Goal: Ask a question

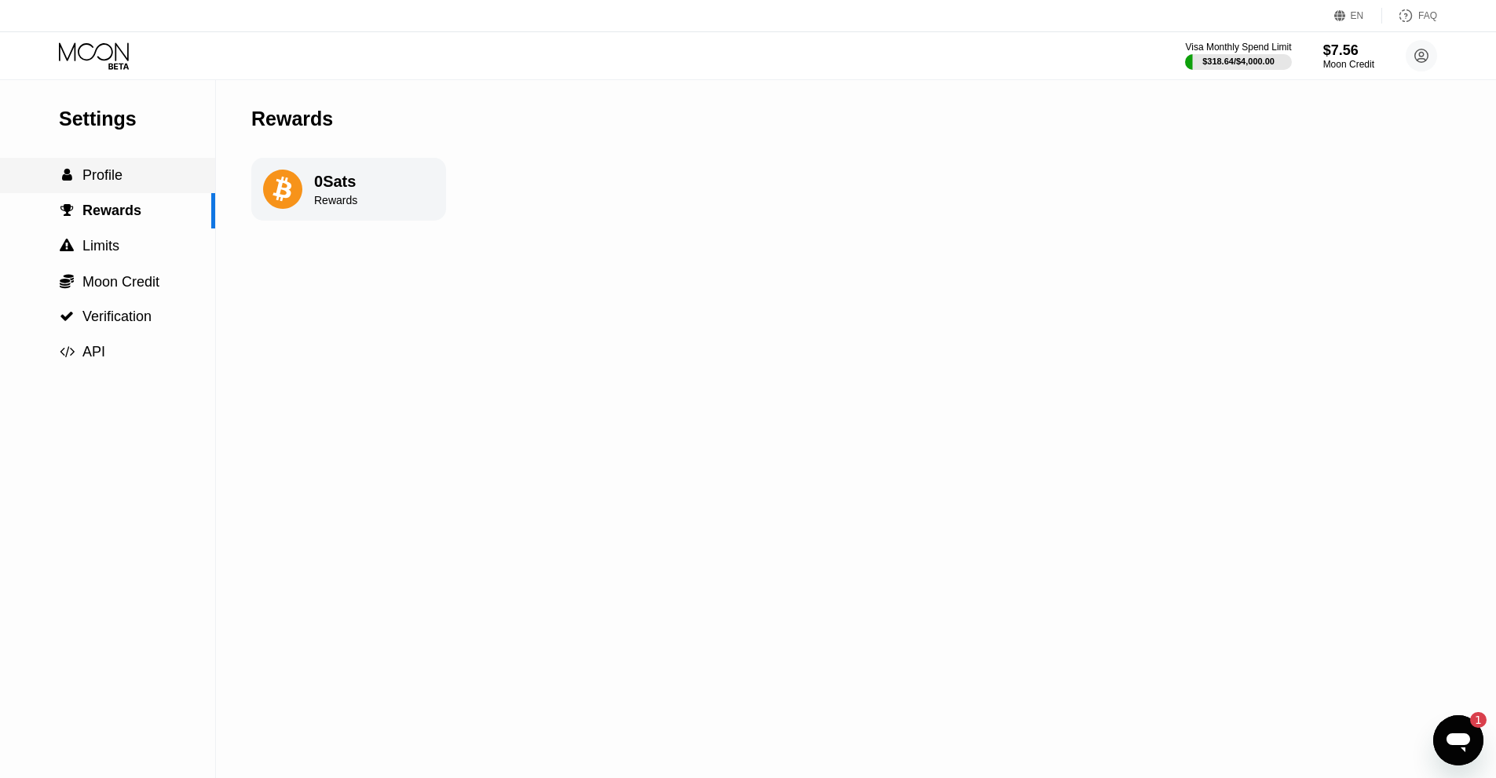
click at [121, 170] on span "Profile" at bounding box center [102, 175] width 40 height 16
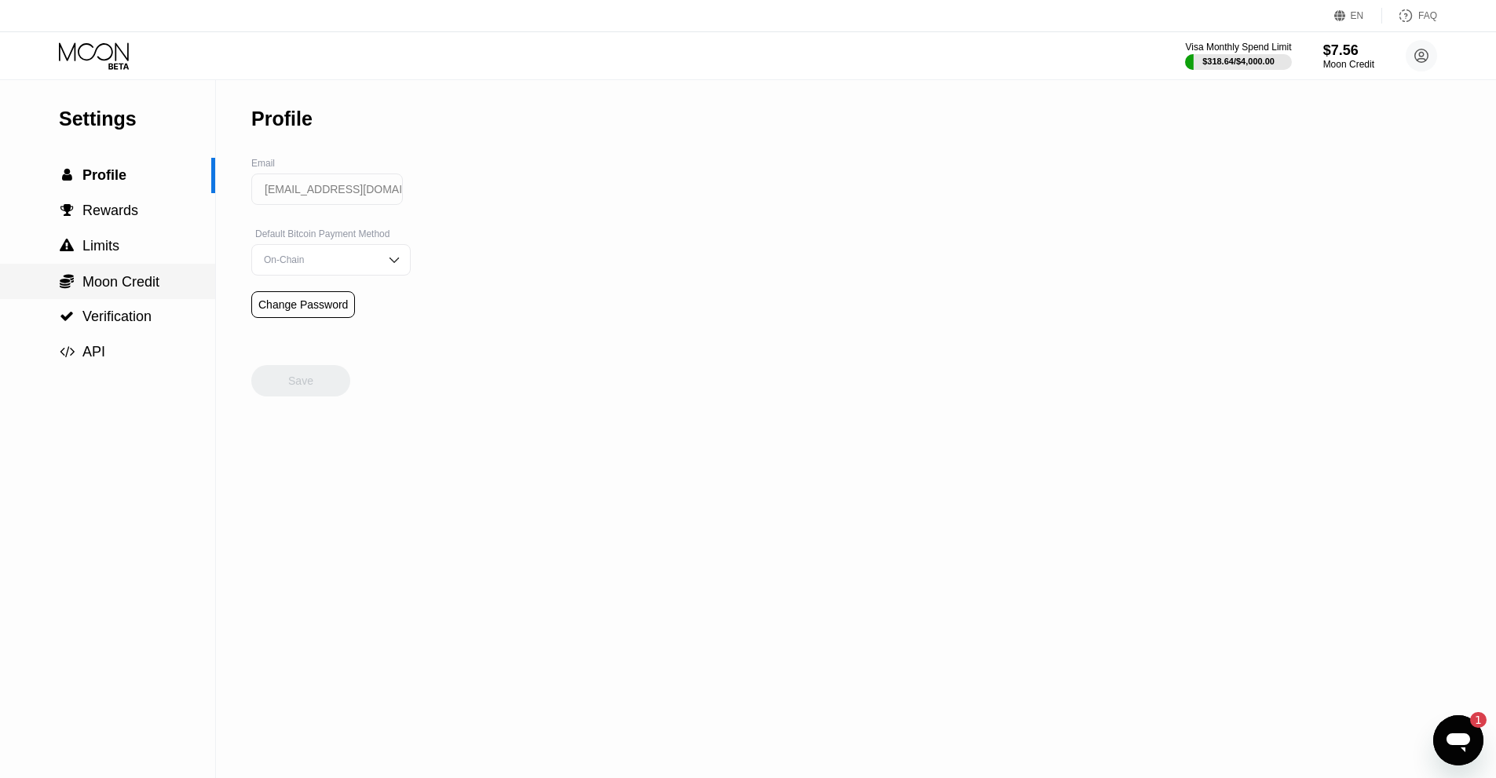
click at [126, 290] on span "Moon Credit" at bounding box center [120, 282] width 77 height 16
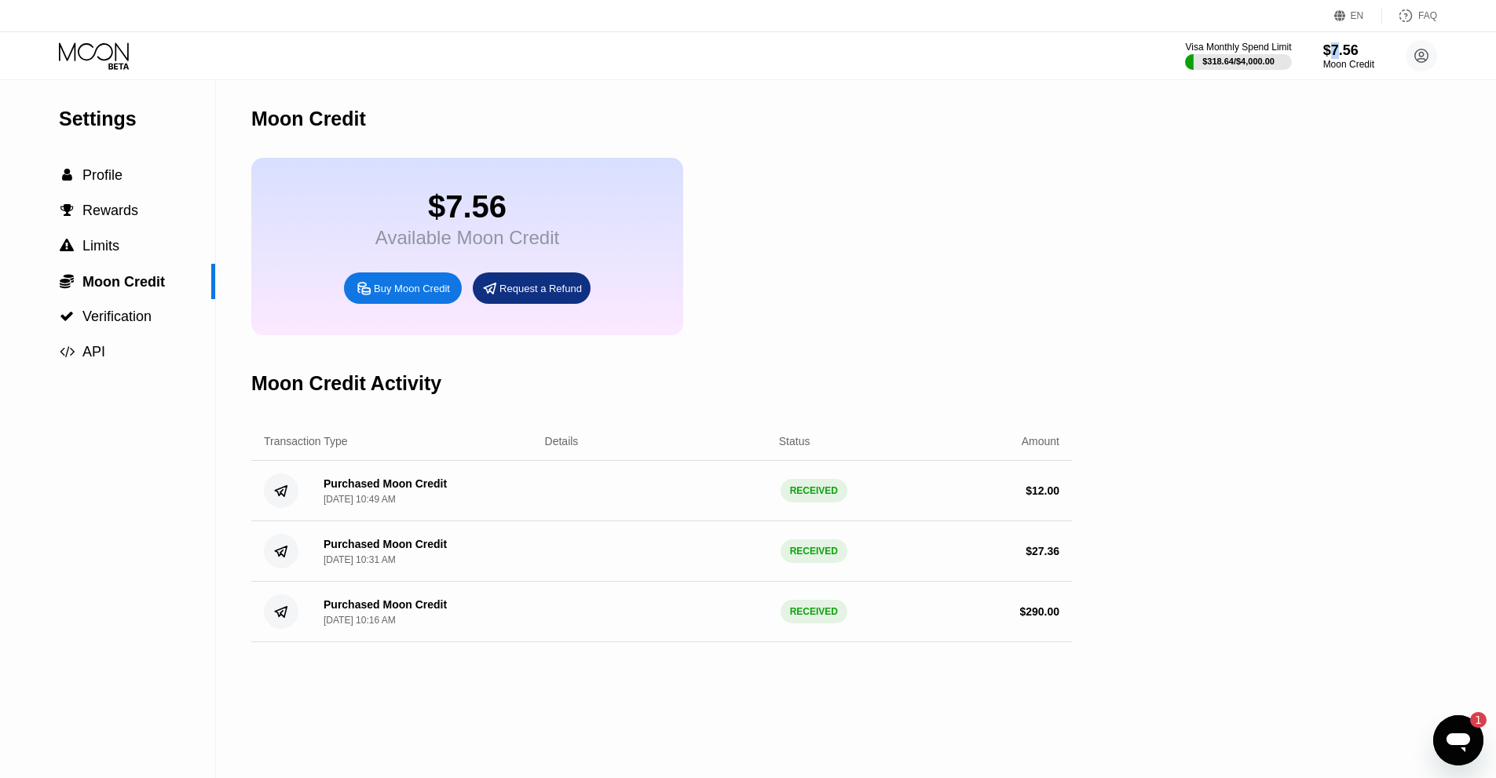
click at [1334, 35] on div "Visa Monthly Spend Limit $318.64 / $4,000.00 $7.56 Moon Credit [EMAIL_ADDRESS][…" at bounding box center [748, 55] width 1496 height 47
click at [1346, 64] on div "Moon Credit" at bounding box center [1348, 64] width 51 height 11
click at [1349, 53] on div "$7.56" at bounding box center [1348, 50] width 53 height 16
click at [1326, 70] on div "Moon Credit" at bounding box center [1348, 64] width 53 height 11
click at [1341, 64] on div "Moon Credit" at bounding box center [1348, 64] width 53 height 11
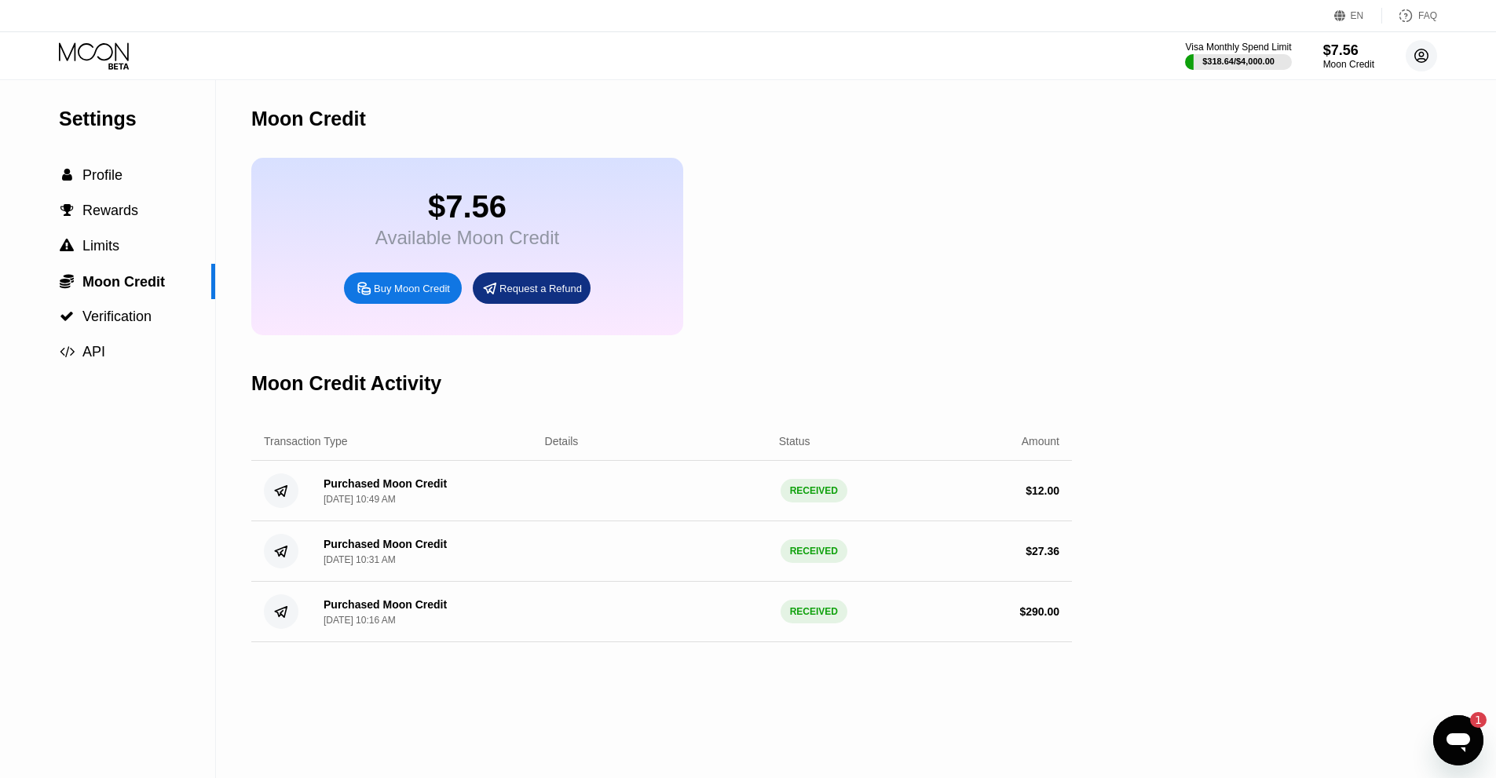
click at [1421, 62] on icon at bounding box center [1421, 55] width 13 height 13
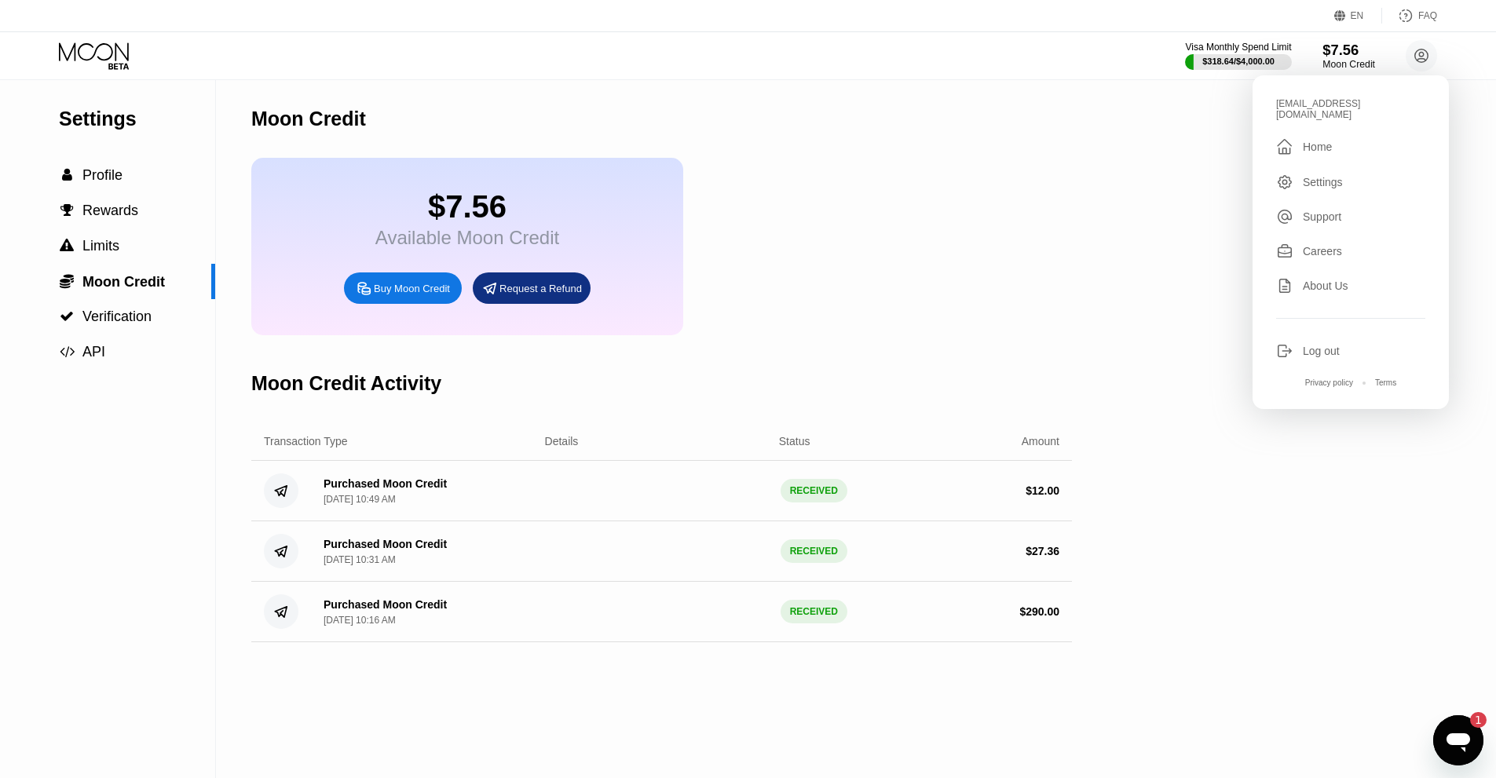
click at [1327, 66] on div "Moon Credit" at bounding box center [1348, 64] width 53 height 11
click at [894, 285] on div "$7.56 Available Moon Credit Buy Moon Credit Request a Refund" at bounding box center [661, 246] width 821 height 177
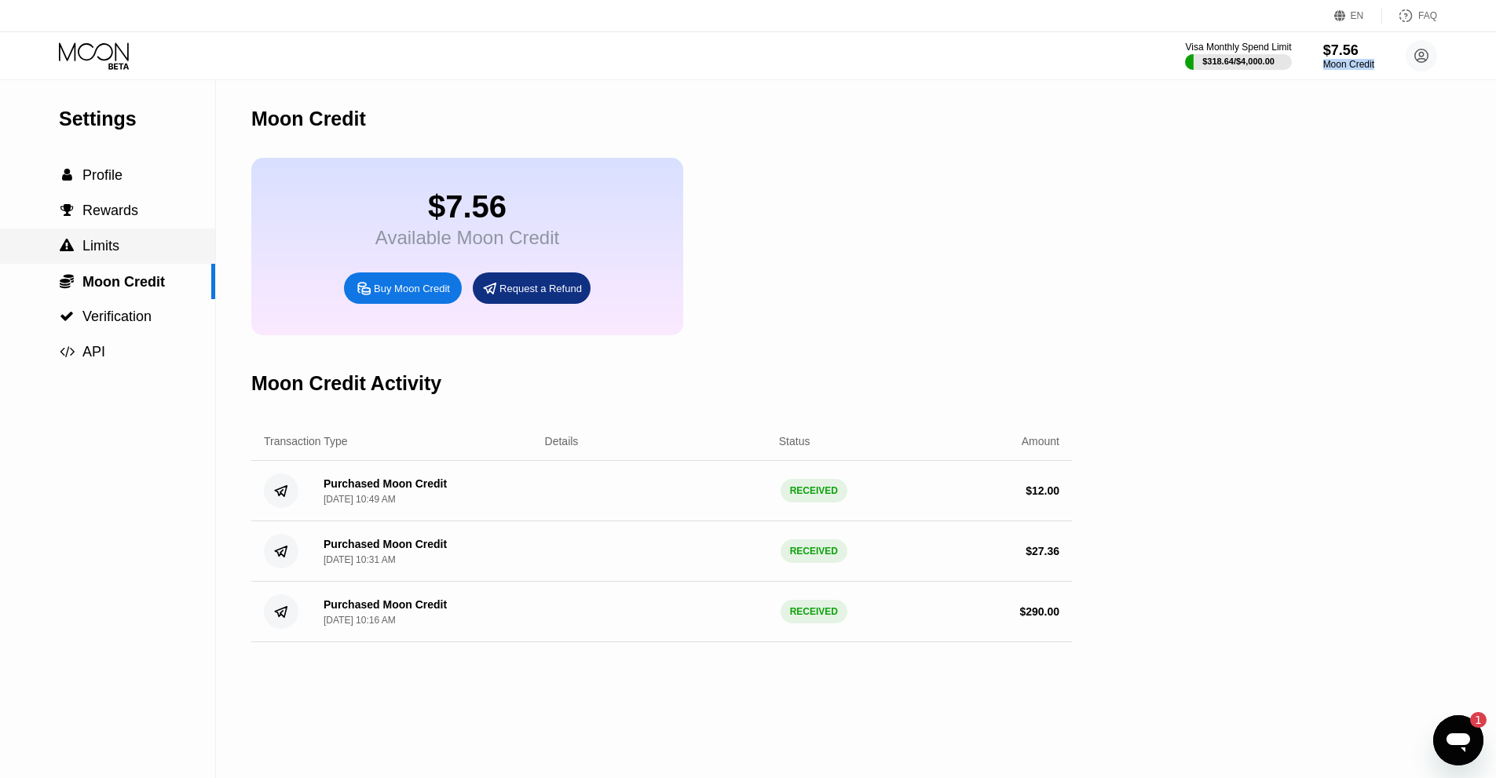
click at [108, 254] on span "Limits" at bounding box center [100, 246] width 37 height 16
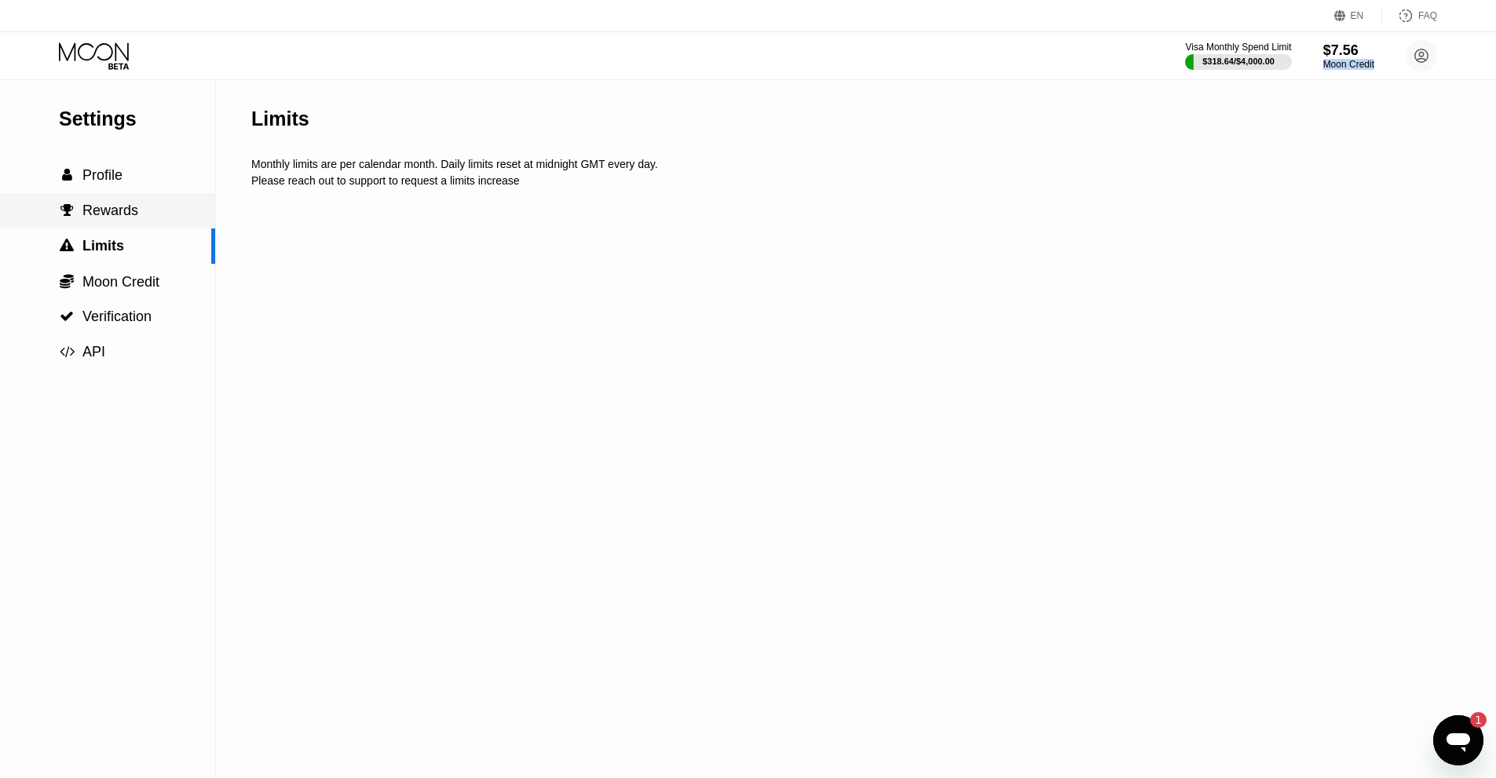
click at [120, 218] on span "Rewards" at bounding box center [110, 211] width 56 height 16
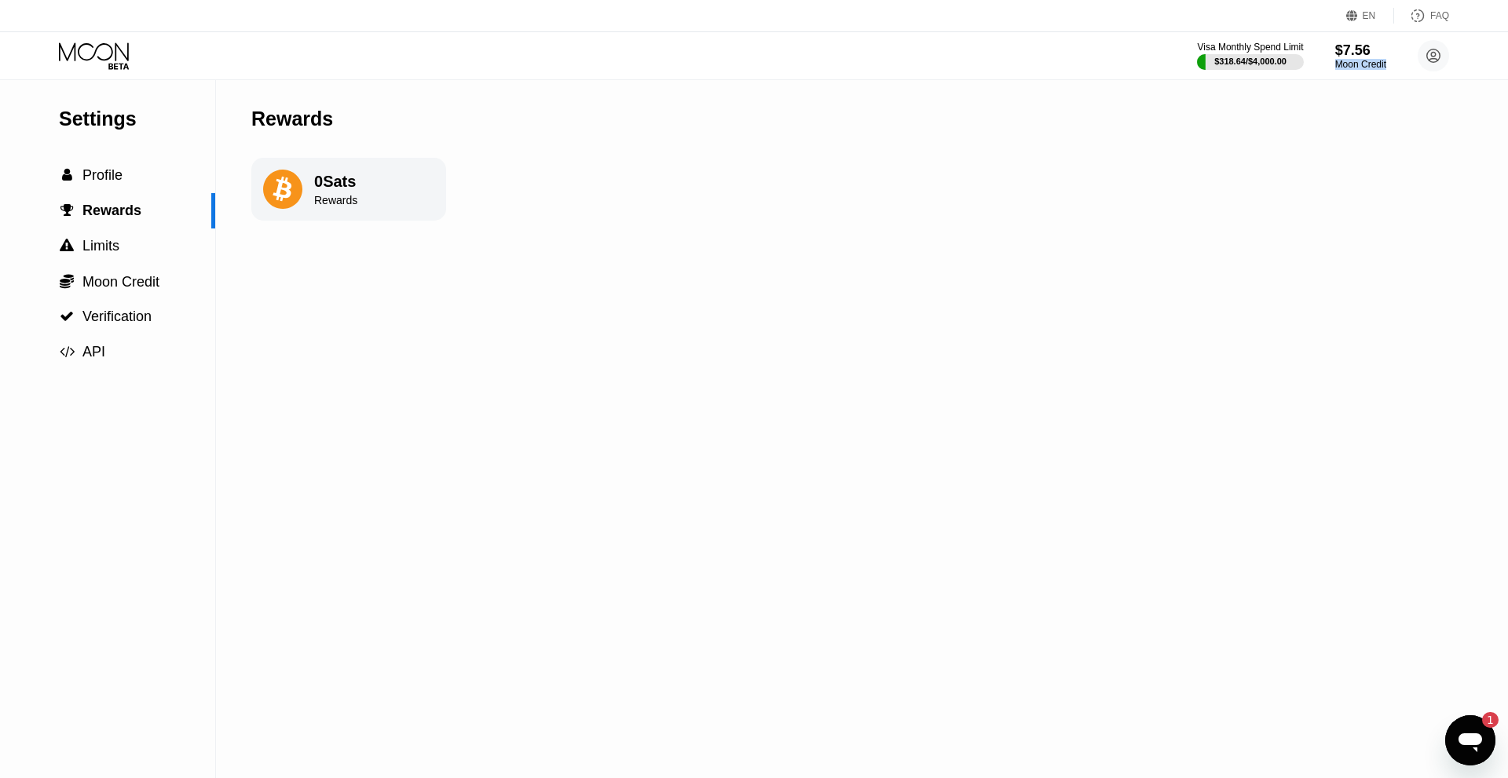
click at [113, 183] on span "Profile" at bounding box center [102, 175] width 40 height 16
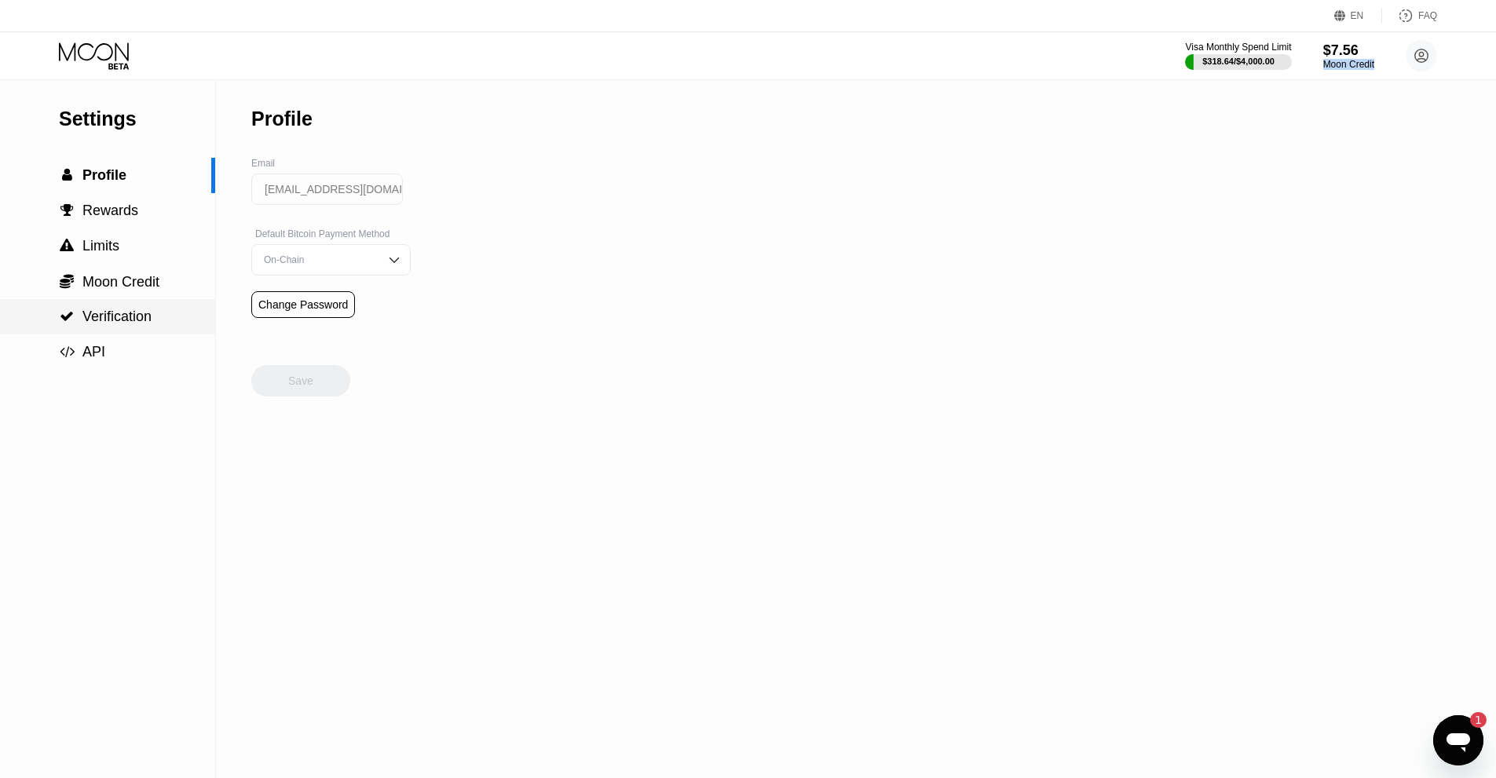
click at [96, 323] on span "Verification" at bounding box center [116, 317] width 69 height 16
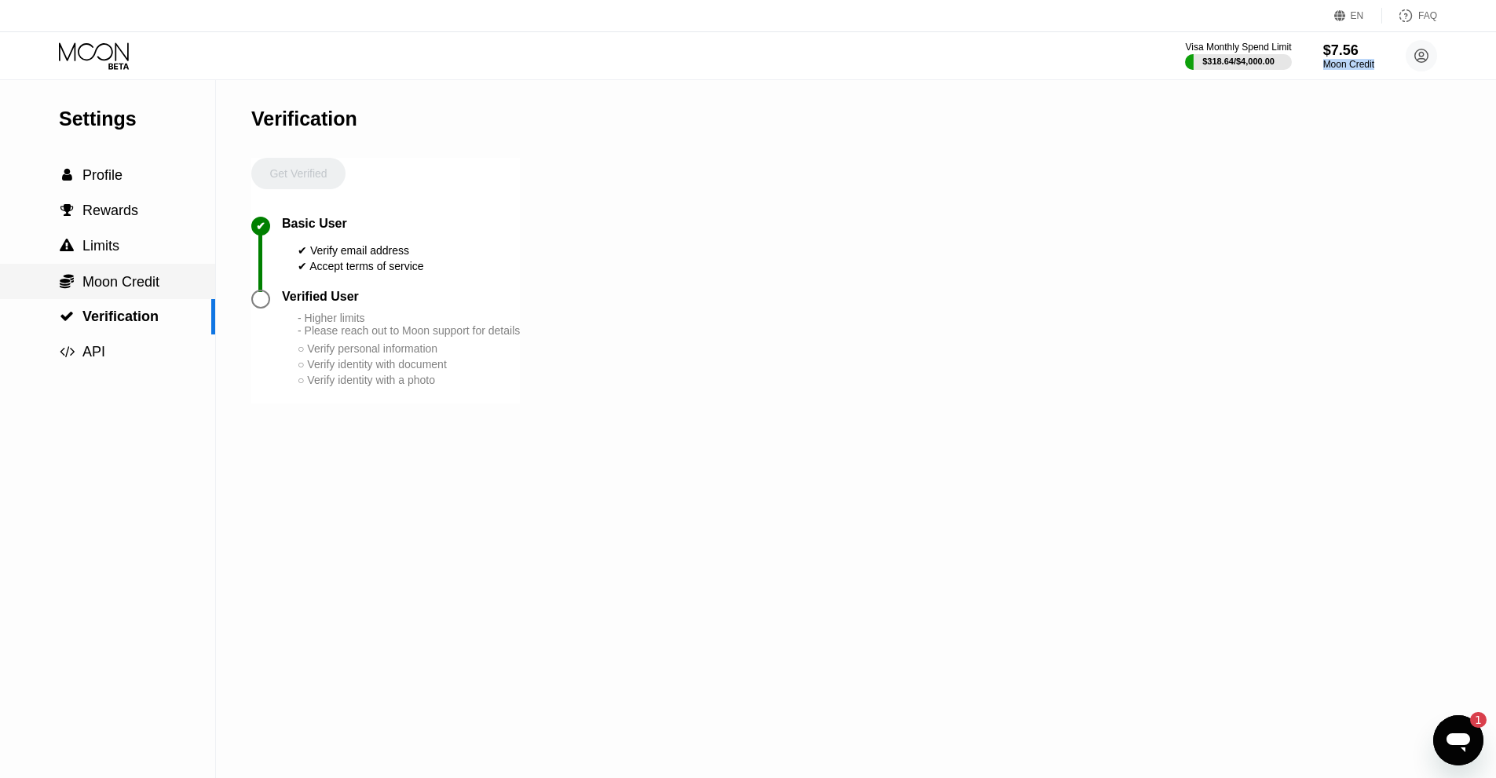
click at [114, 290] on span "Moon Credit" at bounding box center [120, 282] width 77 height 16
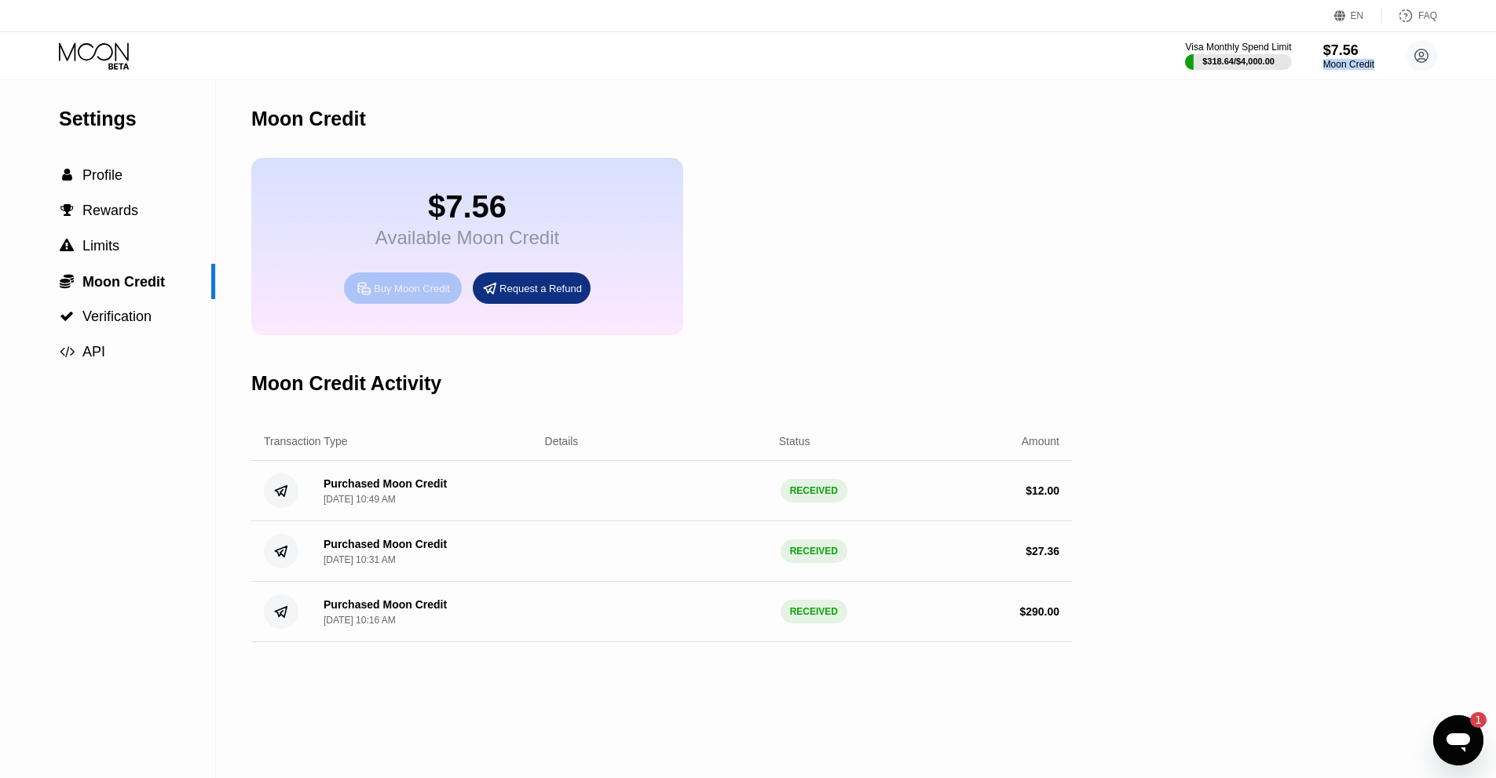
click at [418, 294] on div "Buy Moon Credit" at bounding box center [412, 288] width 76 height 13
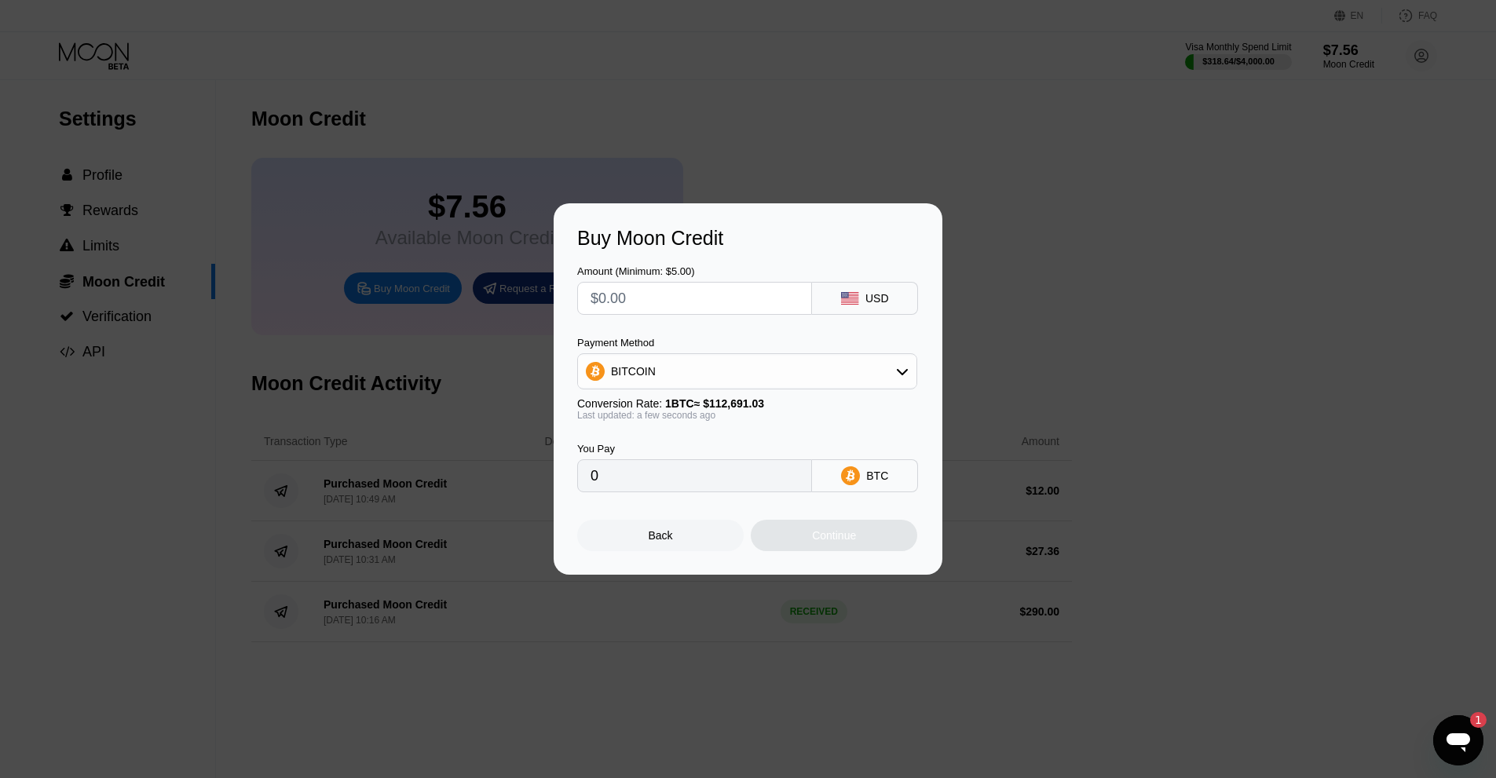
click at [670, 542] on div "Back" at bounding box center [661, 535] width 24 height 13
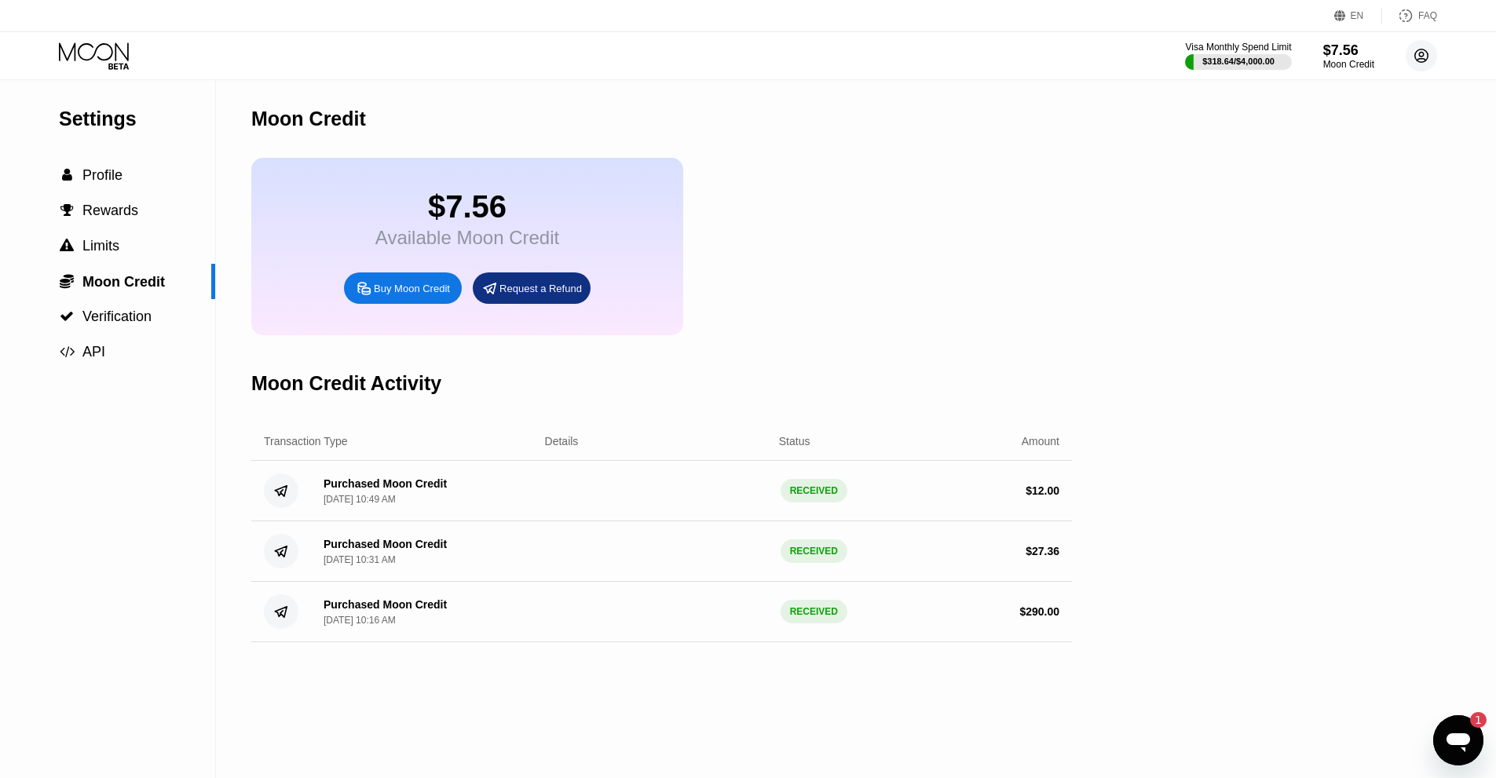
click at [1426, 49] on icon at bounding box center [1421, 55] width 31 height 31
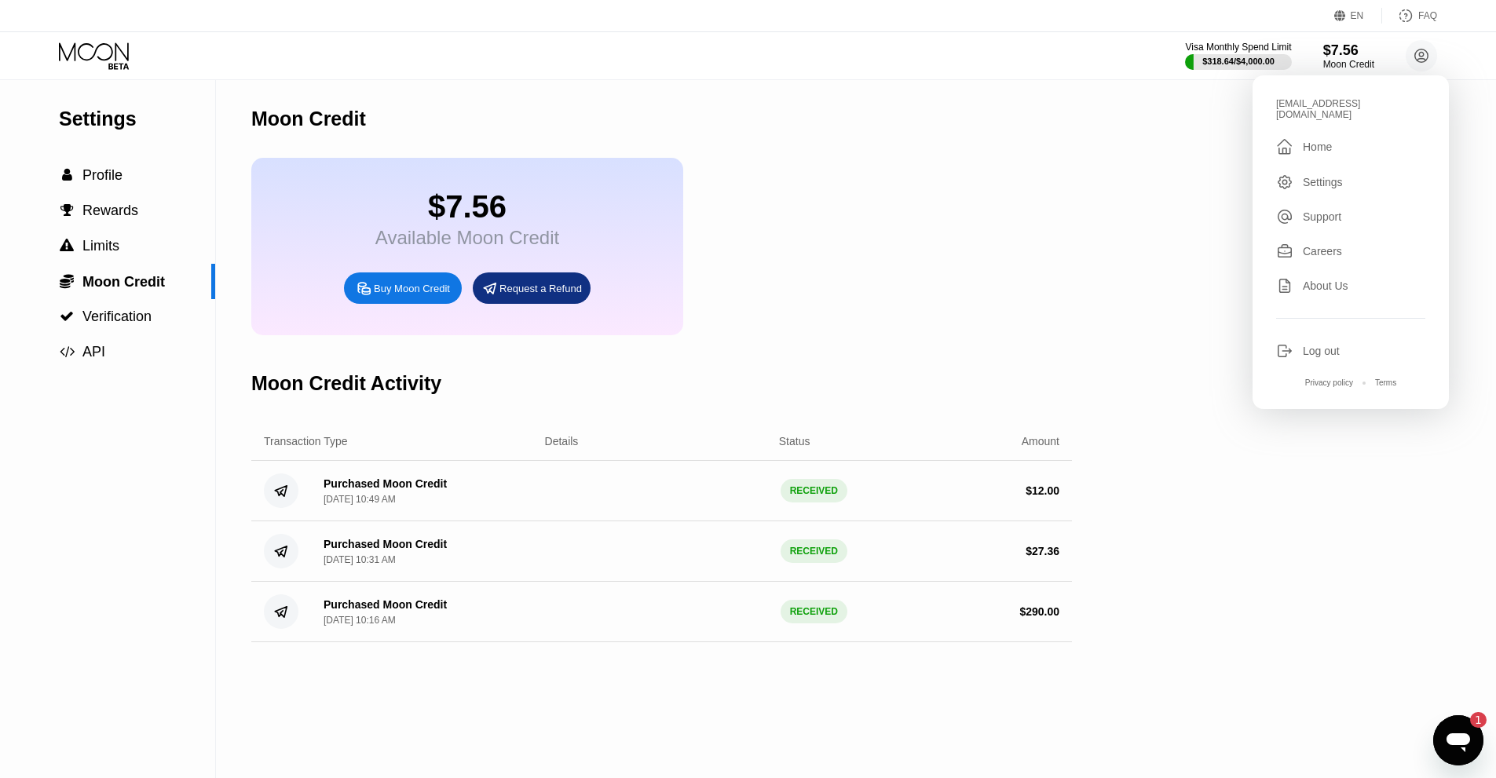
click at [1319, 141] on div "Home" at bounding box center [1317, 147] width 29 height 13
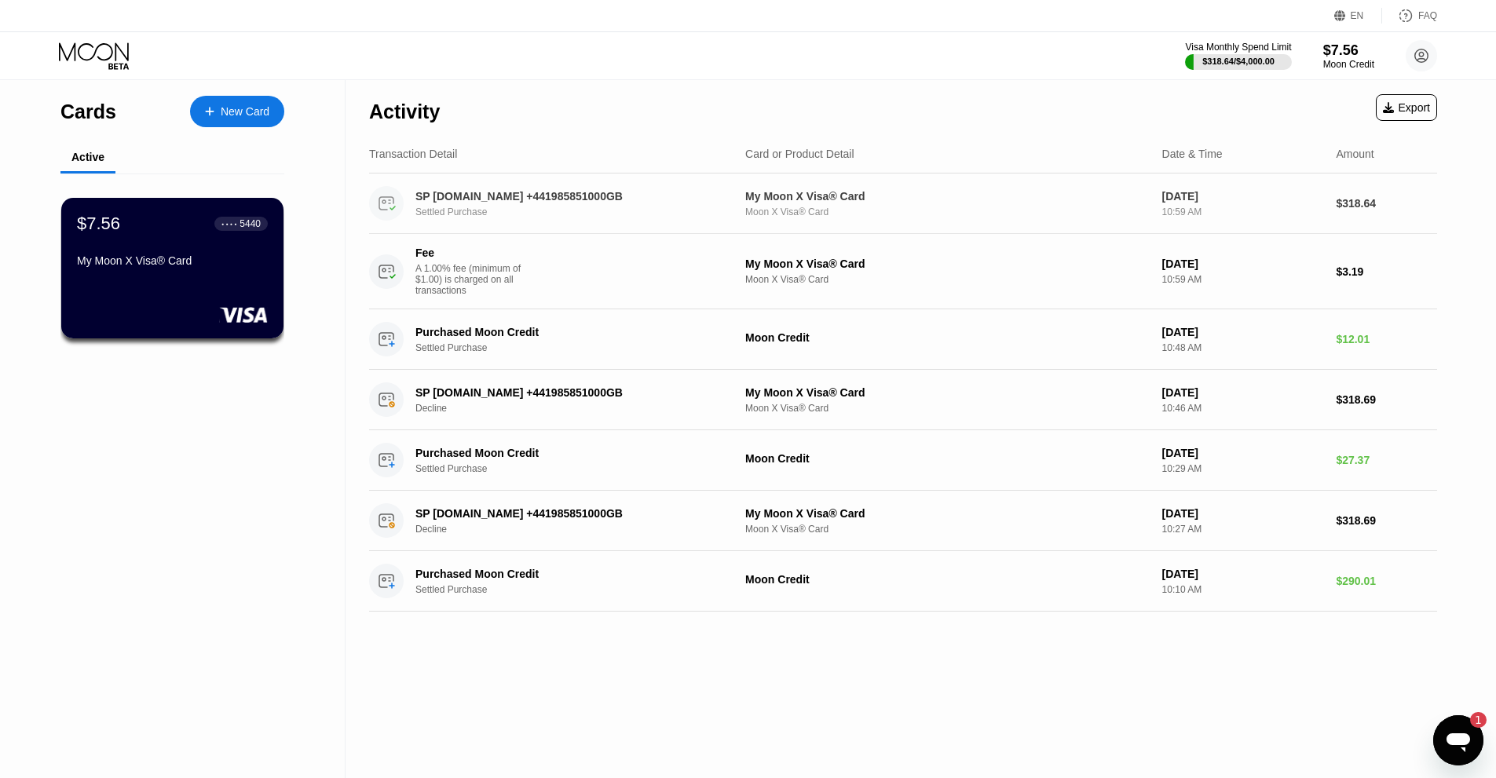
click at [949, 212] on div "Moon X Visa® Card" at bounding box center [947, 212] width 404 height 11
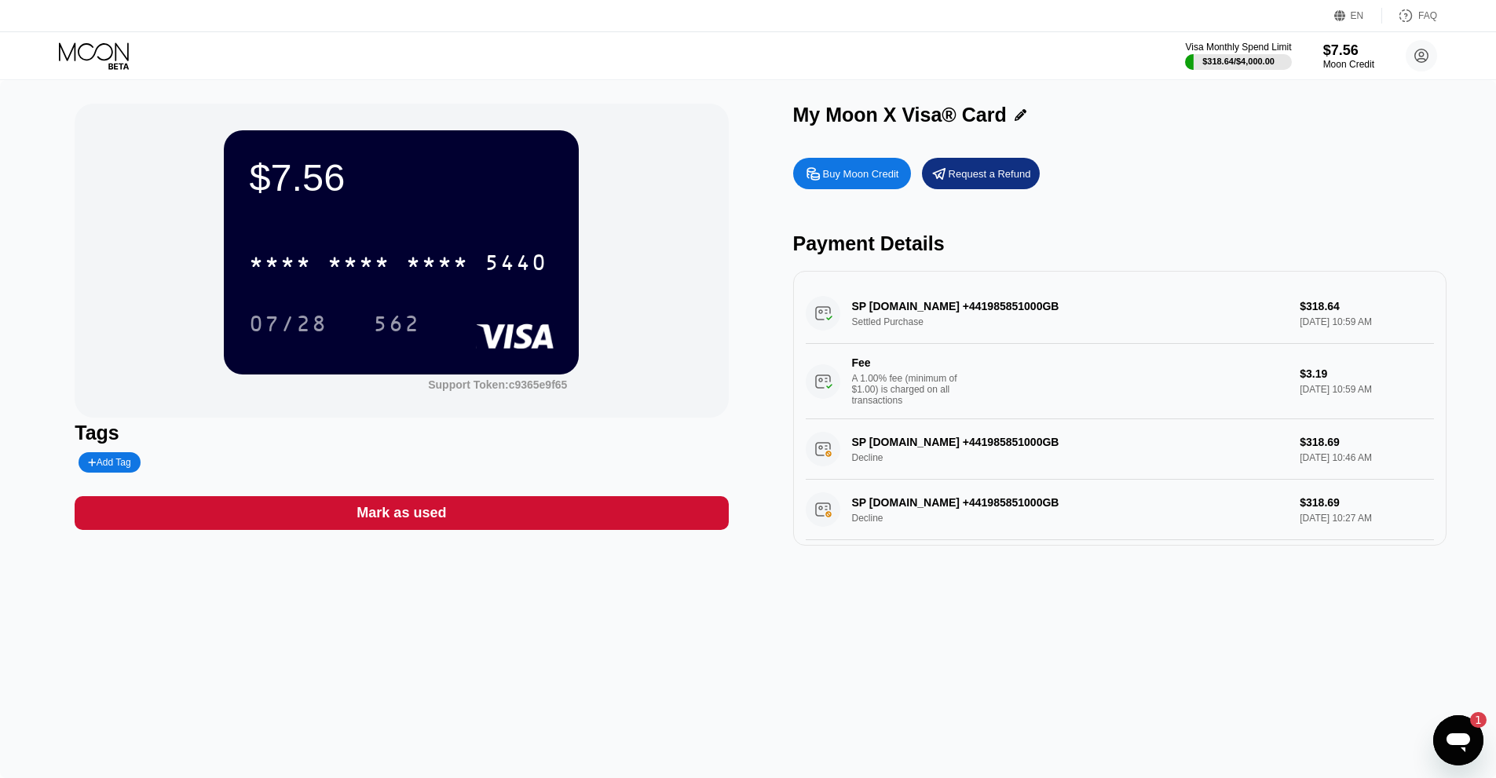
click at [1169, 309] on div "SP [DOMAIN_NAME] +441985851000GB Settled Purchase $318.64 [DATE] 10:59 AM Fee A…" at bounding box center [1120, 351] width 628 height 136
click at [932, 315] on div "SP [DOMAIN_NAME] +441985851000GB Settled Purchase $318.64 [DATE] 10:59 AM Fee A…" at bounding box center [1120, 351] width 628 height 136
click at [816, 329] on div "SP [DOMAIN_NAME] +441985851000GB Settled Purchase $318.64 [DATE] 10:59 AM Fee A…" at bounding box center [1120, 351] width 628 height 136
click at [1465, 740] on icon "Messaging-Fenster öffnen, 1 ungelesene Nachricht" at bounding box center [1458, 742] width 24 height 19
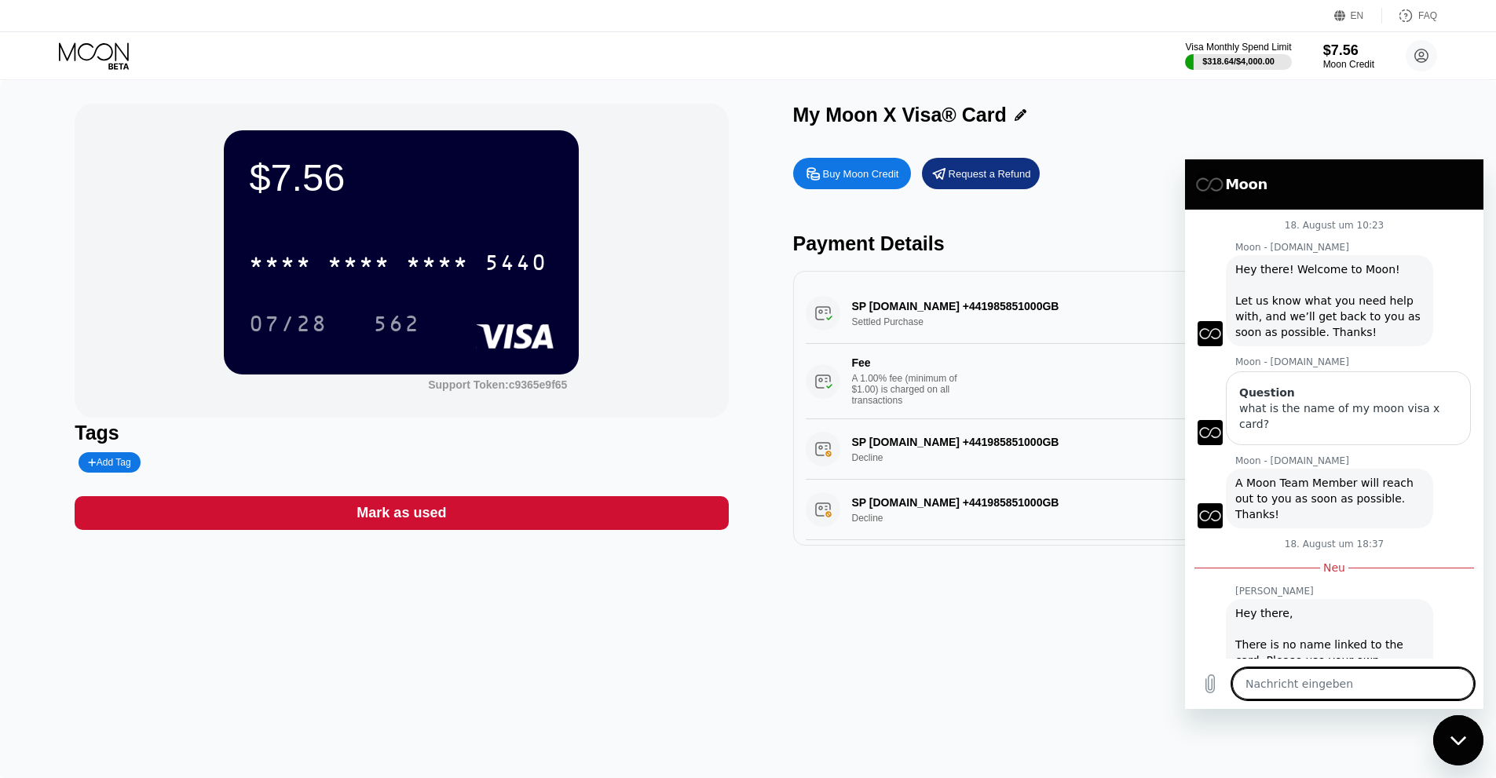
type textarea "x"
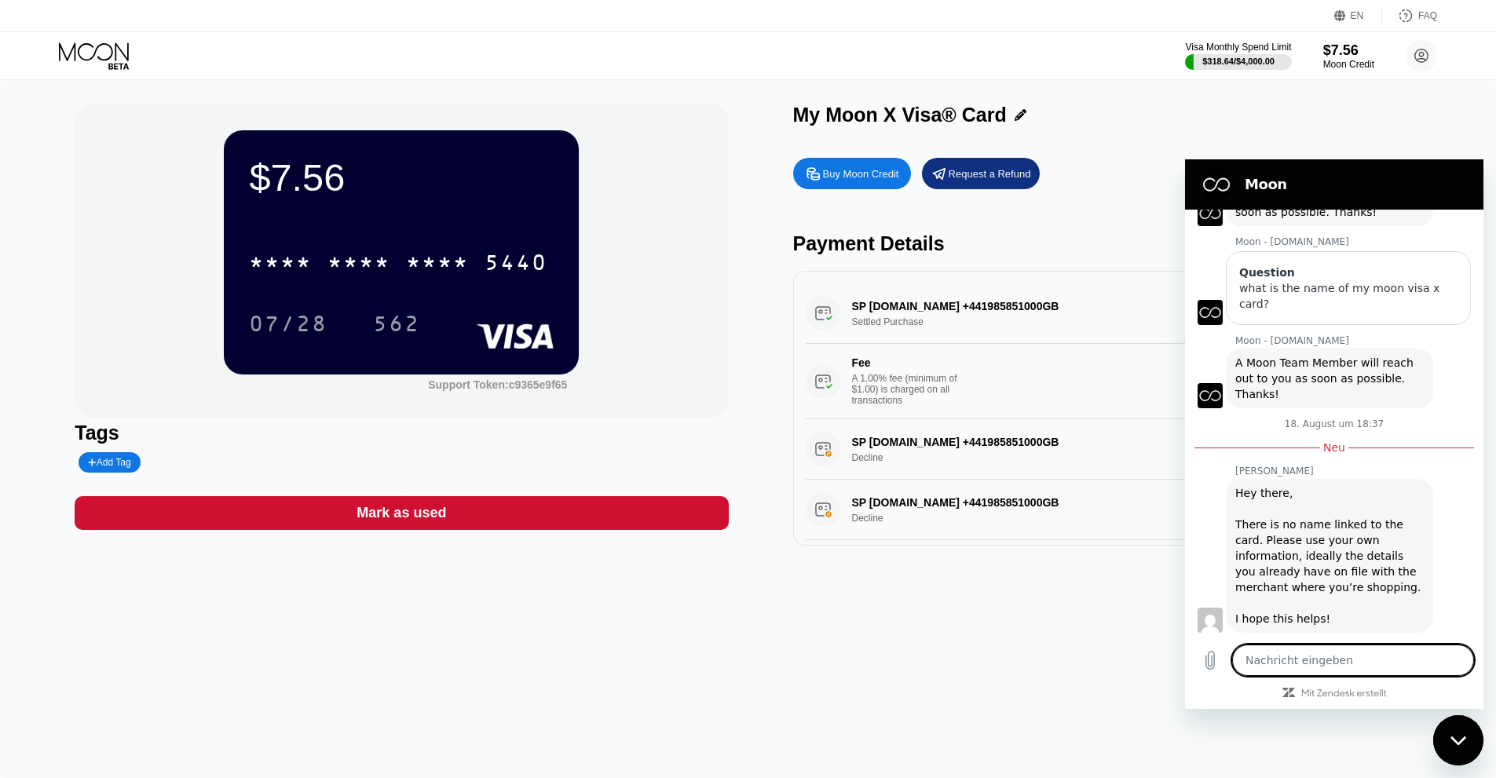
click at [1293, 656] on textarea at bounding box center [1353, 660] width 242 height 31
type textarea "H"
type textarea "x"
type textarea "Hi"
type textarea "x"
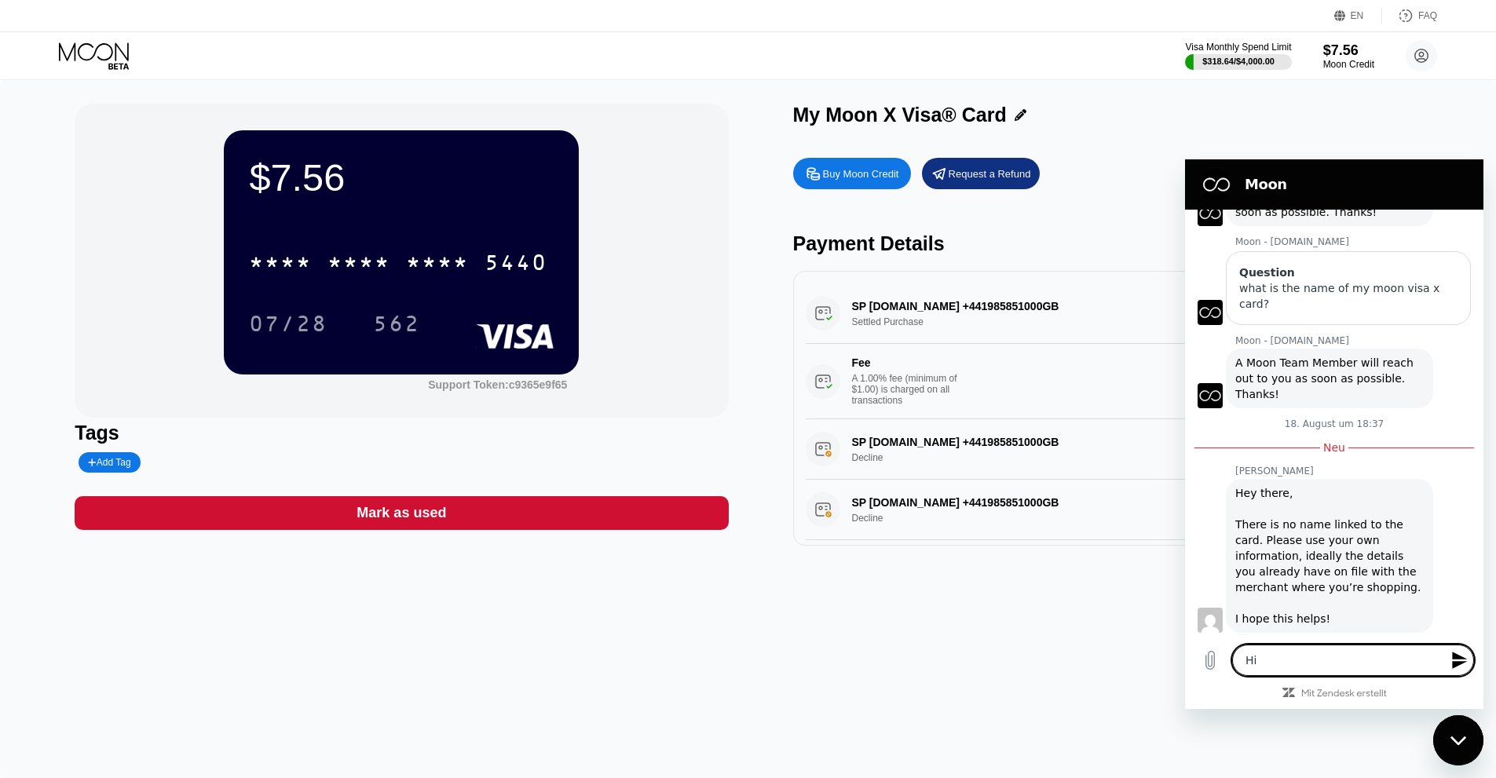
type textarea "Hi,"
type textarea "x"
type textarea "Hi,"
type textarea "x"
type textarea "Hi, a"
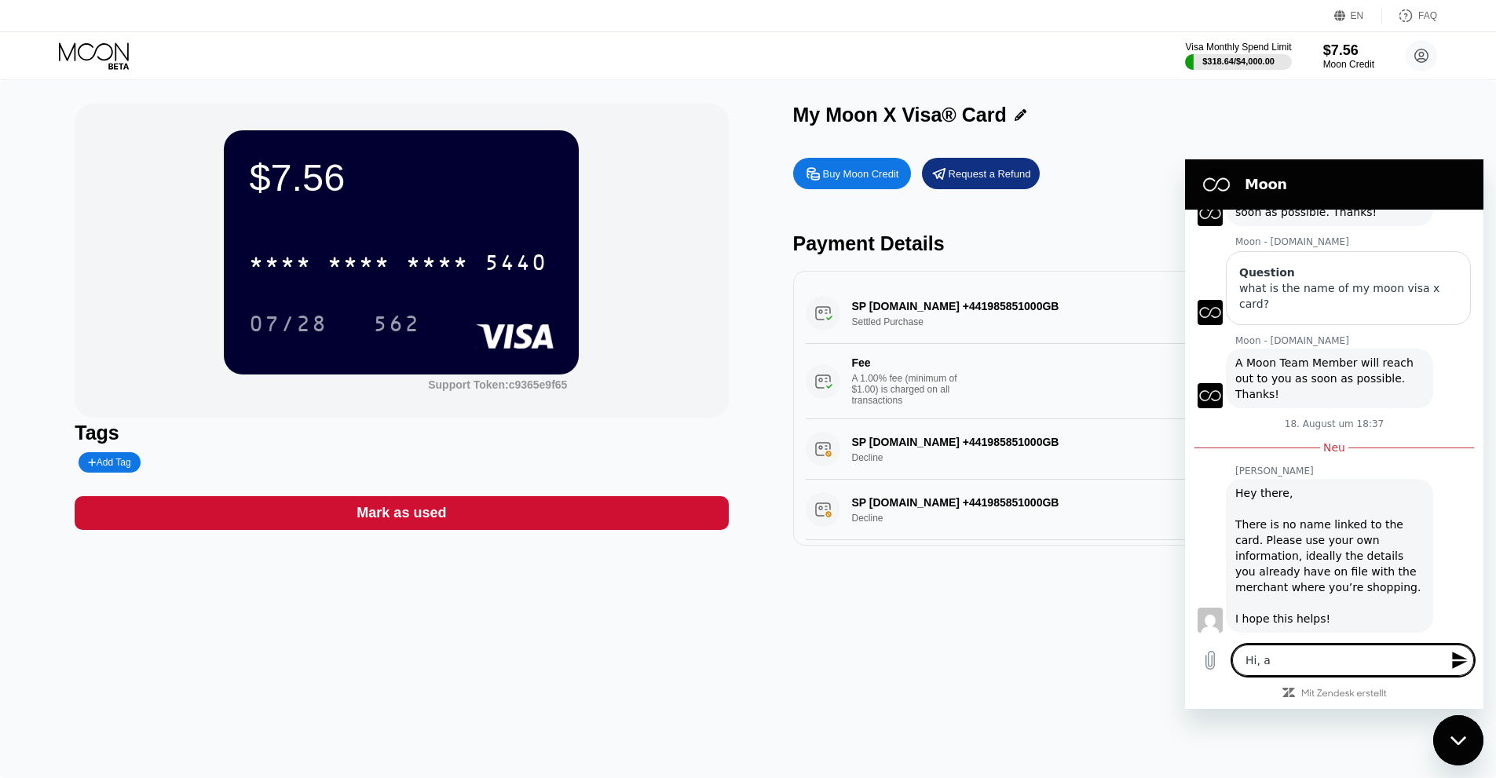
type textarea "x"
type textarea "Hi, al"
type textarea "x"
type textarea "Hi, alr"
type textarea "x"
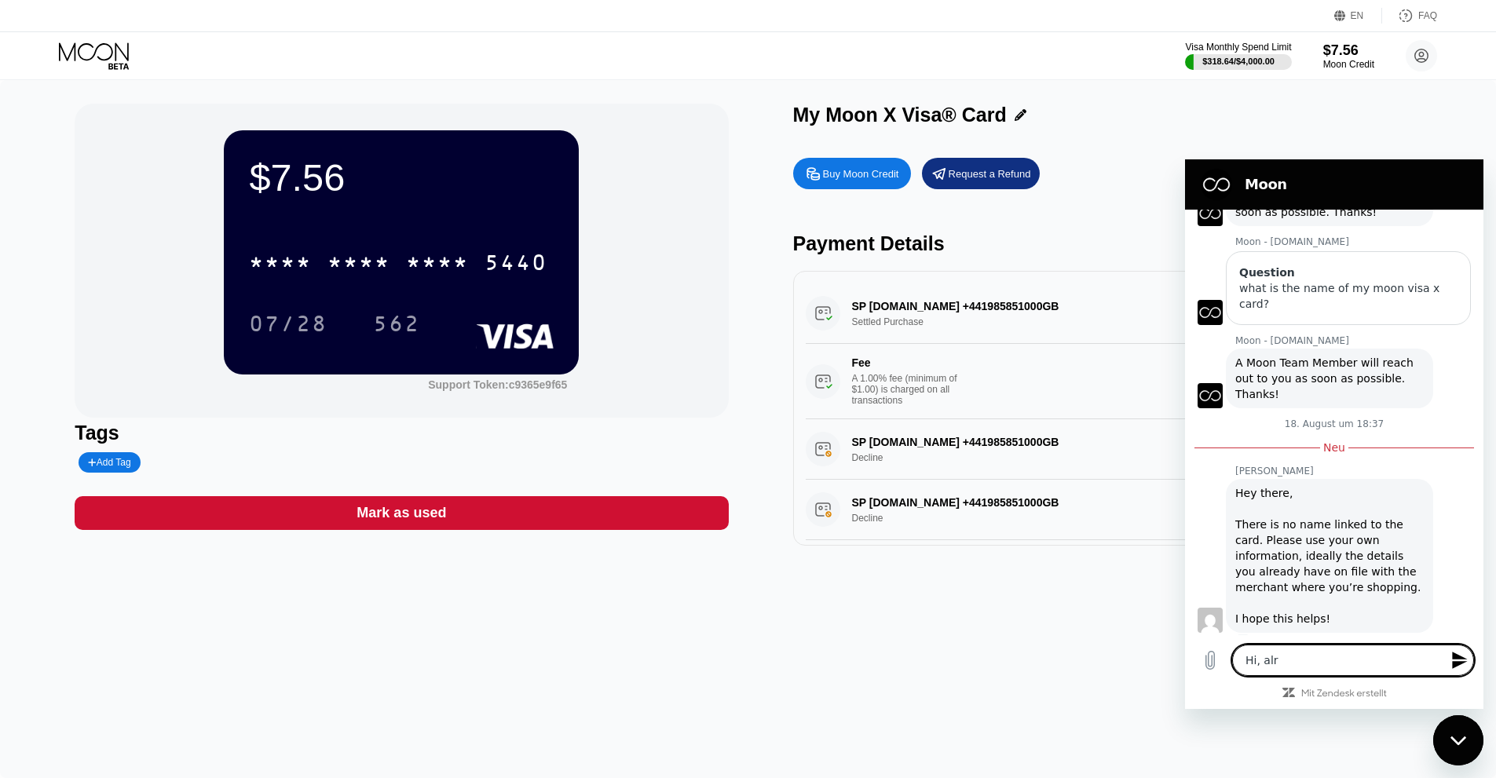
type textarea "Hi, alri"
type textarea "x"
type textarea "Hi, alrig"
type textarea "x"
type textarea "Hi, alrigh"
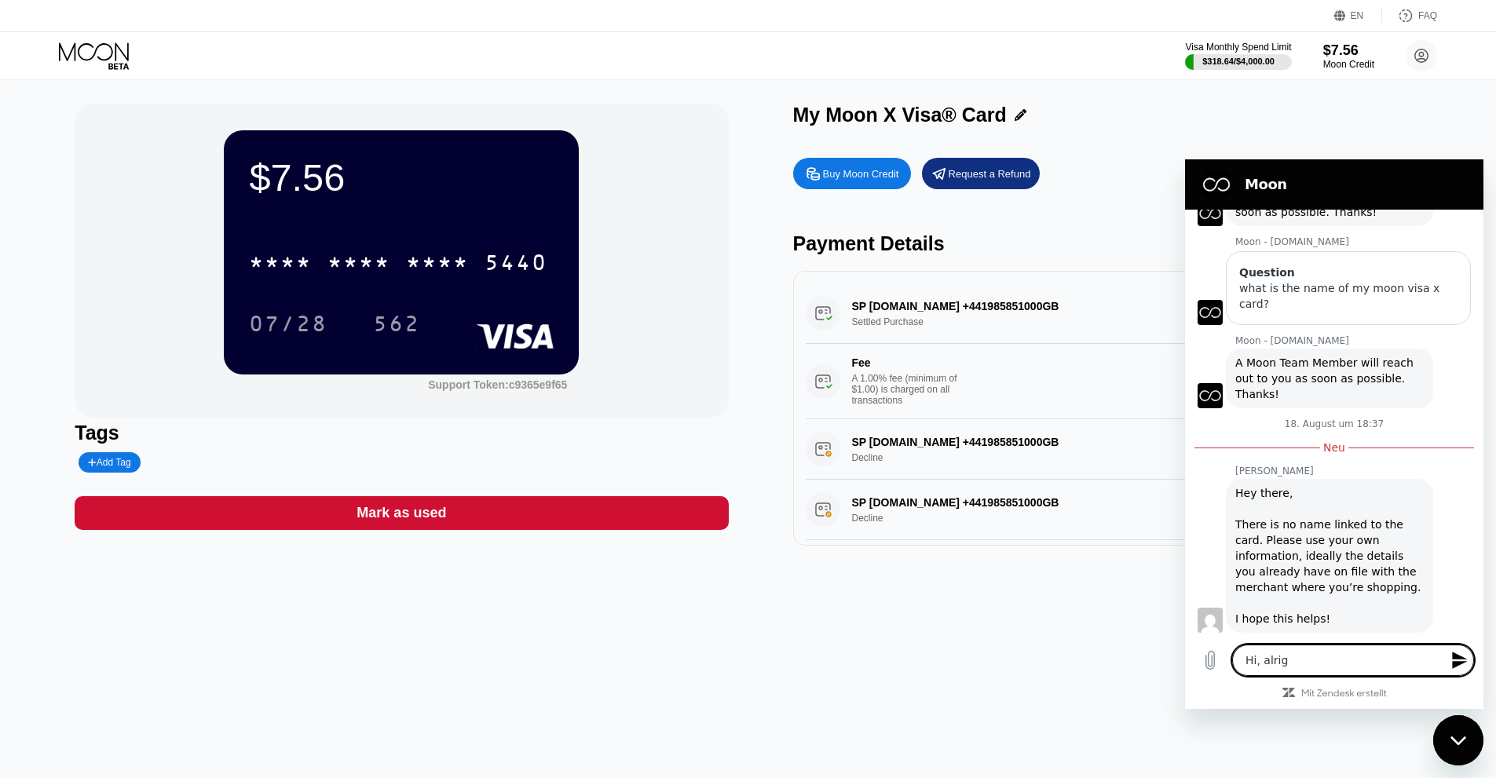
type textarea "x"
type textarea "Hi, alright"
type textarea "x"
type textarea "Hi, alright"
type textarea "x"
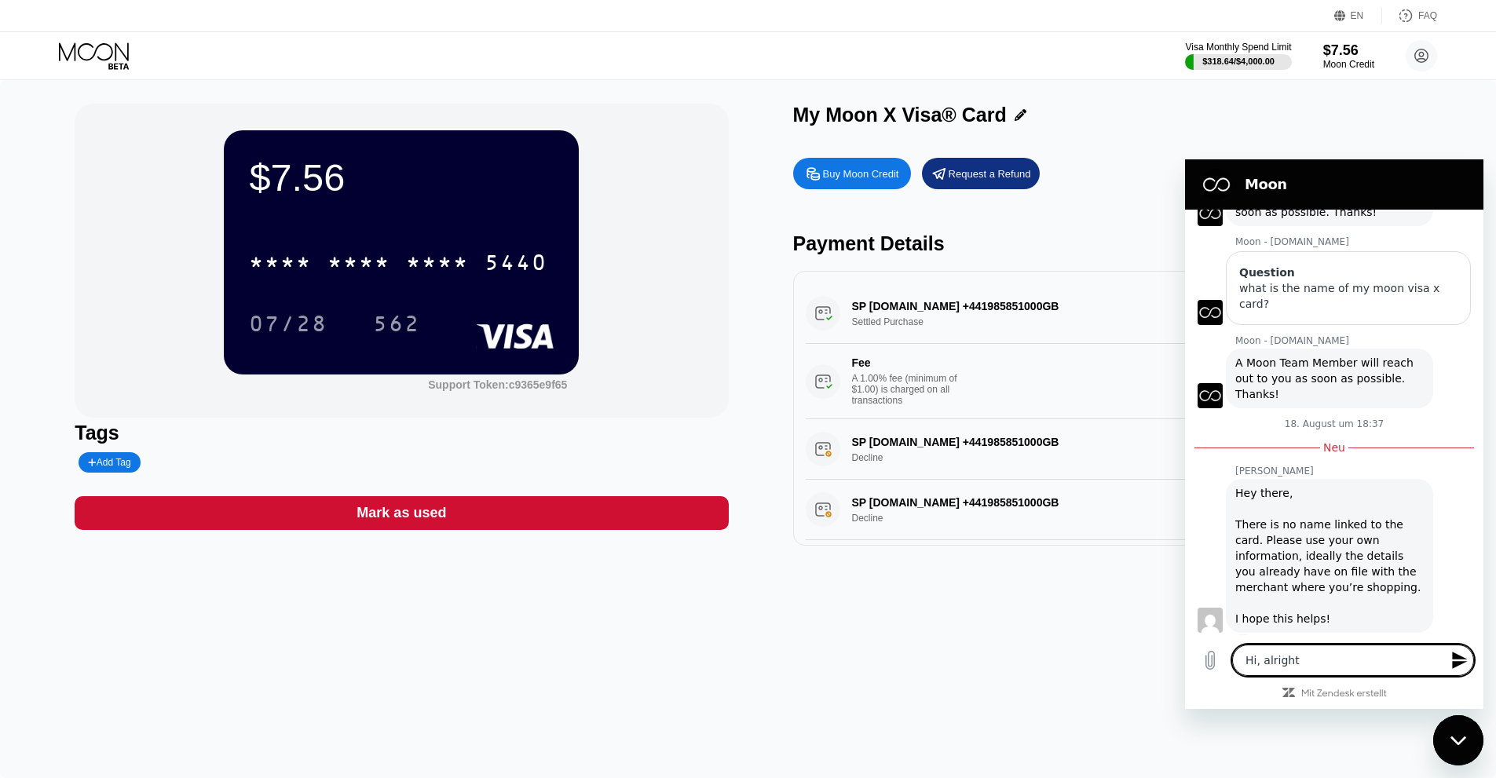
type textarea "Hi, alright a"
type textarea "x"
type textarea "Hi, alright"
type textarea "x"
type textarea "Hi, alright"
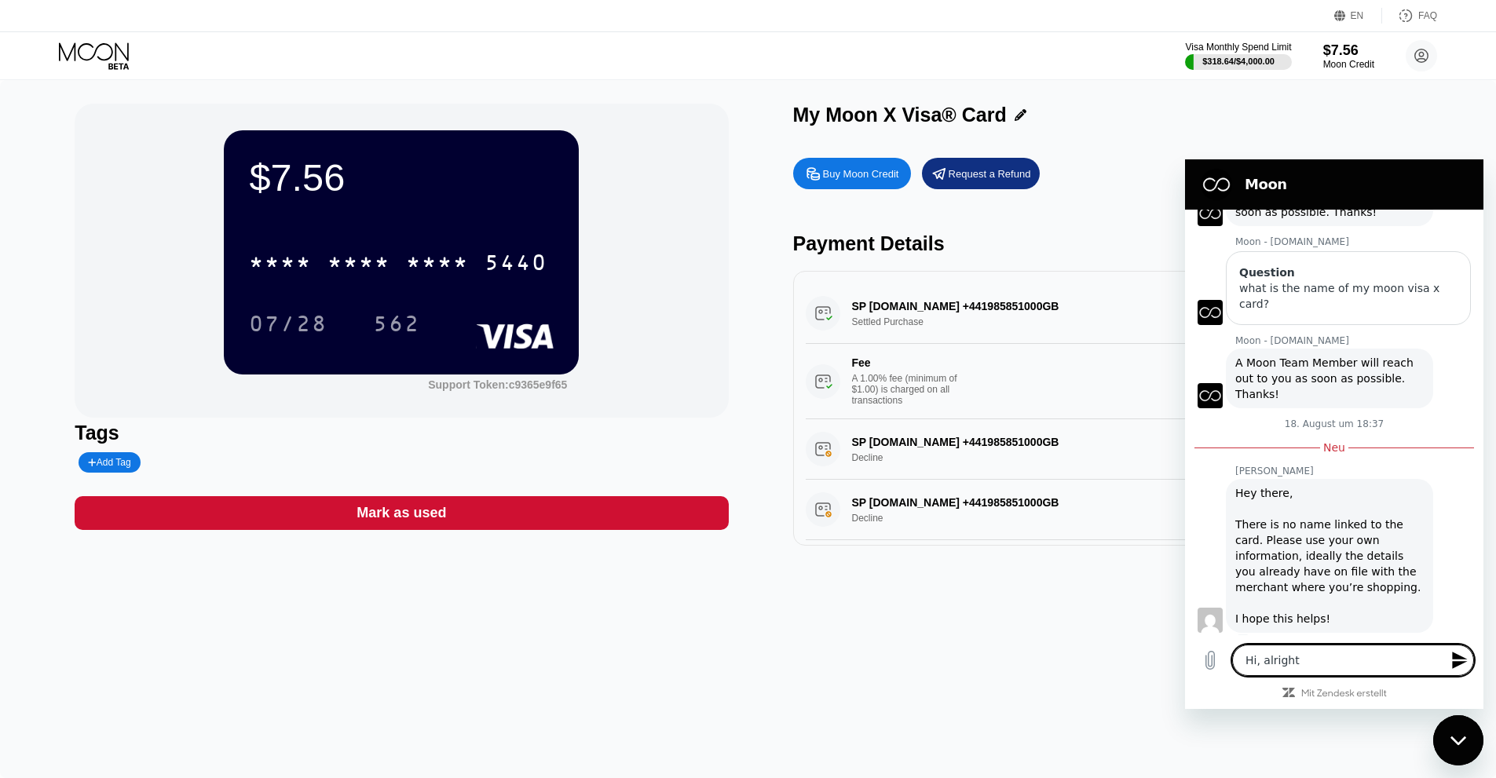
type textarea "x"
type textarea "Hi, alrigh"
type textarea "x"
type textarea "Hi, alrig"
type textarea "x"
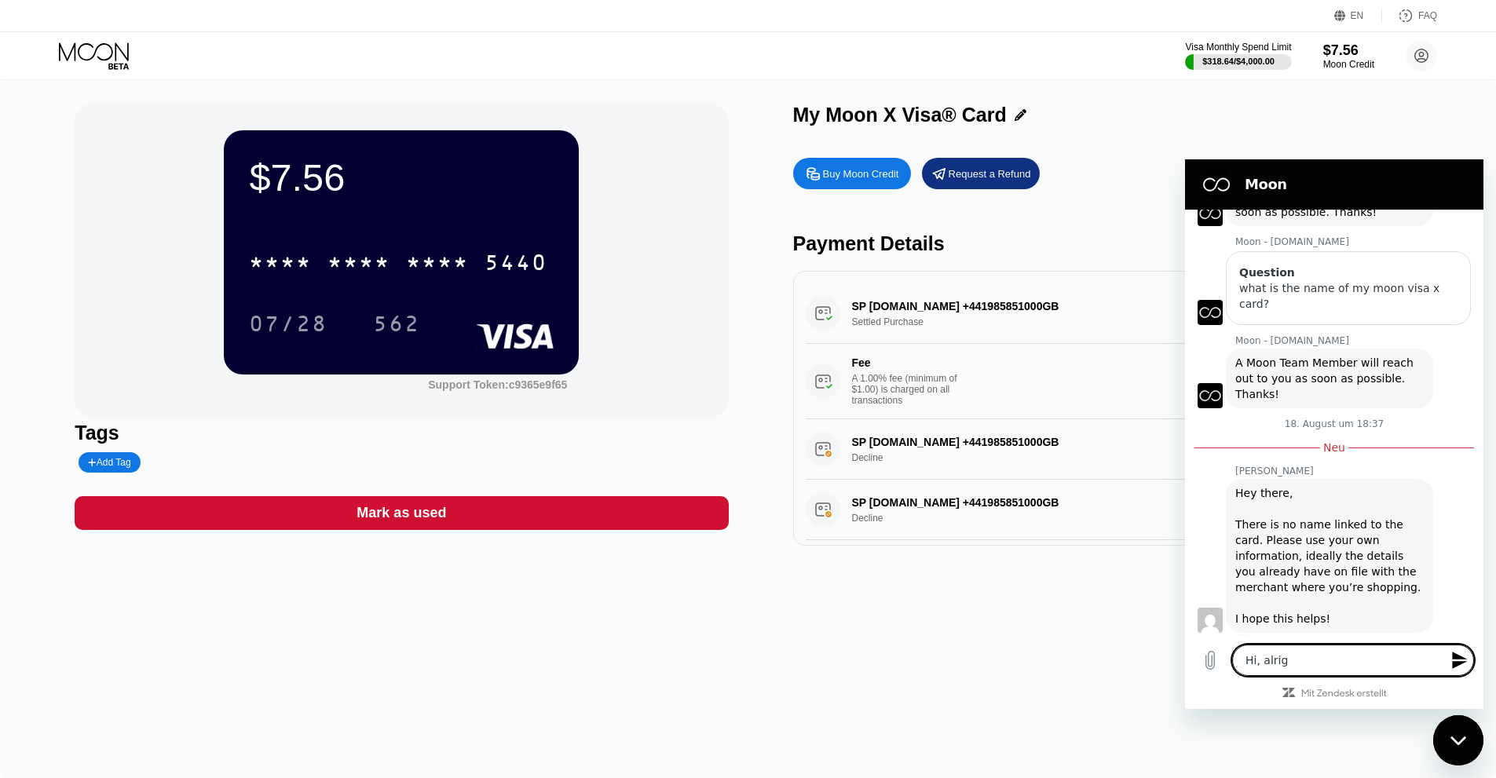
type textarea "Hi, alri"
type textarea "x"
type textarea "Hi, alr"
type textarea "x"
type textarea "Hi, al"
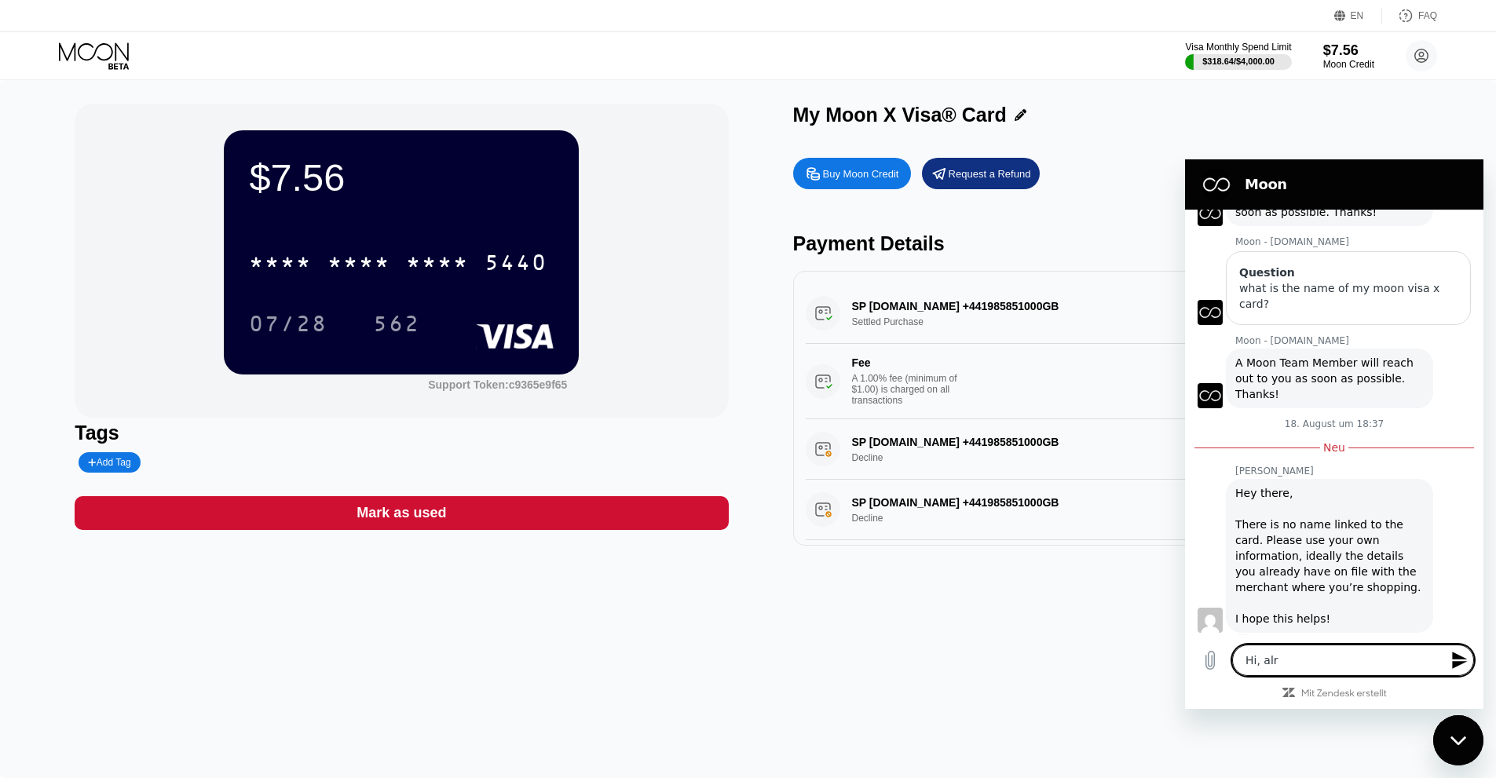
type textarea "x"
type textarea "Hi, all"
type textarea "x"
type textarea "Hi, allr"
type textarea "x"
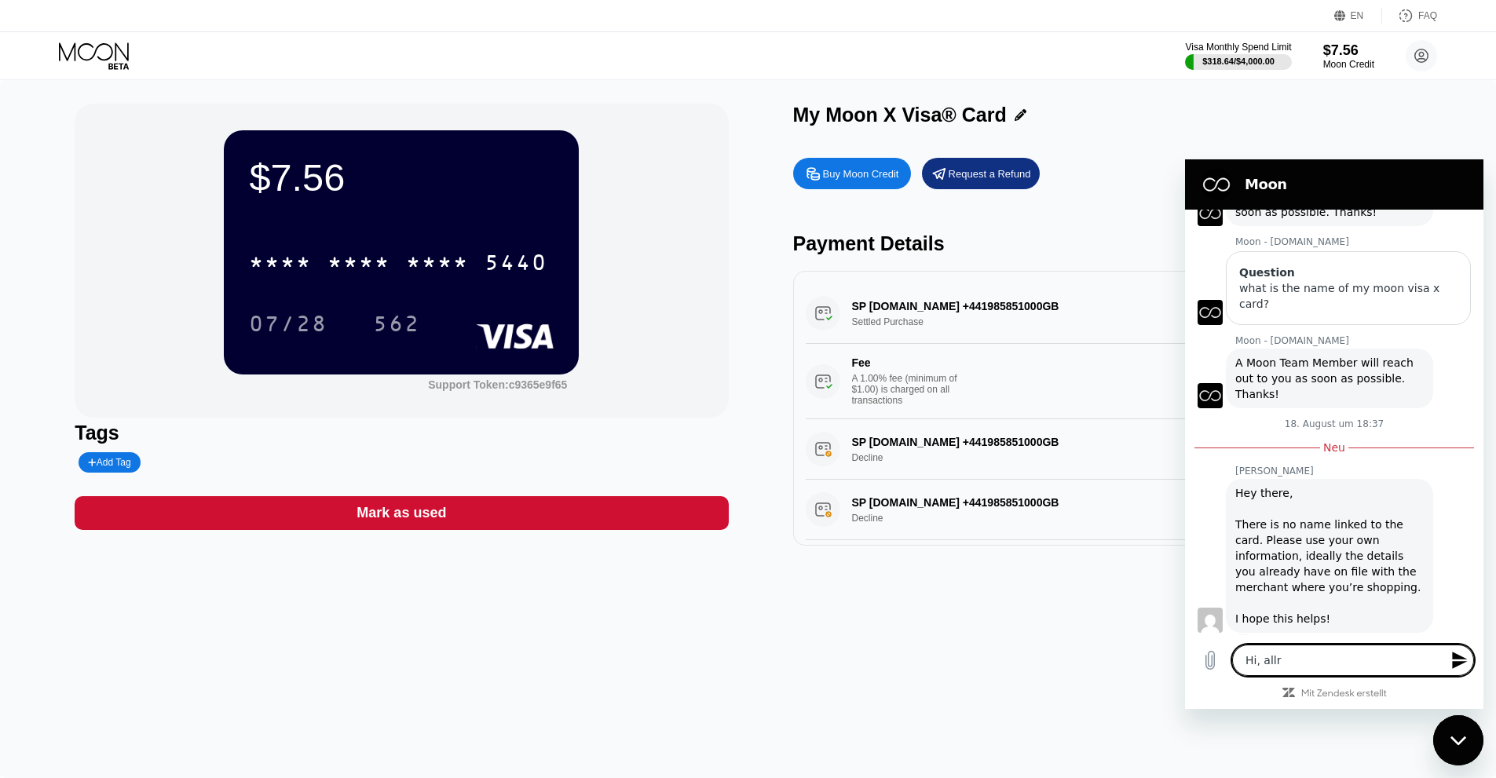
type textarea "Hi, allri"
type textarea "x"
type textarea "Hi, allrig"
type textarea "x"
type textarea "Hi, allrigh"
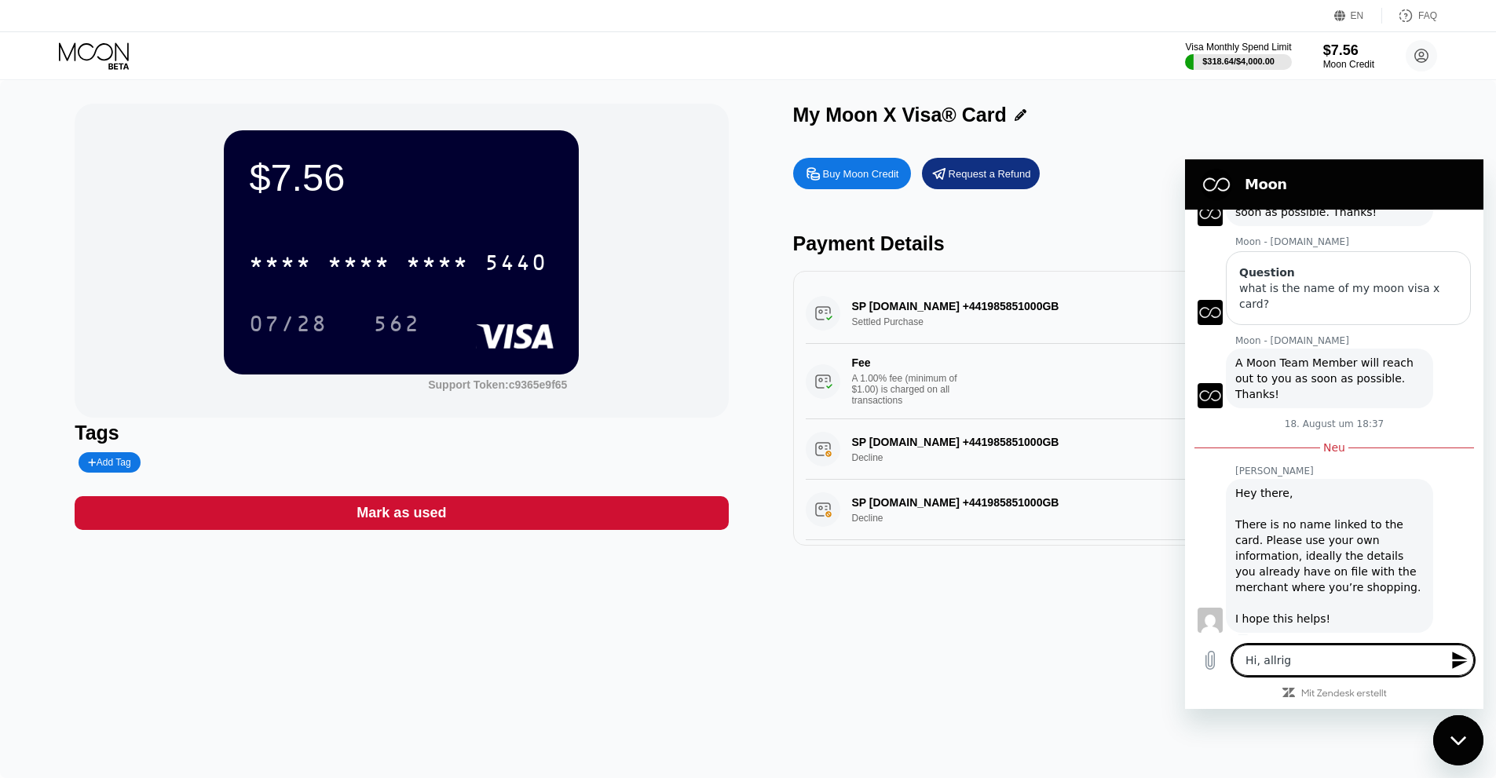
type textarea "x"
type textarea "Hi, allright"
type textarea "x"
type textarea "Hi, allright"
type textarea "x"
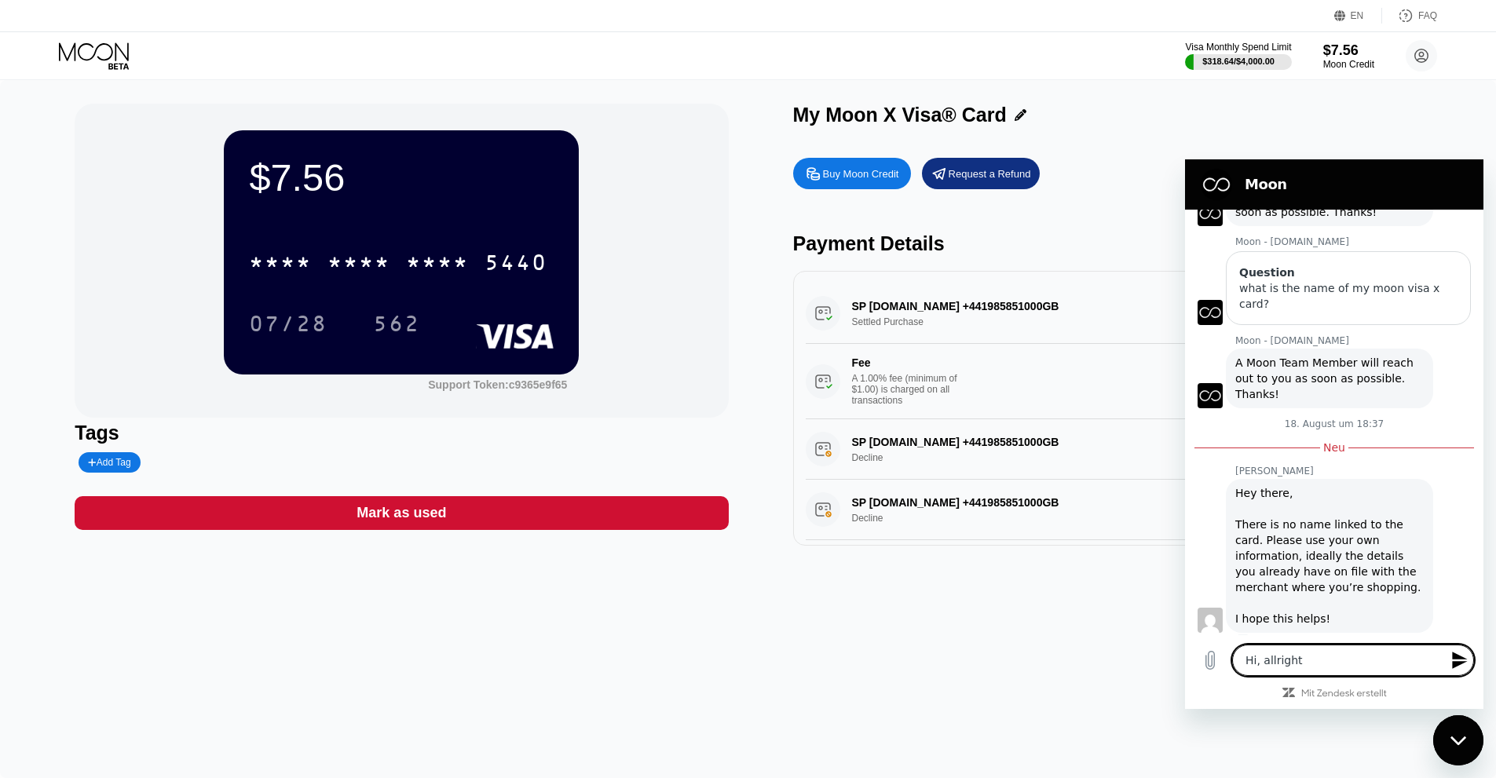
type textarea "Hi, allright t"
type textarea "x"
type textarea "Hi, allright th"
type textarea "x"
type textarea "Hi, allright tha"
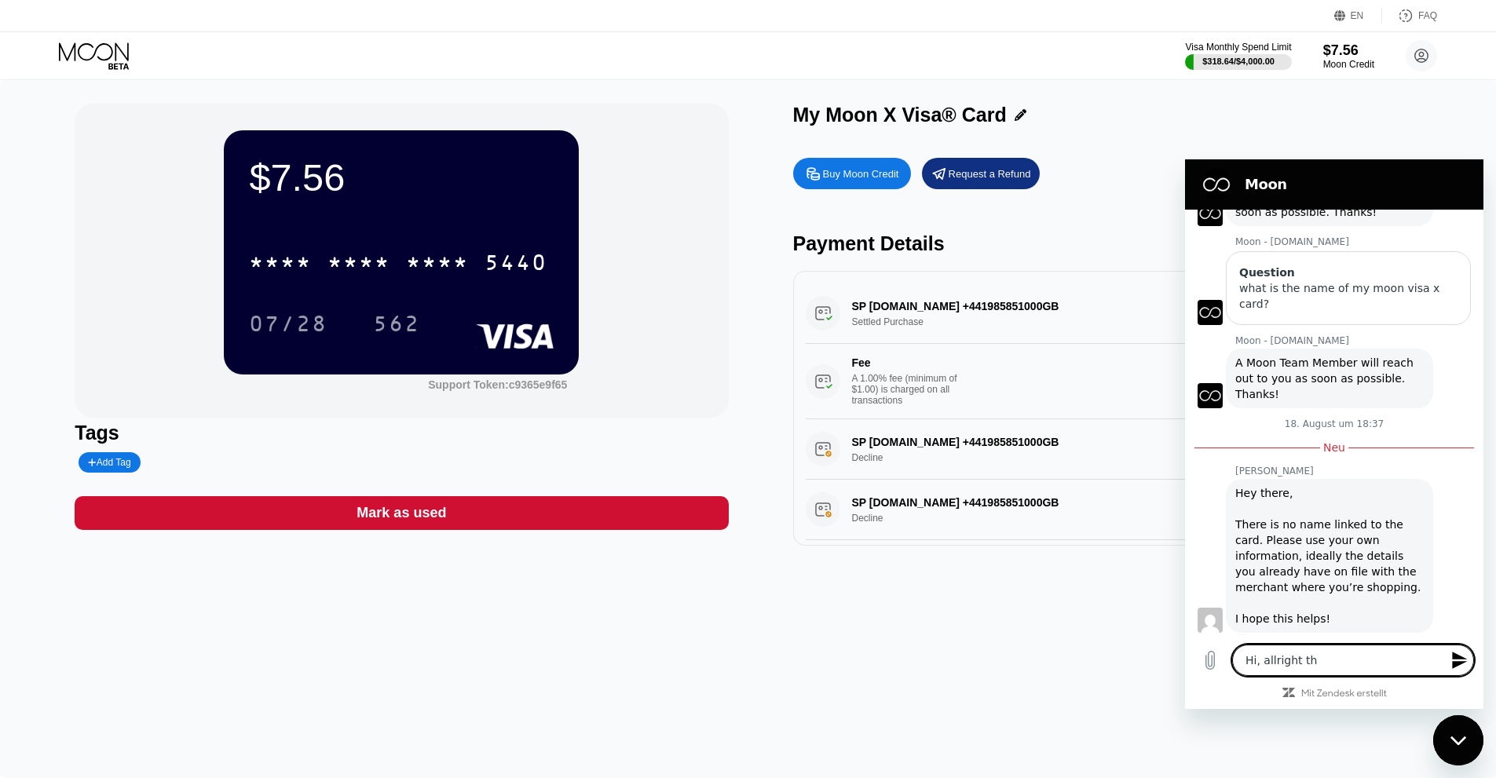
type textarea "x"
type textarea "Hi, allright than"
type textarea "x"
type textarea "Hi, allright thank"
type textarea "x"
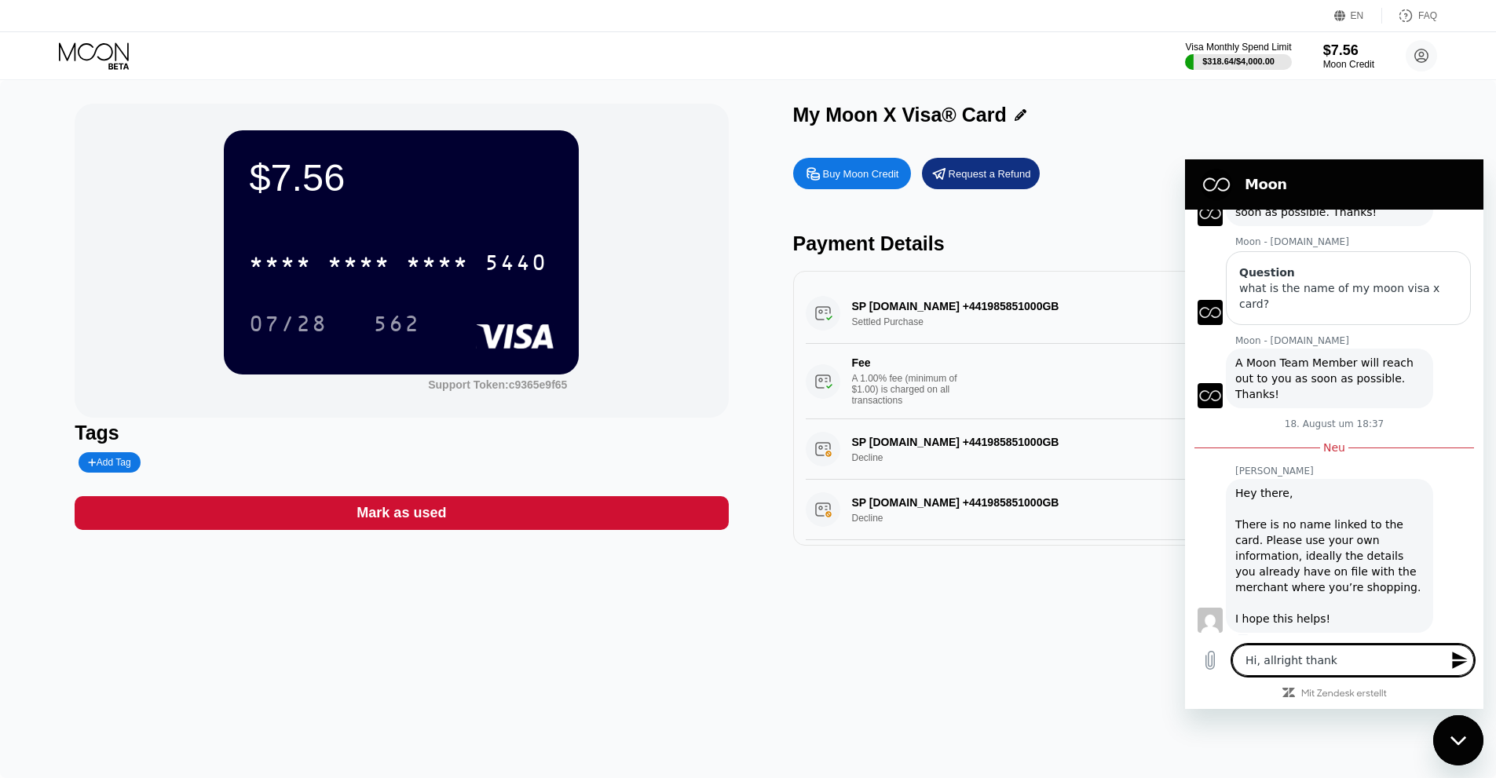
type textarea "Hi, allright thanks"
type textarea "x"
type textarea "Hi, allright thanks."
type textarea "x"
type textarea "Hi, allright thanks."
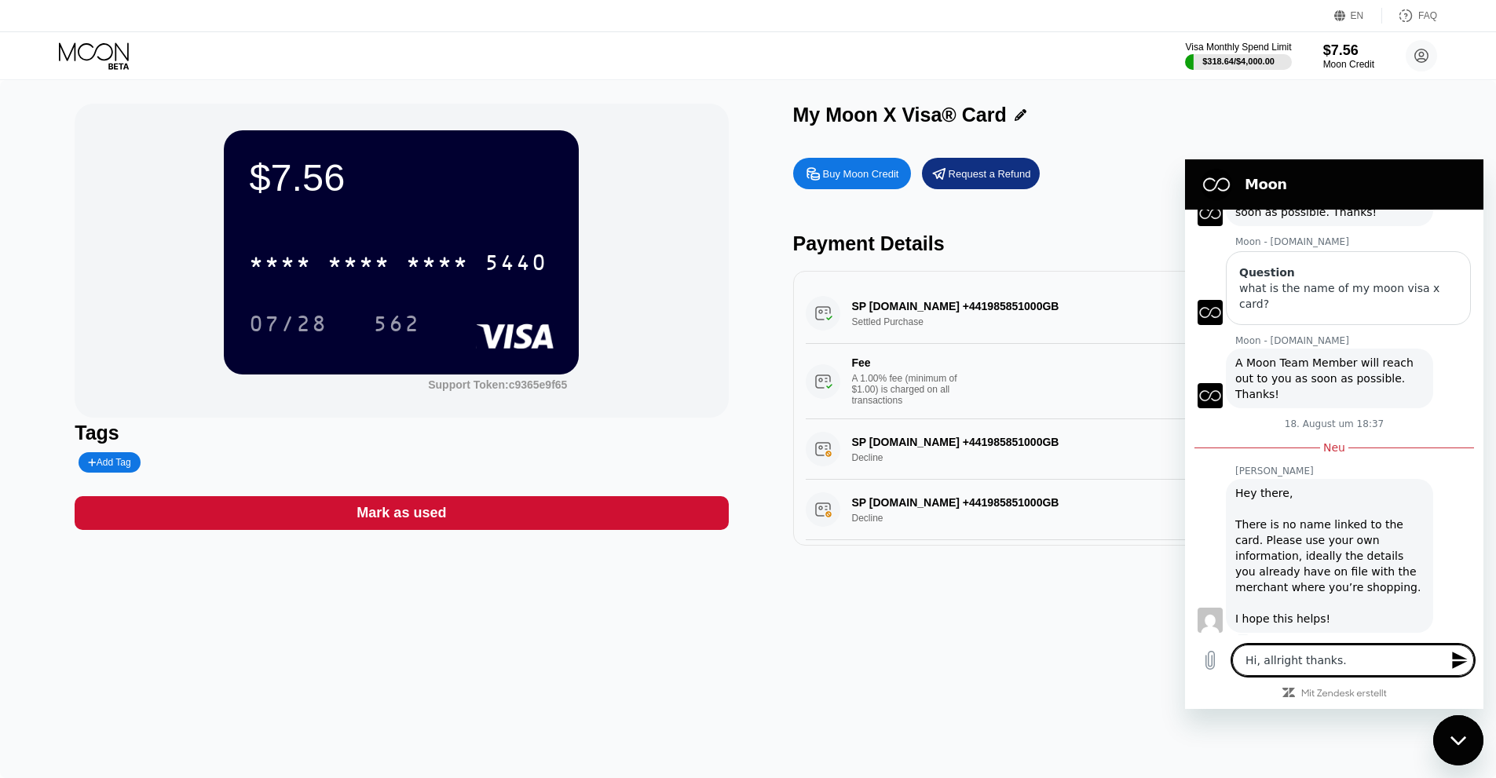
type textarea "x"
type textarea "Hi, allright thanks. A"
type textarea "x"
type textarea "Hi, allright thanks. An"
type textarea "x"
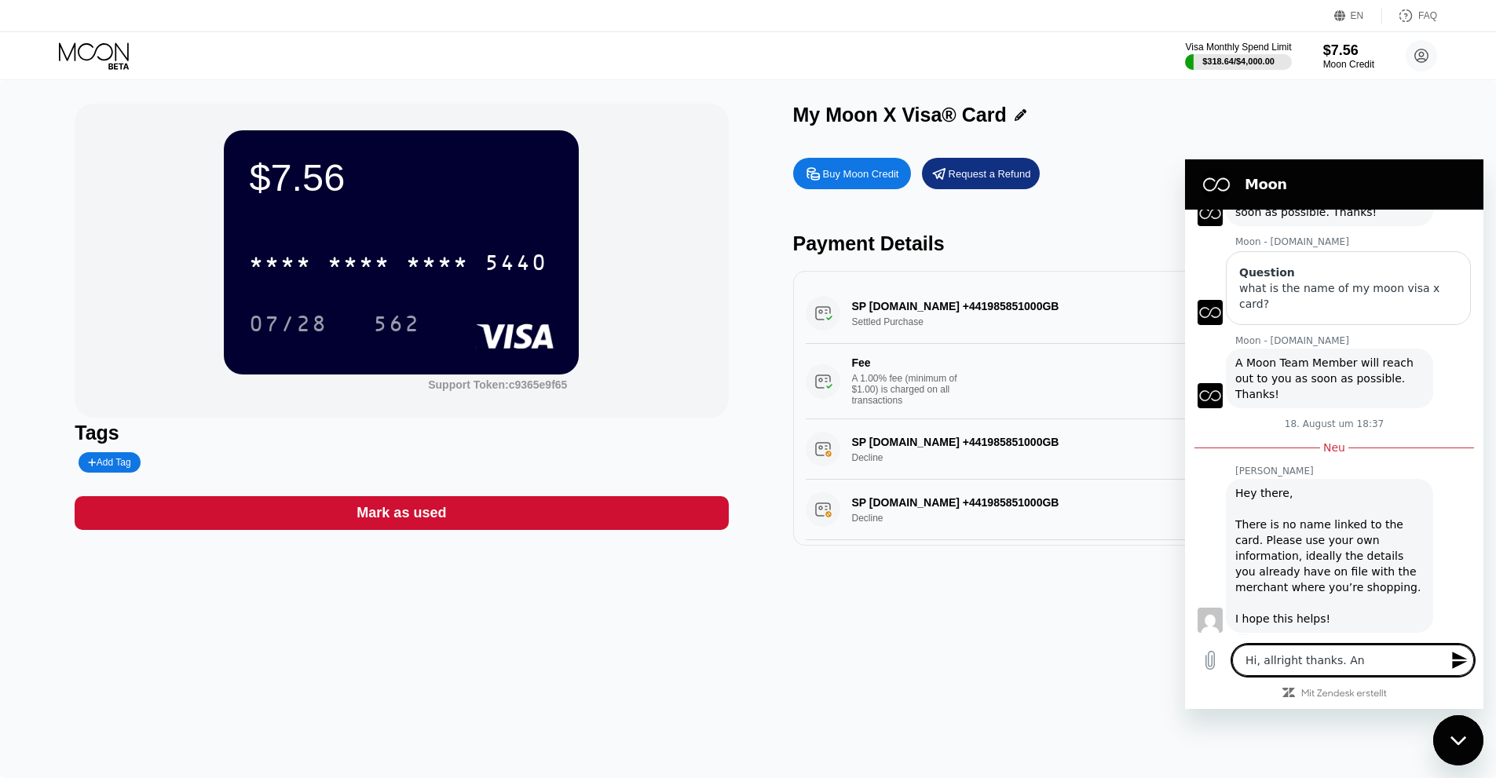
type textarea "Hi, allright thanks. Ano"
type textarea "x"
type textarea "Hi, allright thanks. Anot"
type textarea "x"
type textarea "Hi, allright thanks. [GEOGRAPHIC_DATA]"
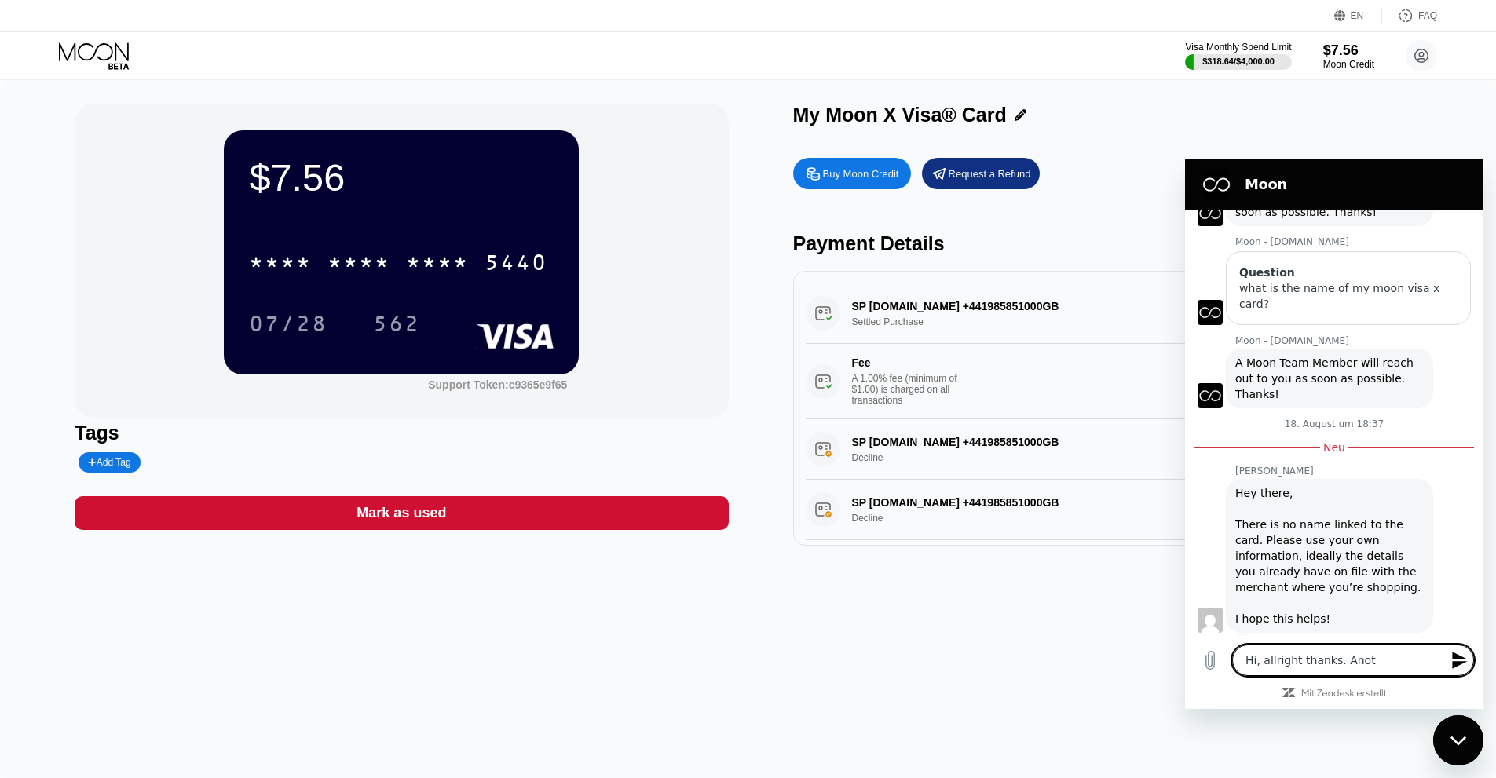
type textarea "x"
type textarea "Hi, allright thanks. Anothe"
type textarea "x"
type textarea "Hi, allright thanks. Another"
type textarea "x"
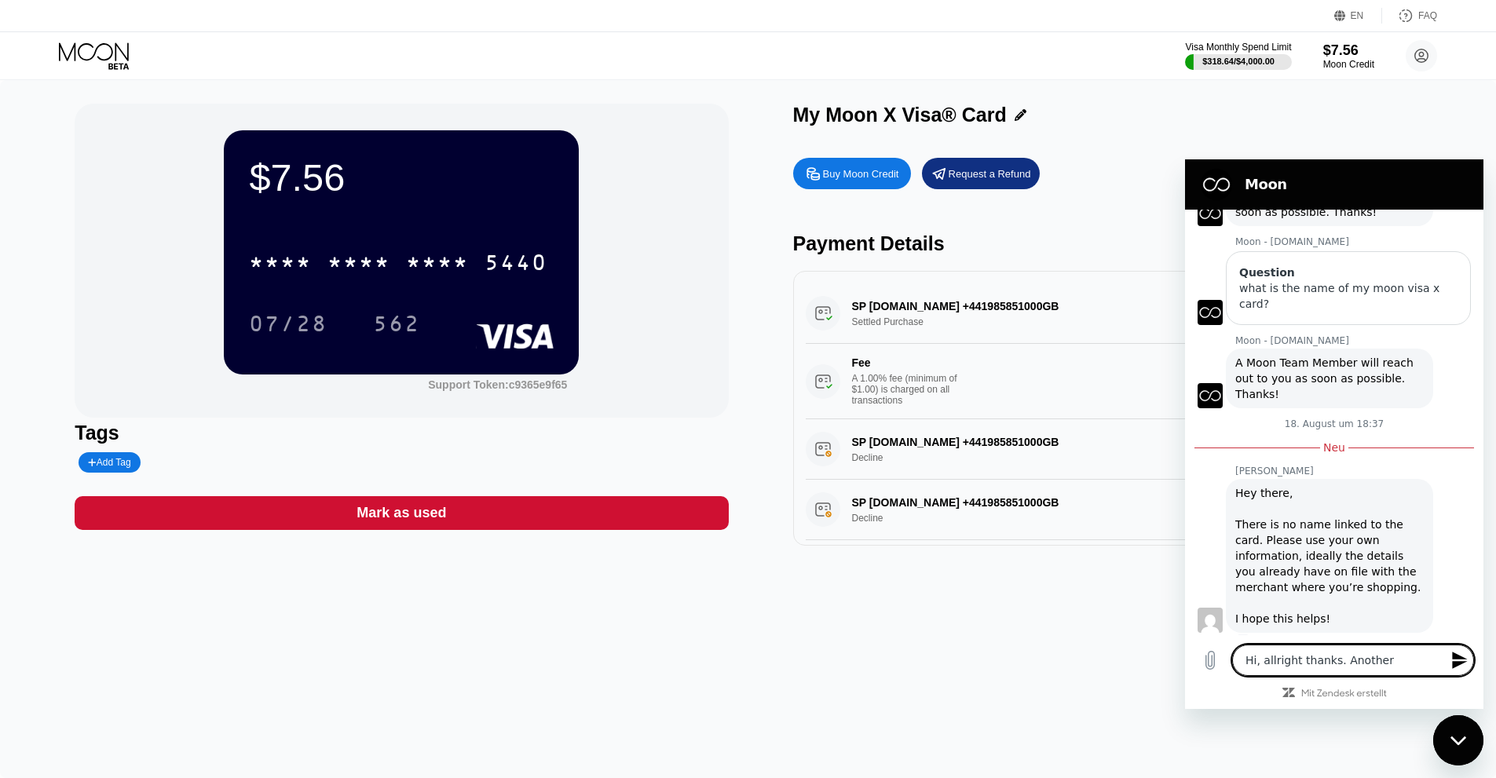
type textarea "Hi, allright thanks. Another"
type textarea "x"
type textarea "Hi, allright thanks. Another q"
type textarea "x"
type textarea "Hi, allright thanks. Another qu"
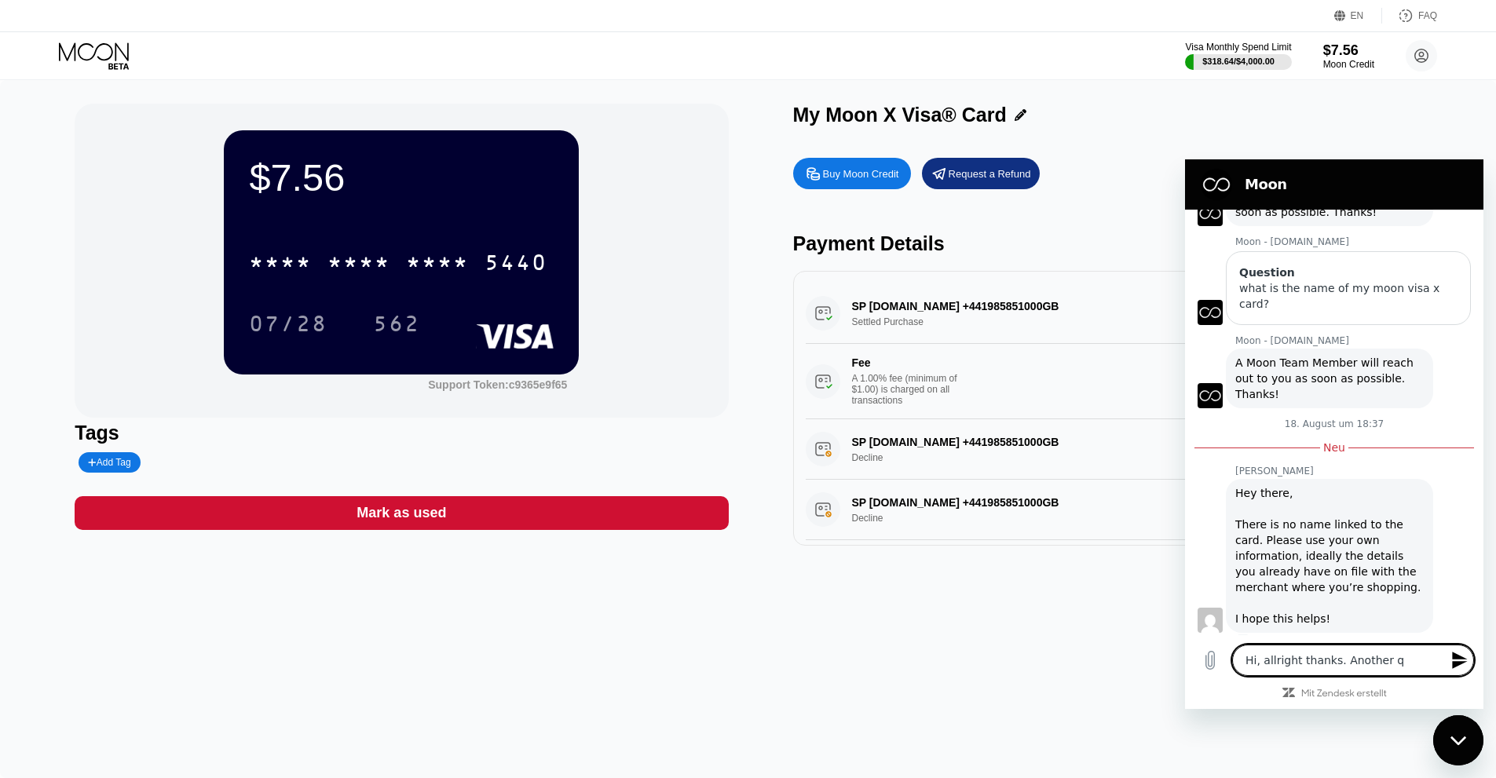
type textarea "x"
type textarea "Hi, allright thanks. Another que"
type textarea "x"
type textarea "Hi, allright thanks. Another ques"
type textarea "x"
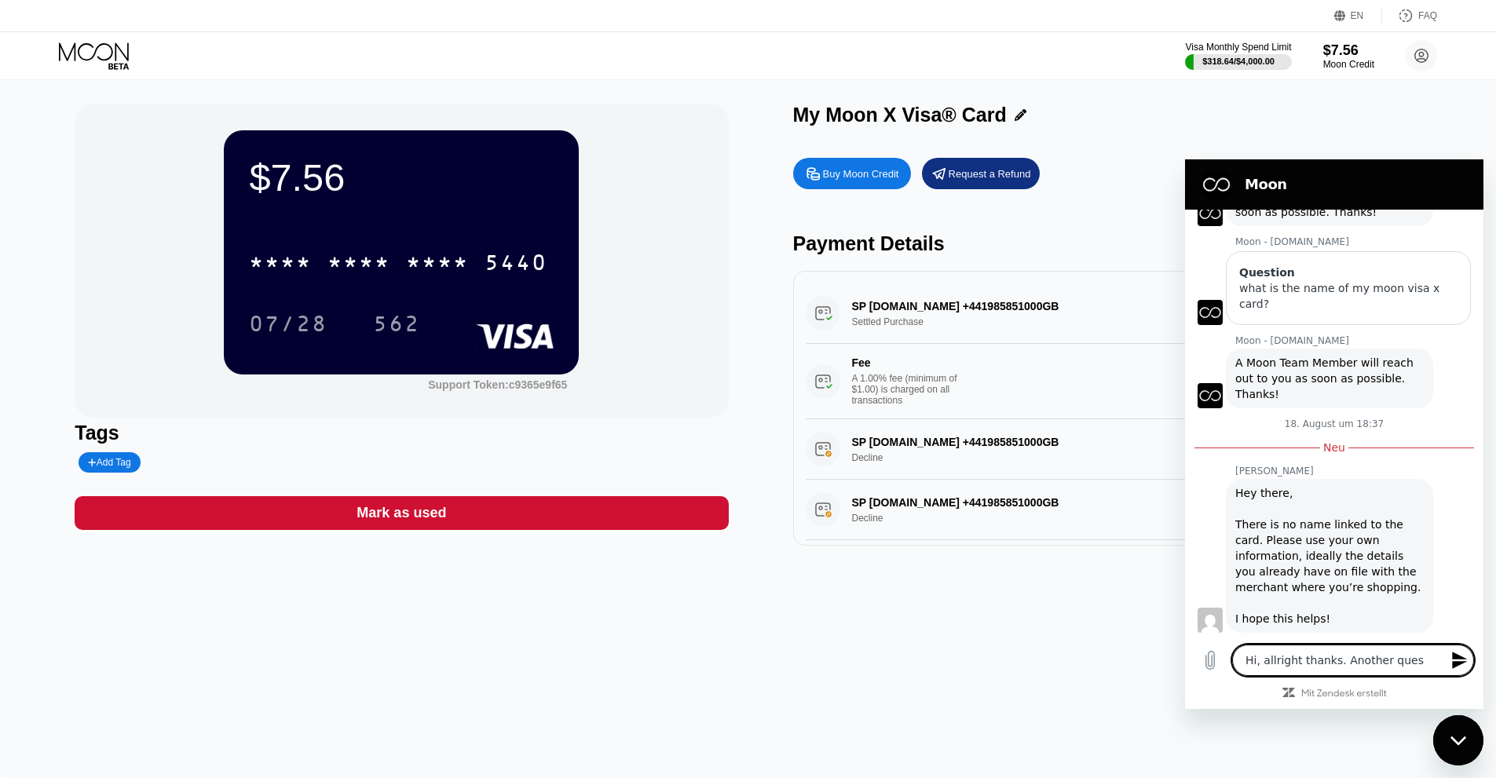
type textarea "Hi, allright thanks. Another quest"
type textarea "x"
type textarea "Hi, allright thanks. Another questi"
type textarea "x"
type textarea "Hi, allright thanks. Another questio"
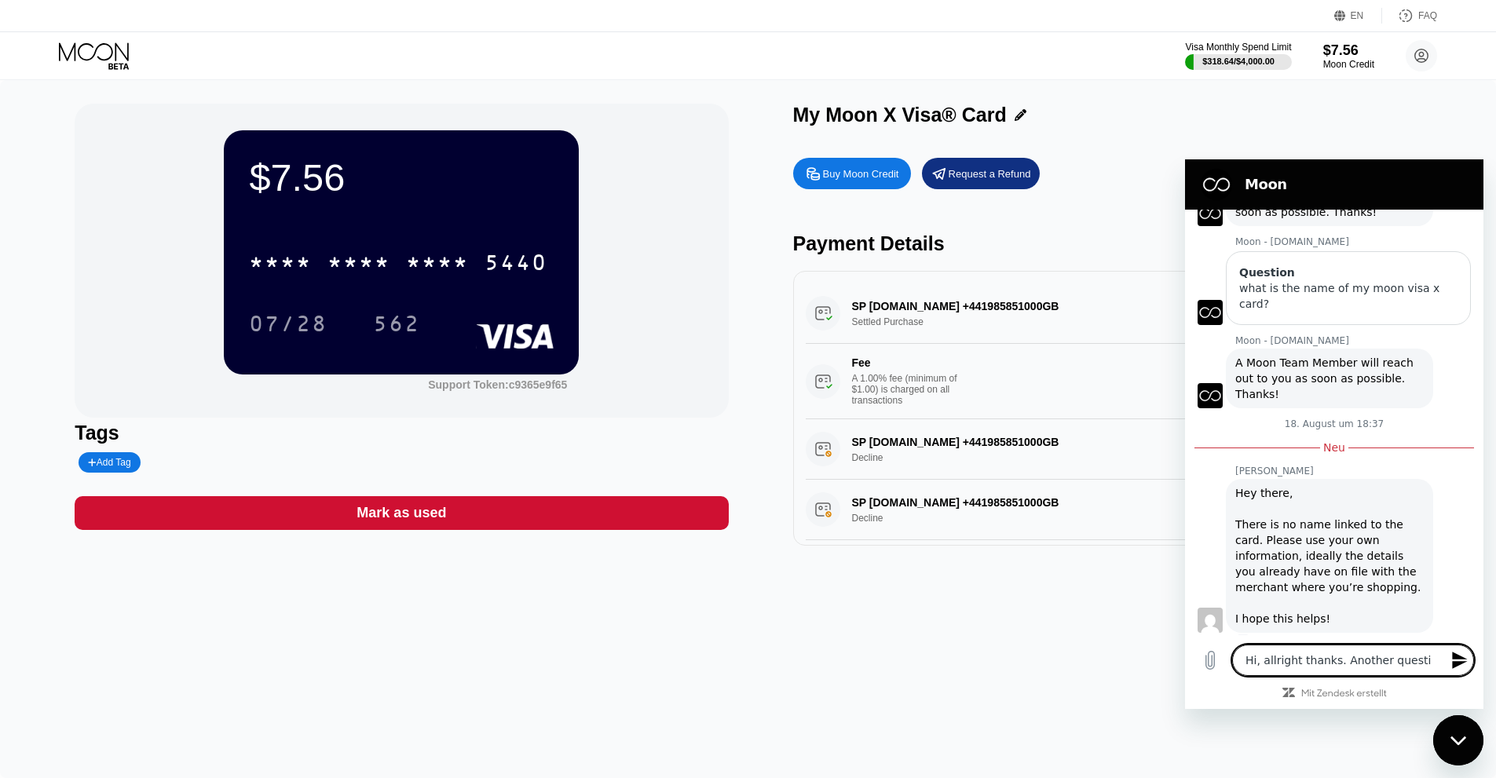
type textarea "x"
type textarea "Hi, allright thanks. Another question"
type textarea "x"
type textarea "Hi, allright thanks. Another question:"
type textarea "x"
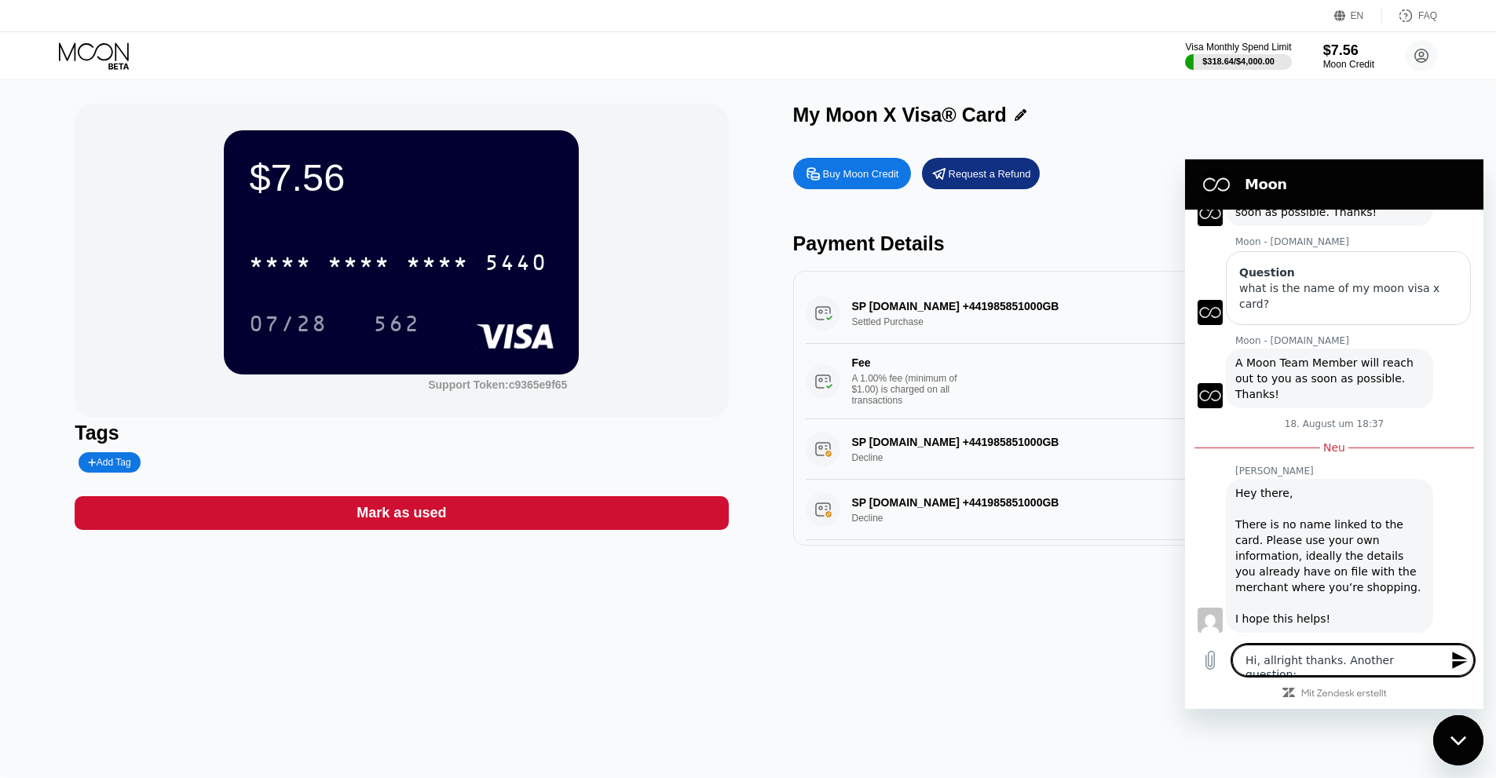
type textarea "Hi, allright thanks. Another question:"
type textarea "x"
type textarea "Hi, allright thanks. Another question: I"
type textarea "x"
type textarea "Hi, allright thanks. Another question: Is"
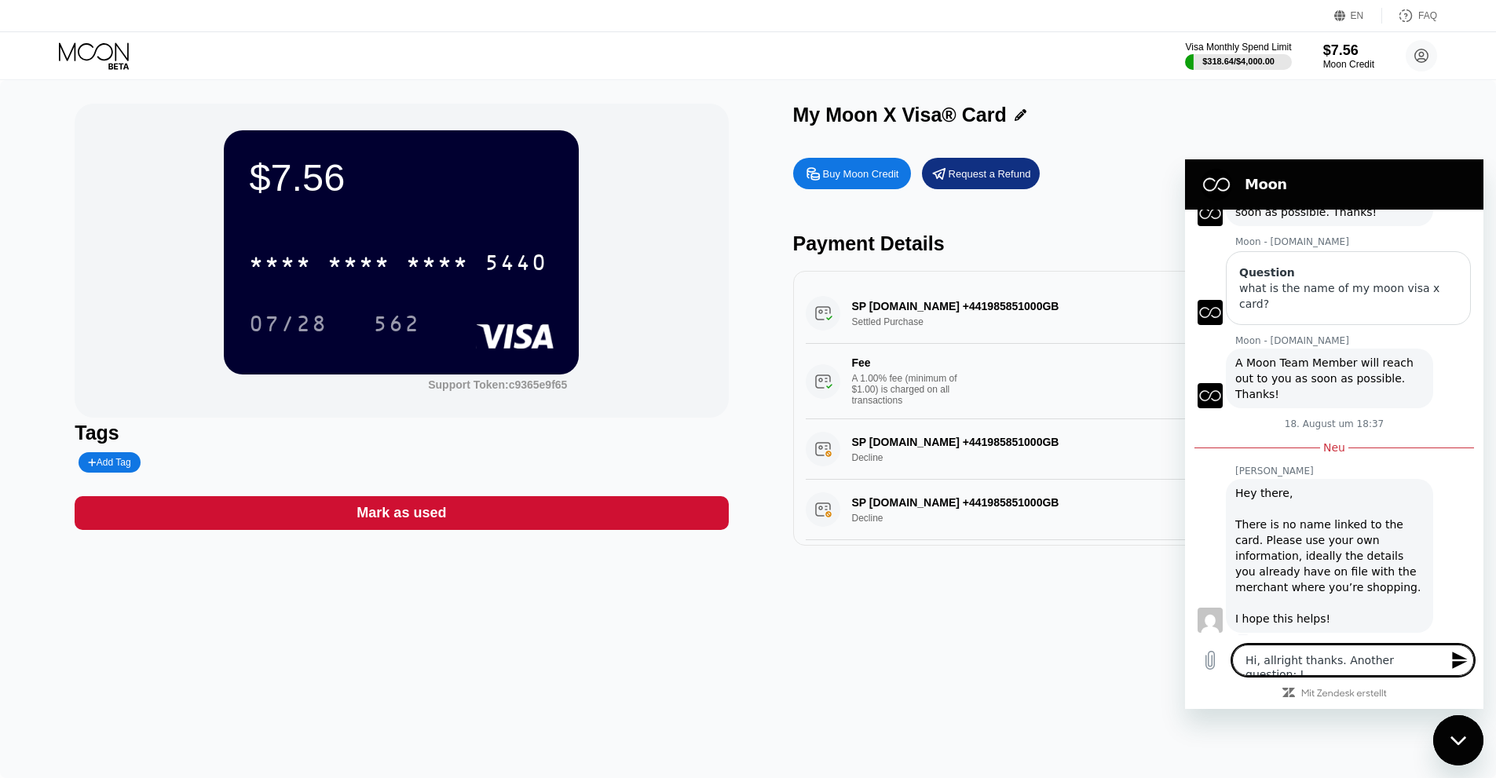
type textarea "x"
type textarea "Hi, allright thanks. Another question: Is"
type textarea "x"
type textarea "Hi, allright thanks. Another question: Is i"
type textarea "x"
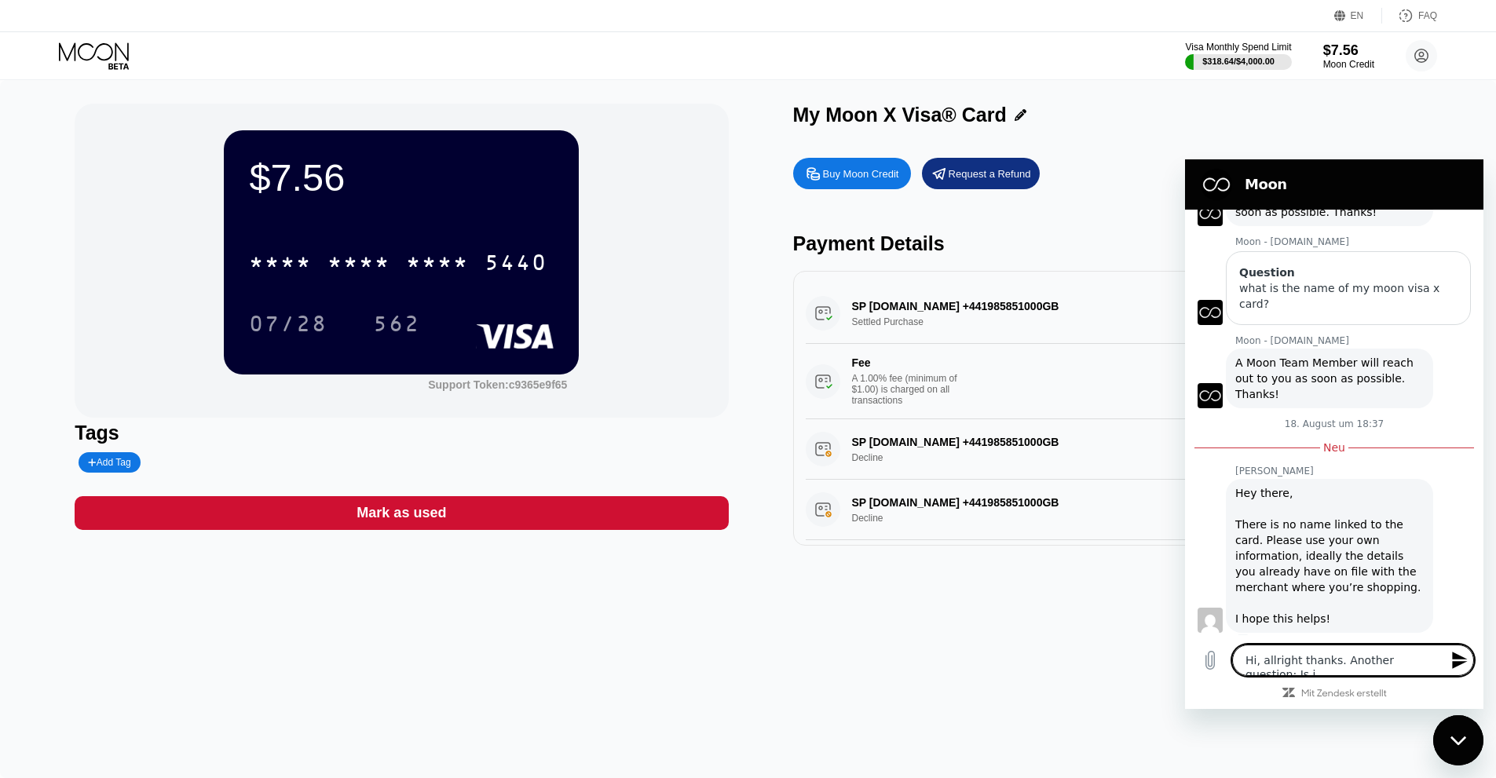
type textarea "Hi, allright thanks. Another question: Is it"
type textarea "x"
type textarea "Hi, allright thanks. Another question: Is it"
type textarea "x"
type textarea "Hi, allright thanks. Another question: Is it p"
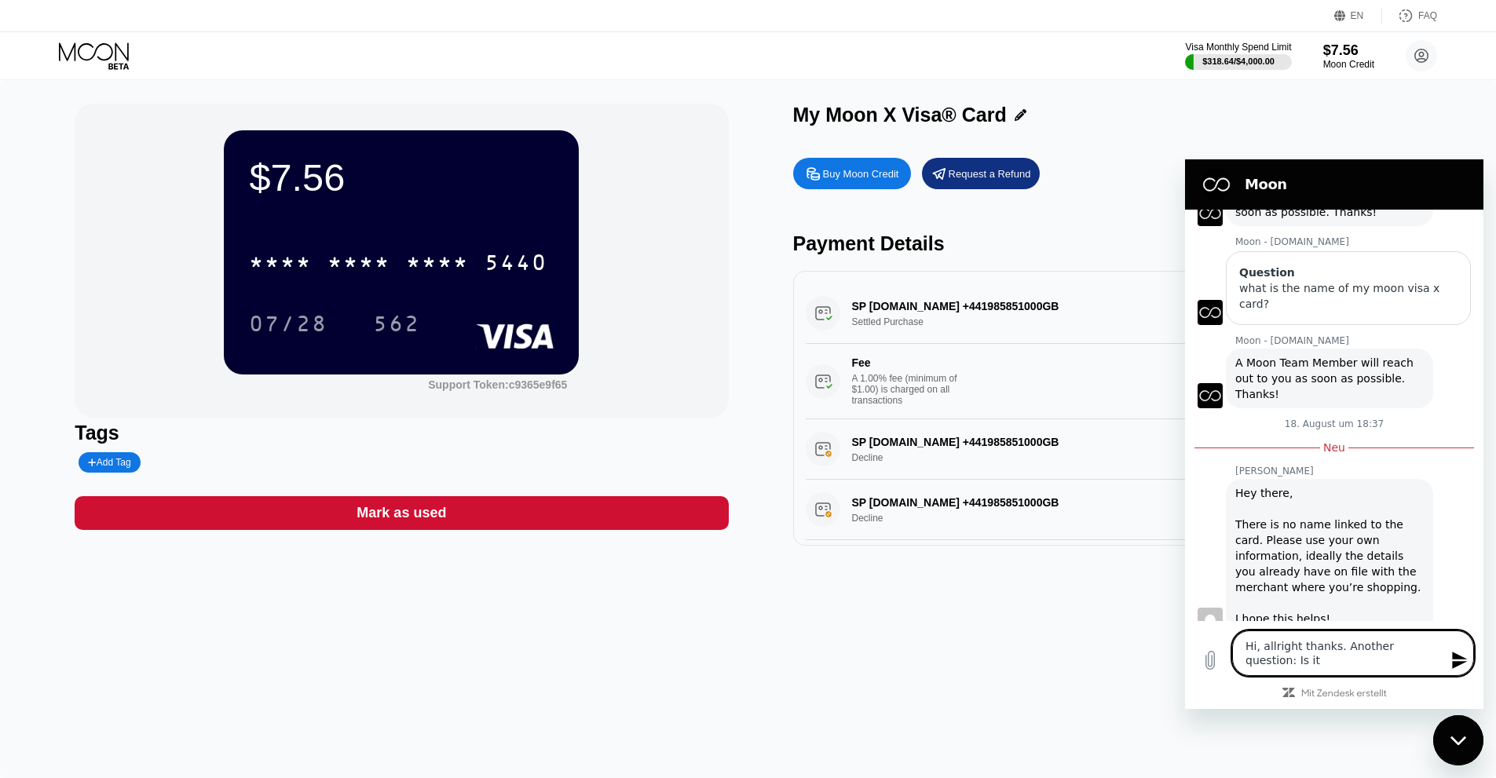
type textarea "x"
type textarea "Hi, allright thanks. Another question: Is it po"
type textarea "x"
type textarea "Hi, allright thanks. Another question: Is it pos"
type textarea "x"
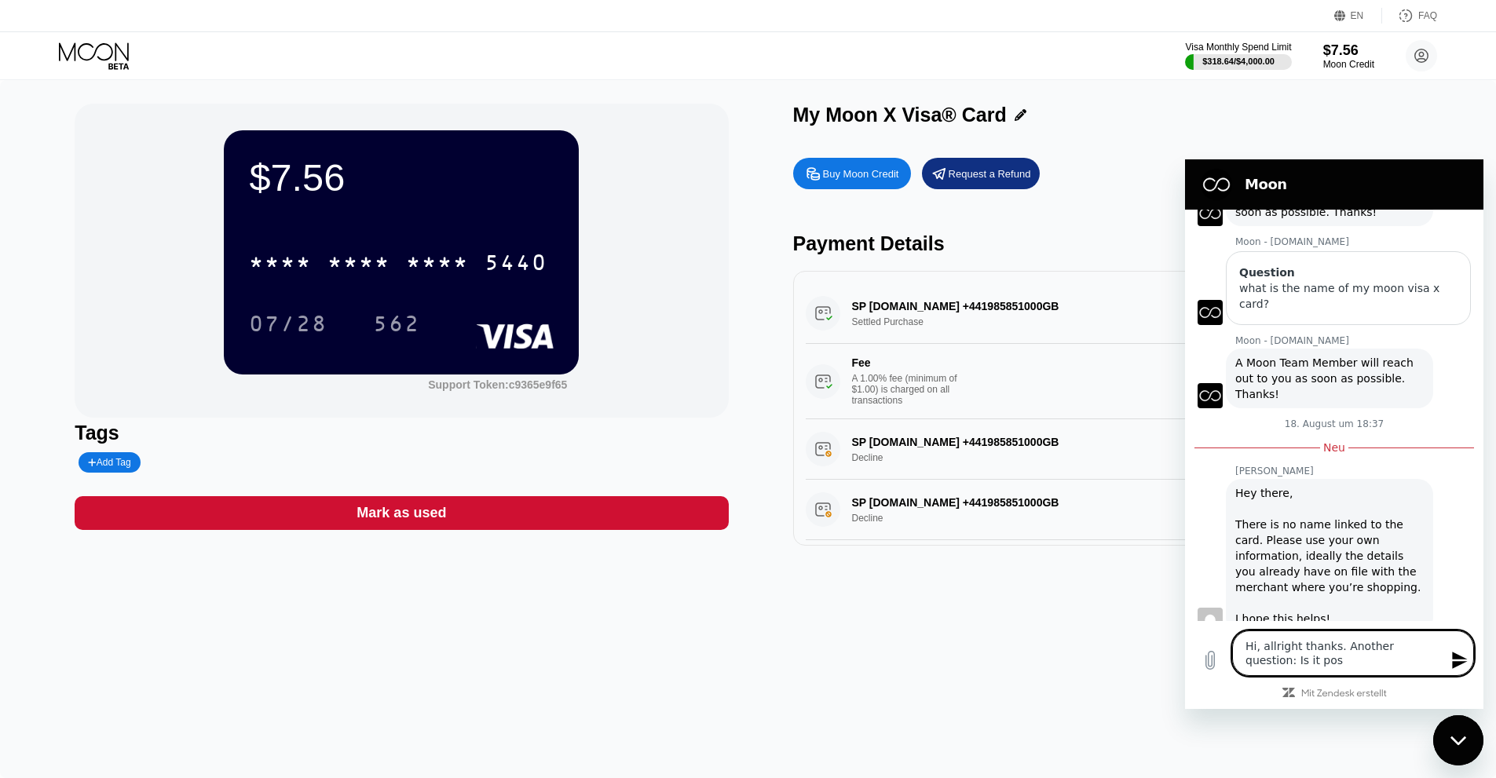
type textarea "Hi, allright thanks. Another question: Is it poss"
type textarea "x"
type textarea "Hi, allright thanks. Another question: Is it possi"
type textarea "x"
type textarea "Hi, allright thanks. Another question: Is it possib"
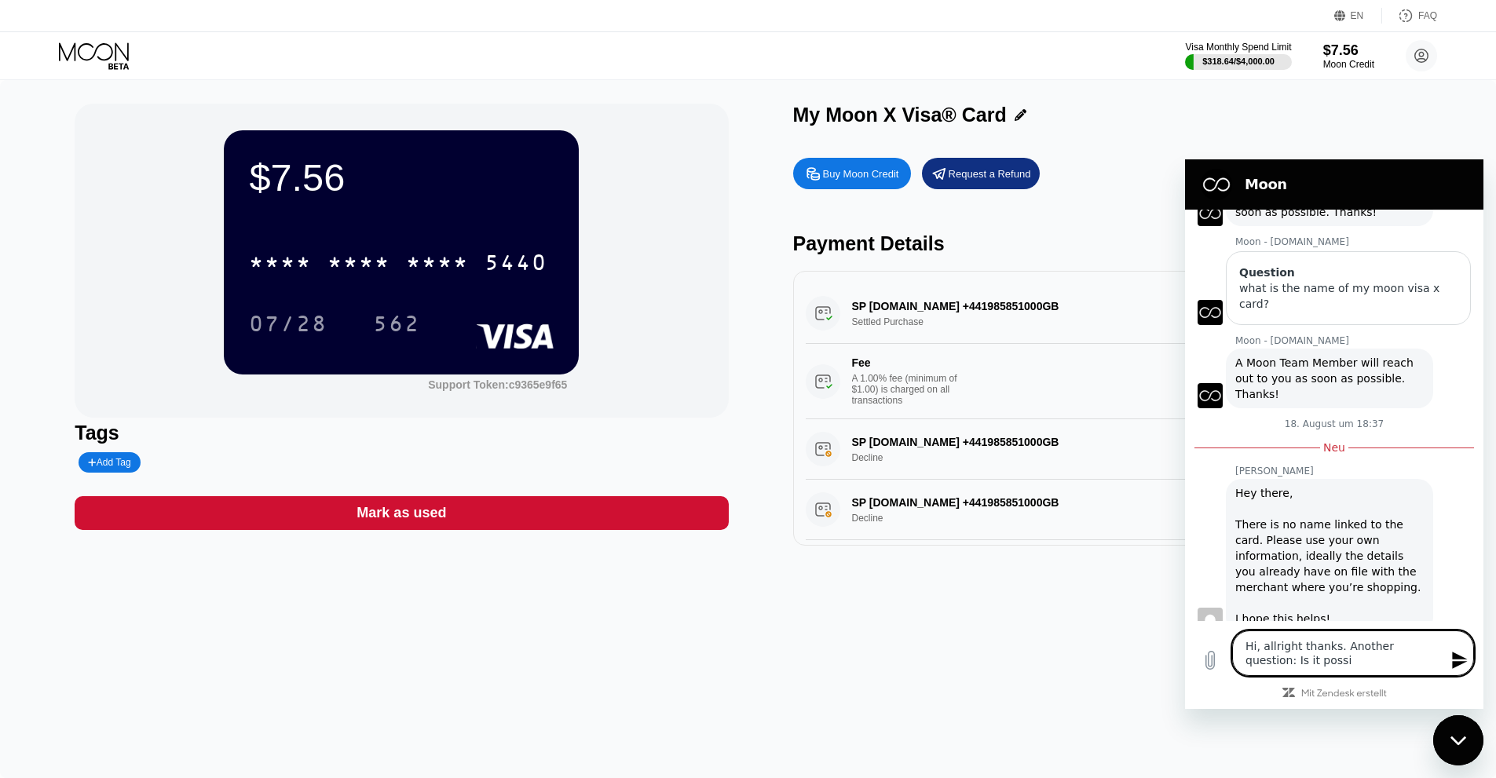
type textarea "x"
type textarea "Hi, allright thanks. Another question: Is it possibl"
type textarea "x"
type textarea "Hi, allright thanks. Another question: Is it possible"
type textarea "x"
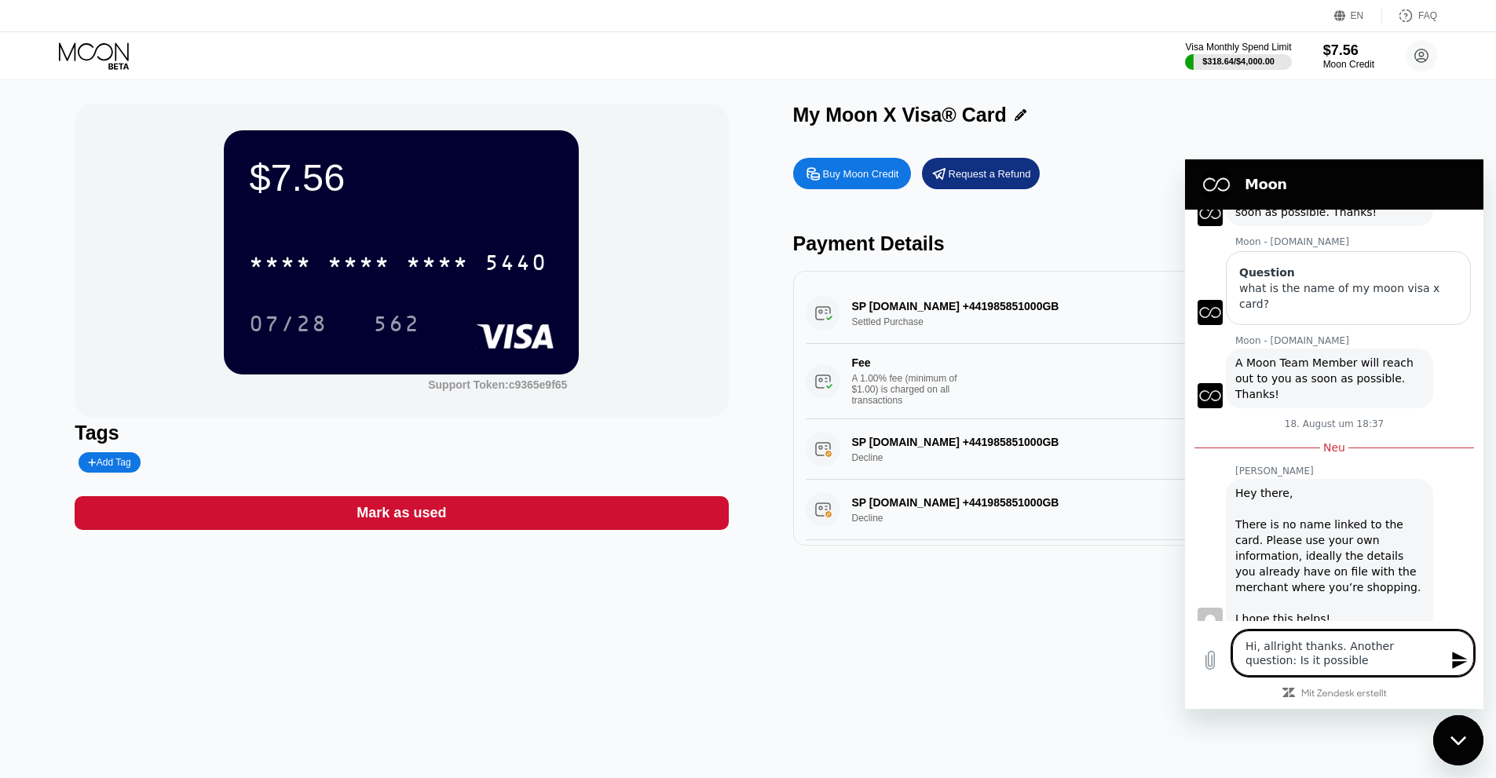
type textarea "Hi, allright thanks. Another question: Is it possible"
type textarea "x"
type textarea "Hi, allright thanks. Another question: Is it possible t"
type textarea "x"
type textarea "Hi, allright thanks. Another question: Is it possible to"
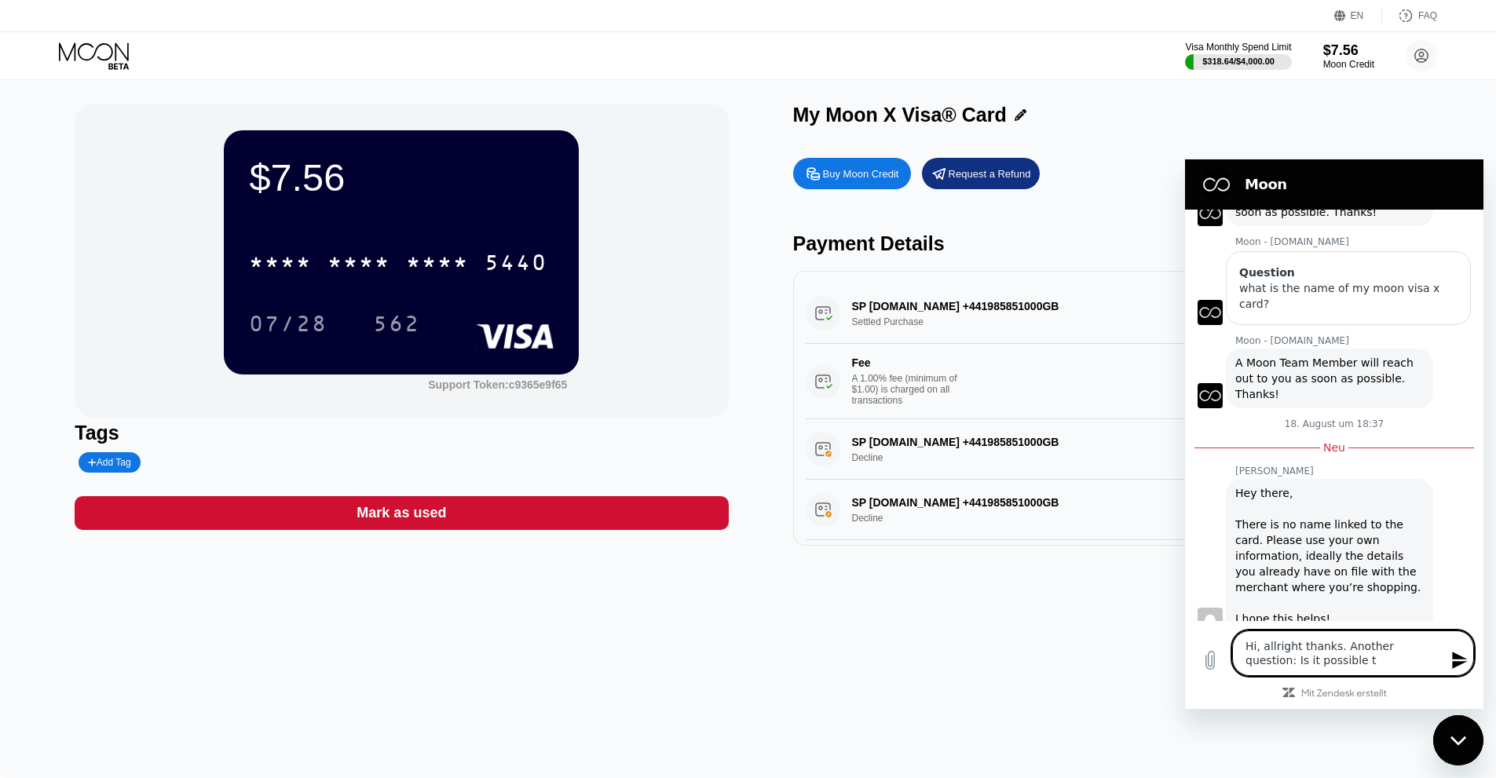
type textarea "x"
type textarea "Hi, allright thanks. Another question: Is it possible to"
type textarea "x"
type textarea "Hi, allright thanks. Another question: Is it possible to g"
type textarea "x"
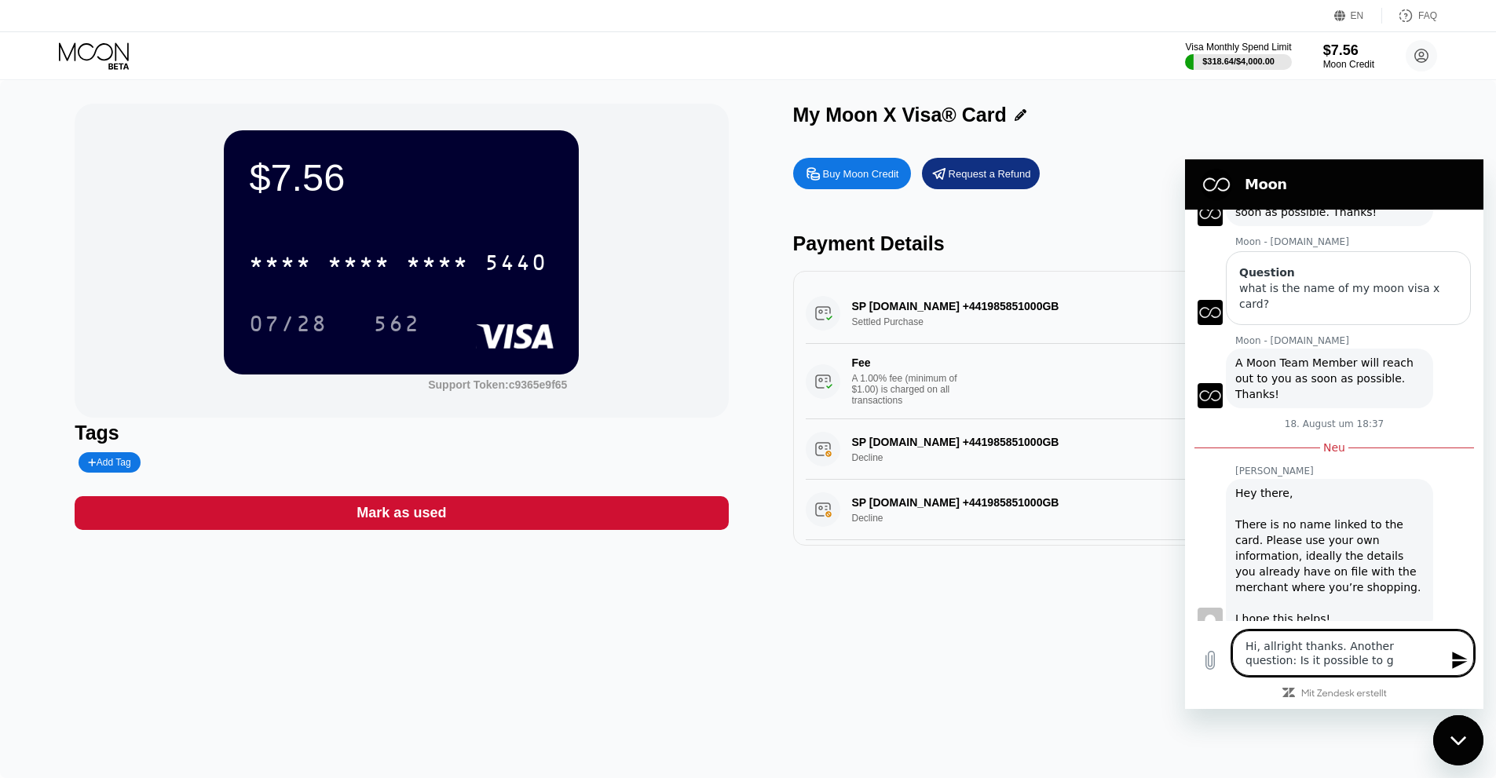
type textarea "Hi, allright thanks. Another question: Is it possible to ge"
type textarea "x"
type textarea "Hi, allright thanks. Another question: Is it possible to get"
type textarea "x"
type textarea "Hi, allright thanks. Another question: Is it possible to get"
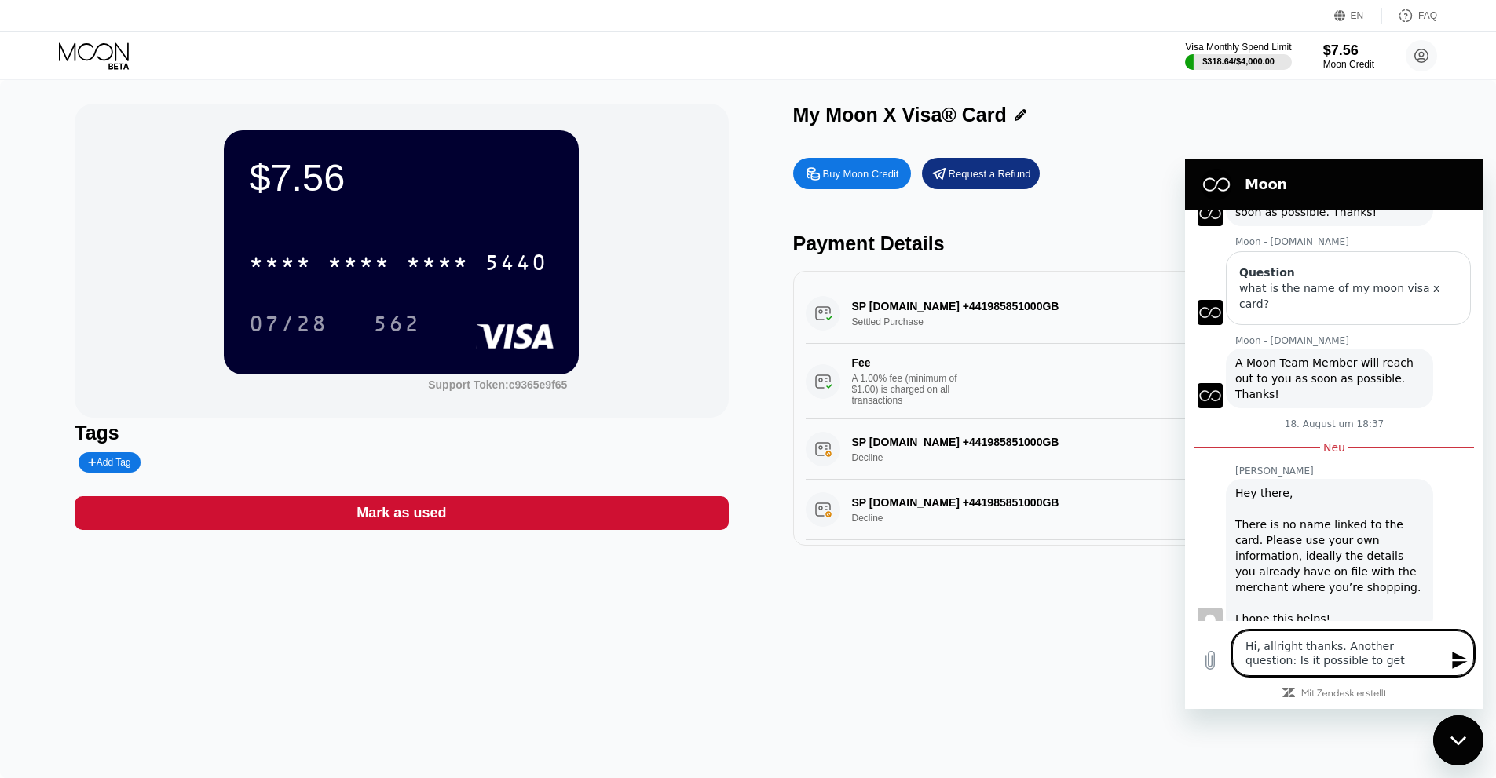
type textarea "x"
type textarea "Hi, allright thanks. Another question: Is it possible to get"
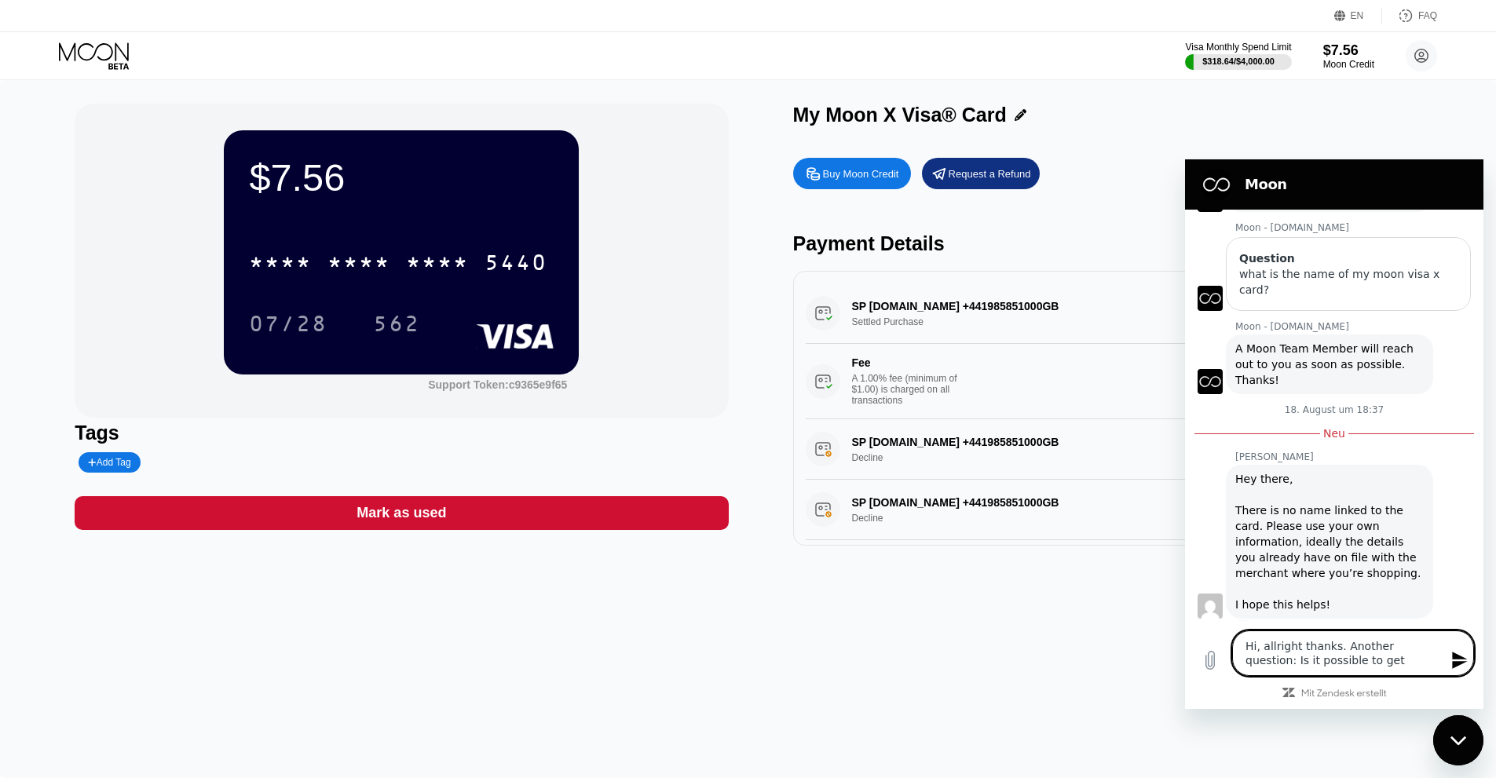
type textarea "x"
click at [1344, 670] on textarea "Hi, allright thanks. Another question: Is it possible to get" at bounding box center [1353, 654] width 242 height 46
click at [1271, 644] on textarea "Hi, allright thanks. Another question: Is it possible to get" at bounding box center [1353, 654] width 242 height 46
type textarea "Hi, alright thanks. Another question: Is it possible to get"
type textarea "x"
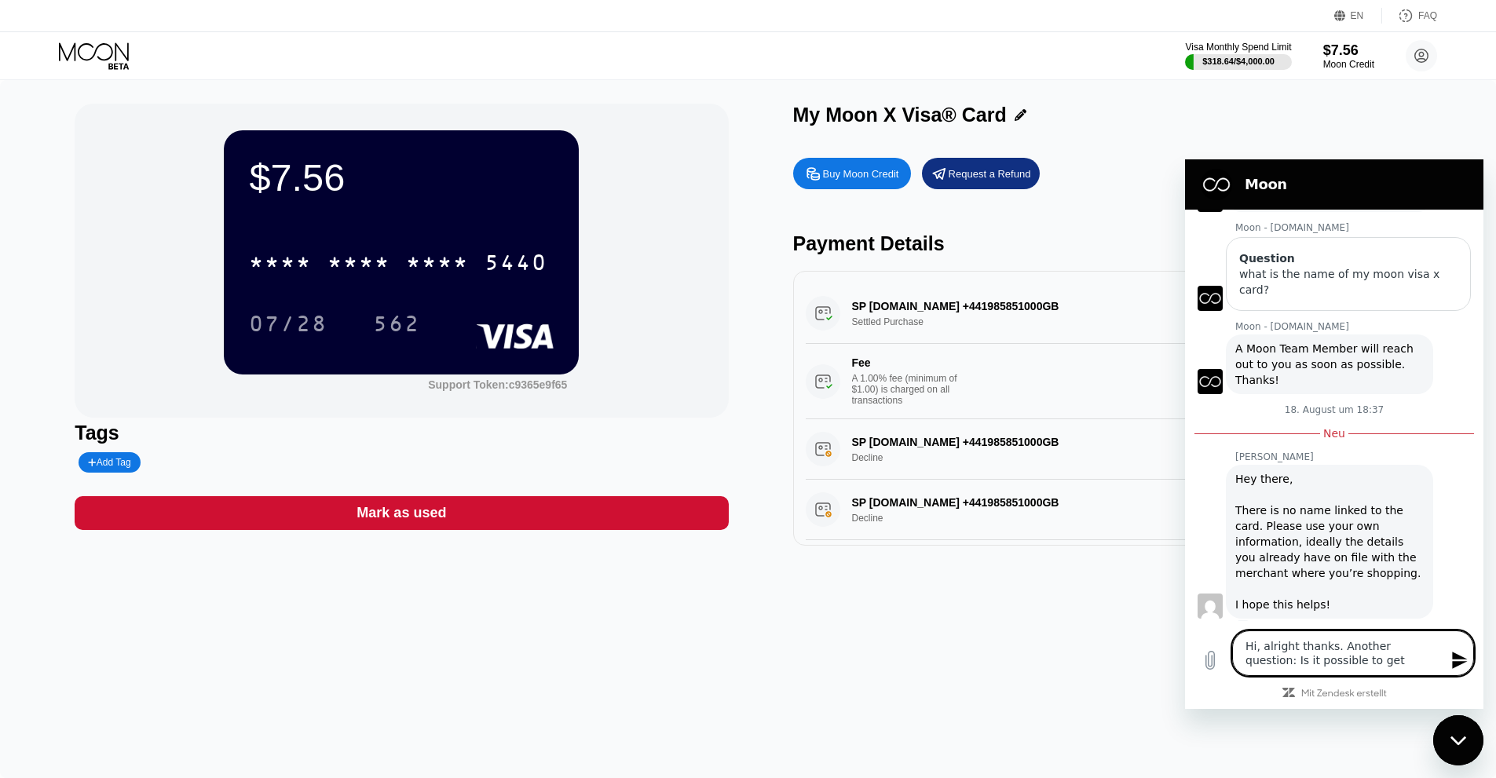
click at [1360, 660] on textarea "Hi, alright thanks. Another question: Is it possible to get" at bounding box center [1353, 654] width 242 height 46
type textarea "Hi, alright thanks. Another question: Is it possible to get a"
type textarea "x"
type textarea "Hi, alright thanks. Another question: Is it possible to get a"
type textarea "x"
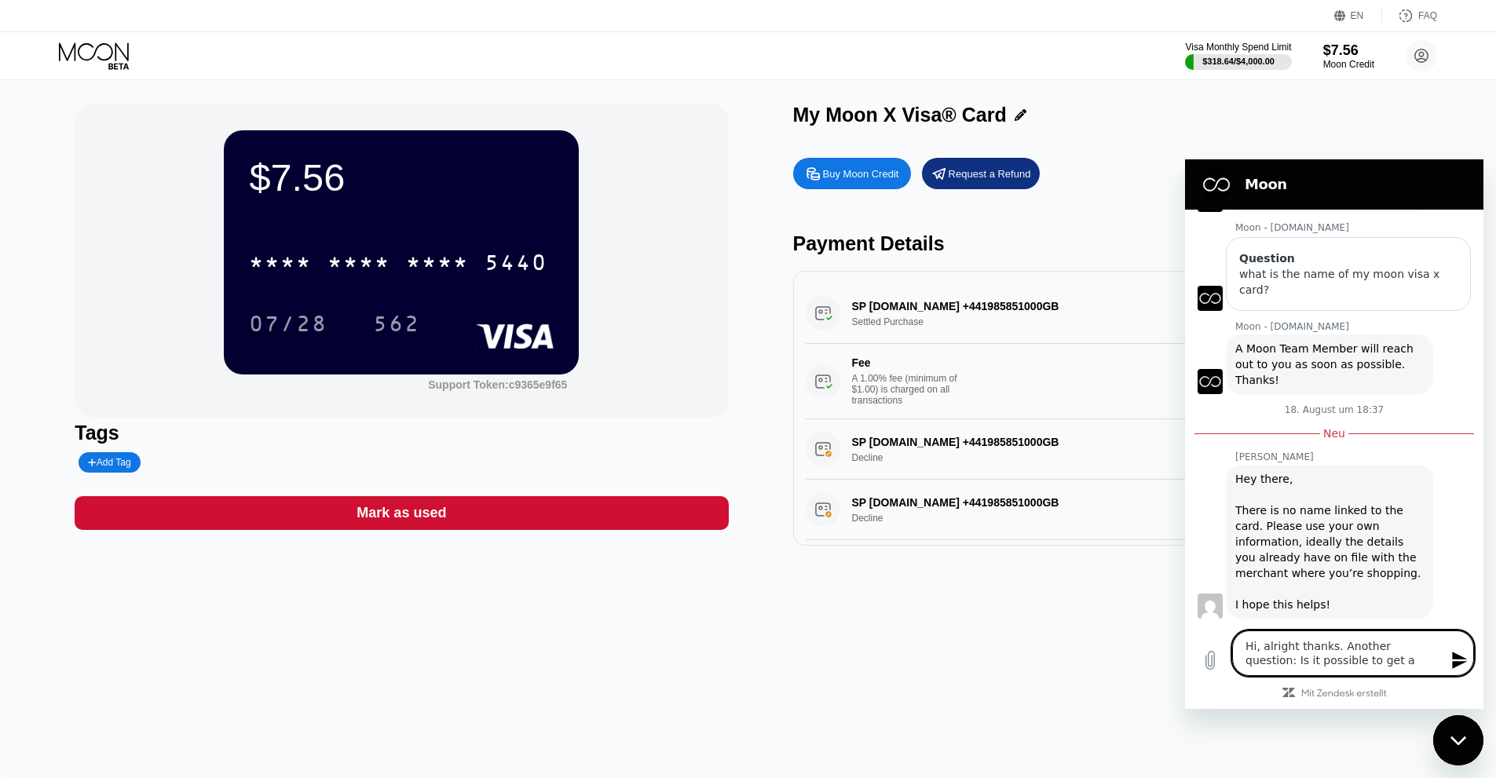
type textarea "Hi, alright thanks. Another question: Is it possible to get a p"
type textarea "x"
type textarea "Hi, alright thanks. Another question: Is it possible to get a pa"
type textarea "x"
type textarea "Hi, alright thanks. Another question: Is it possible to get a pay"
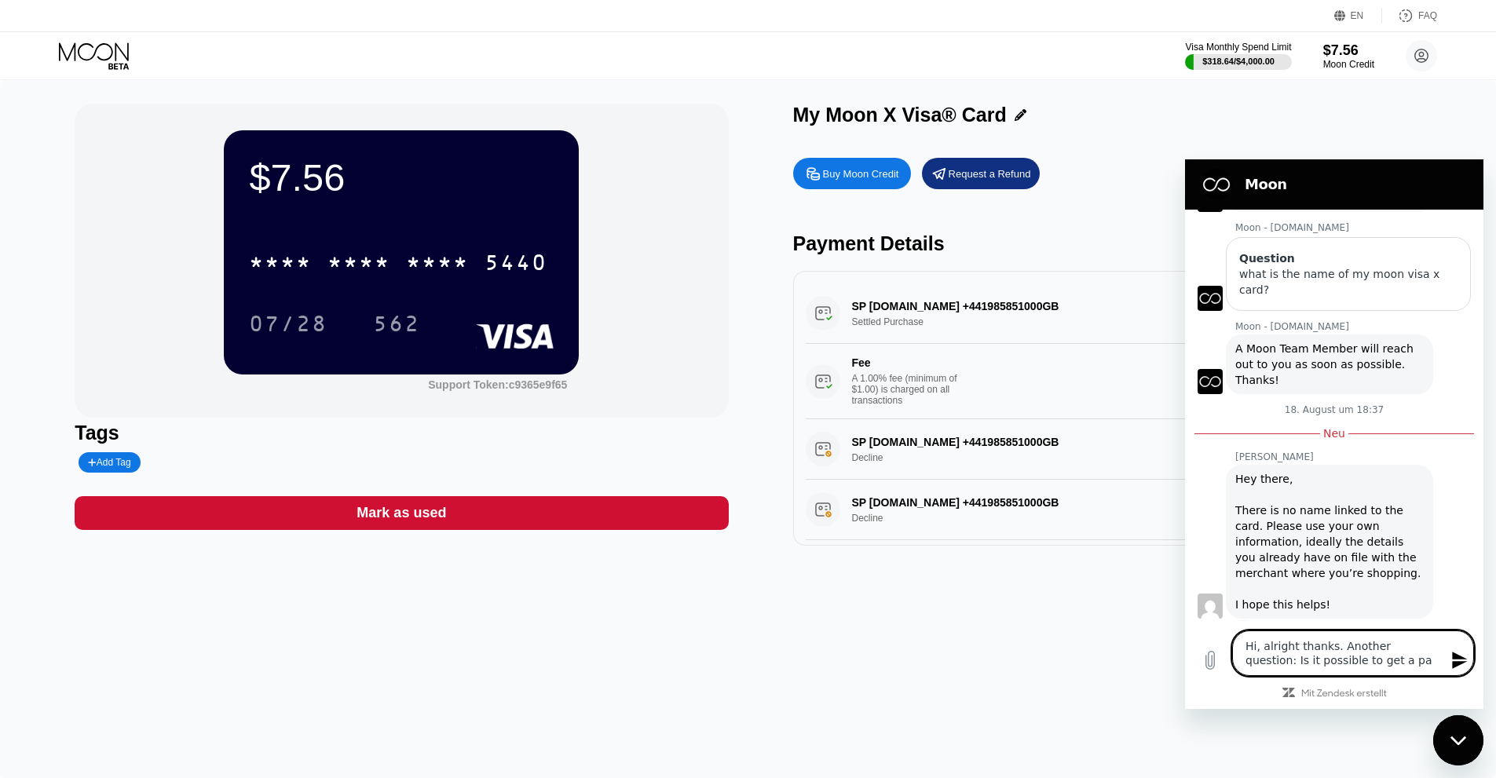
type textarea "x"
type textarea "Hi, alright thanks. Another question: Is it possible to get a paym"
type textarea "x"
type textarea "Hi, alright thanks. Another question: Is it possible to get a payme"
type textarea "x"
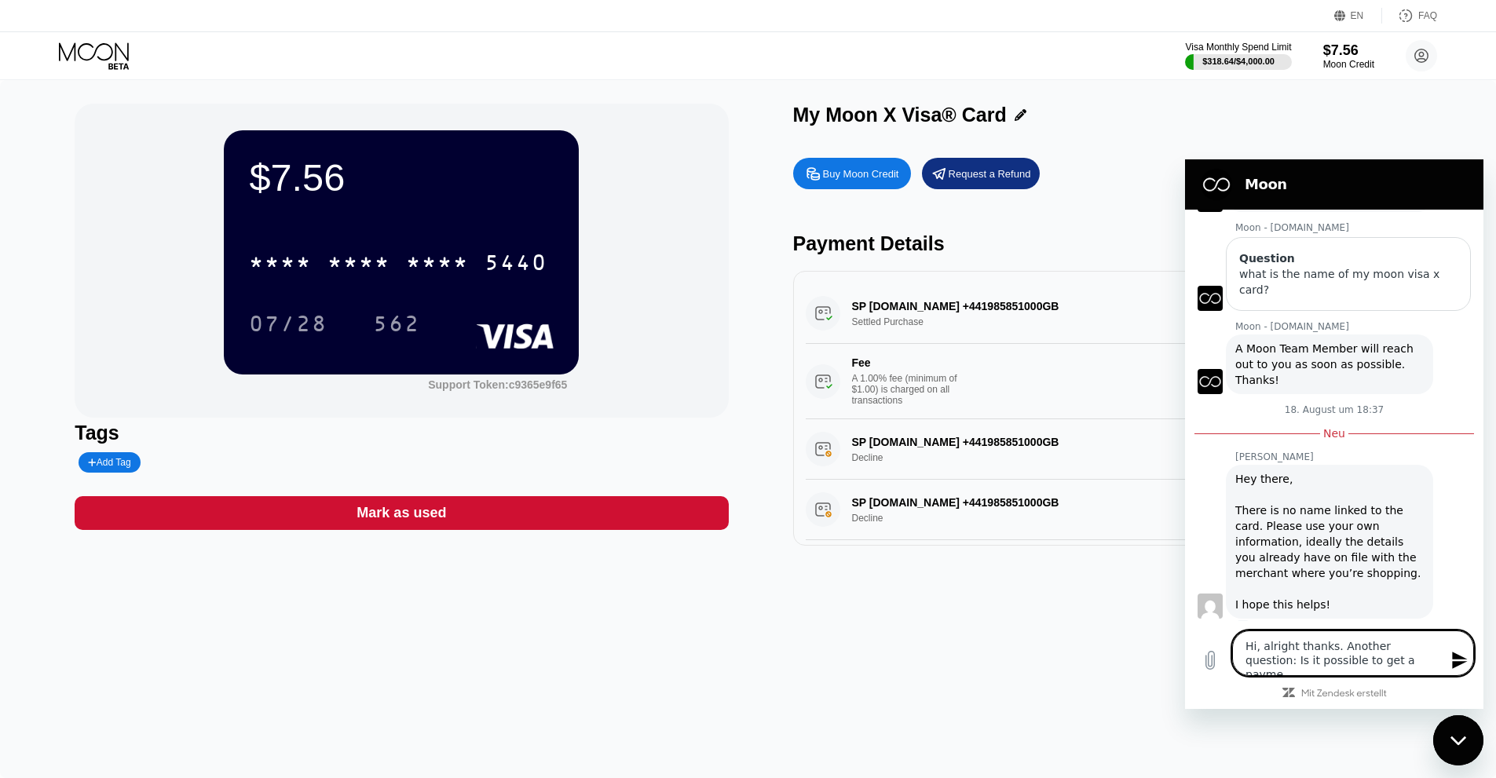
type textarea "Hi, alright thanks. Another question: Is it possible to get a paymen"
type textarea "x"
type textarea "Hi, alright thanks. Another question: Is it possible to get a payment"
type textarea "x"
type textarea "Hi, alright thanks. Another question: Is it possible to get a payment"
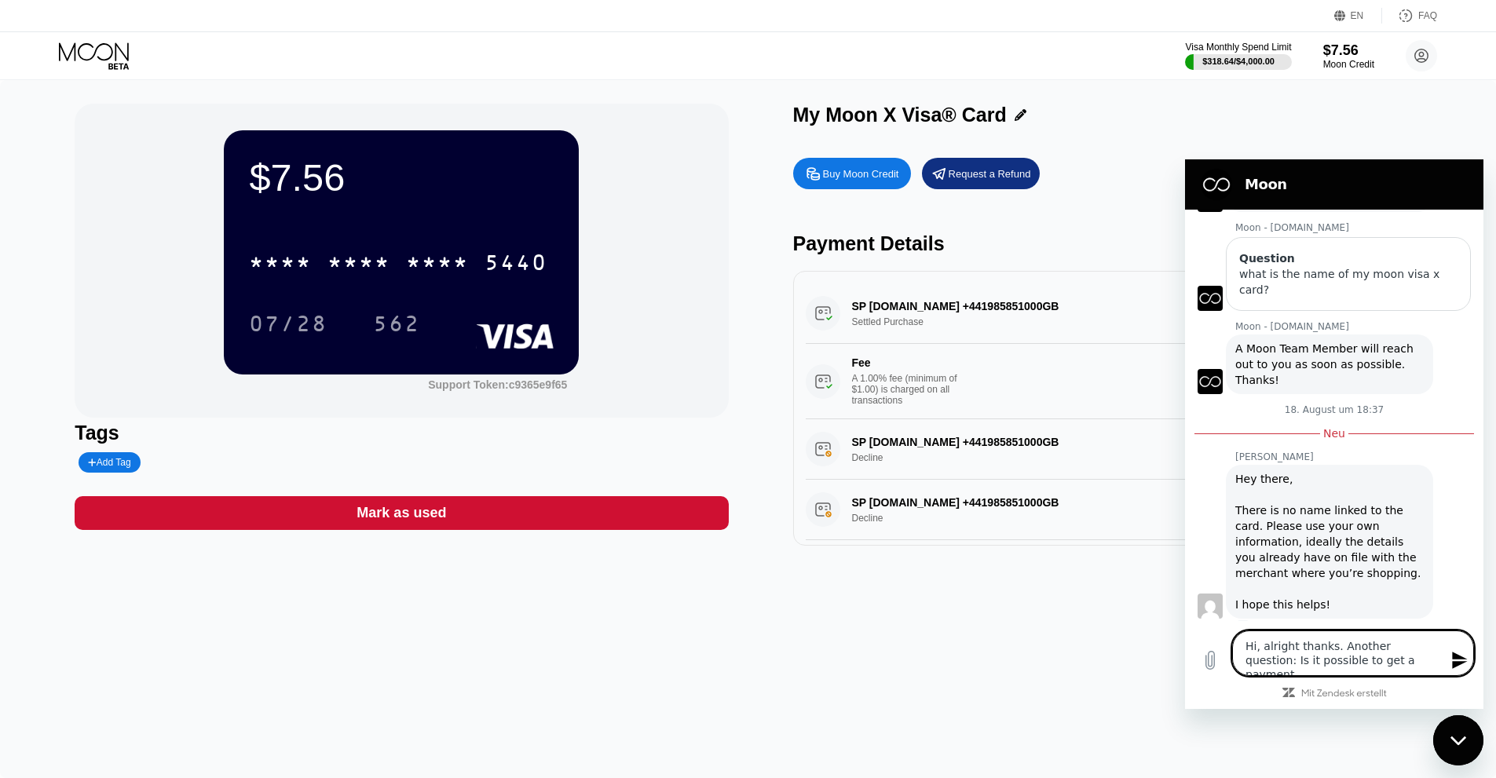
type textarea "x"
type textarea "Hi, alright thanks. Another question: Is it possible to get a payment c"
type textarea "x"
type textarea "Hi, alright thanks. Another question: Is it possible to get a payment co"
type textarea "x"
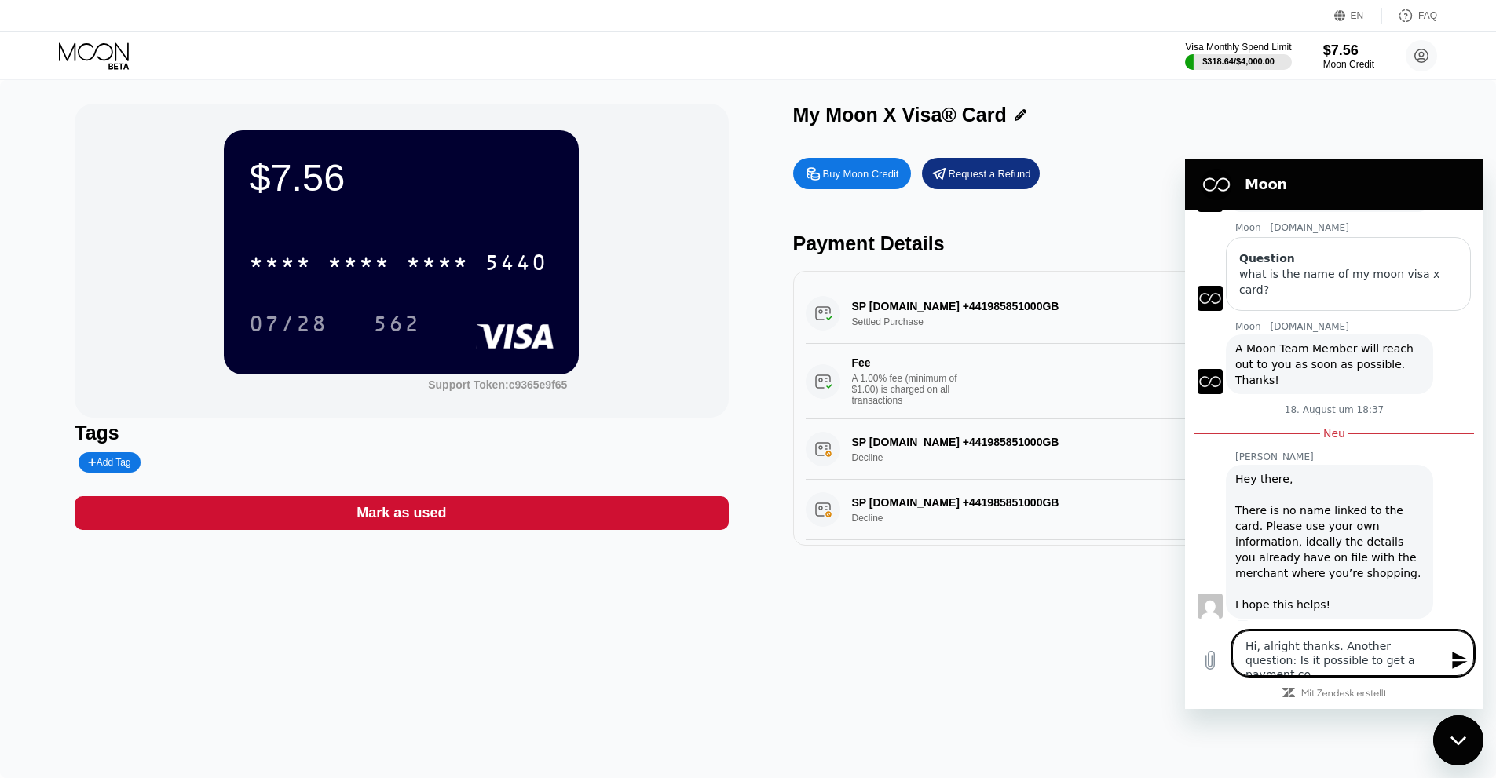
type textarea "Hi, alright thanks. Another question: Is it possible to get a payment con"
type textarea "x"
type textarea "Hi, alright thanks. Another question: Is it possible to get a payment conf"
type textarea "x"
type textarea "Hi, alright thanks. Another question: Is it possible to get a payment confi"
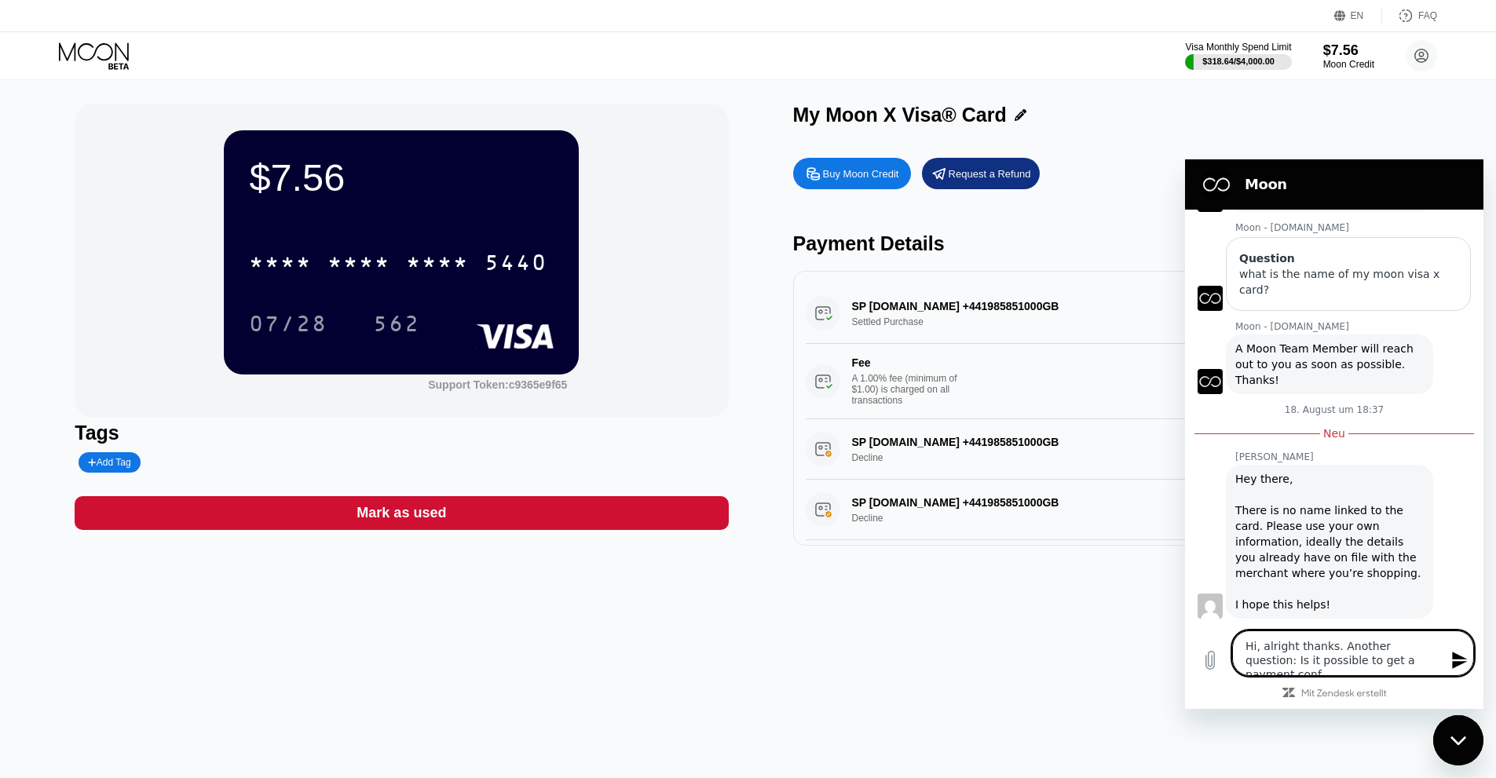
type textarea "x"
type textarea "Hi, alright thanks. Another question: Is it possible to get a payment confir"
type textarea "x"
type textarea "Hi, alright thanks. Another question: Is it possible to get a payment confirm"
type textarea "x"
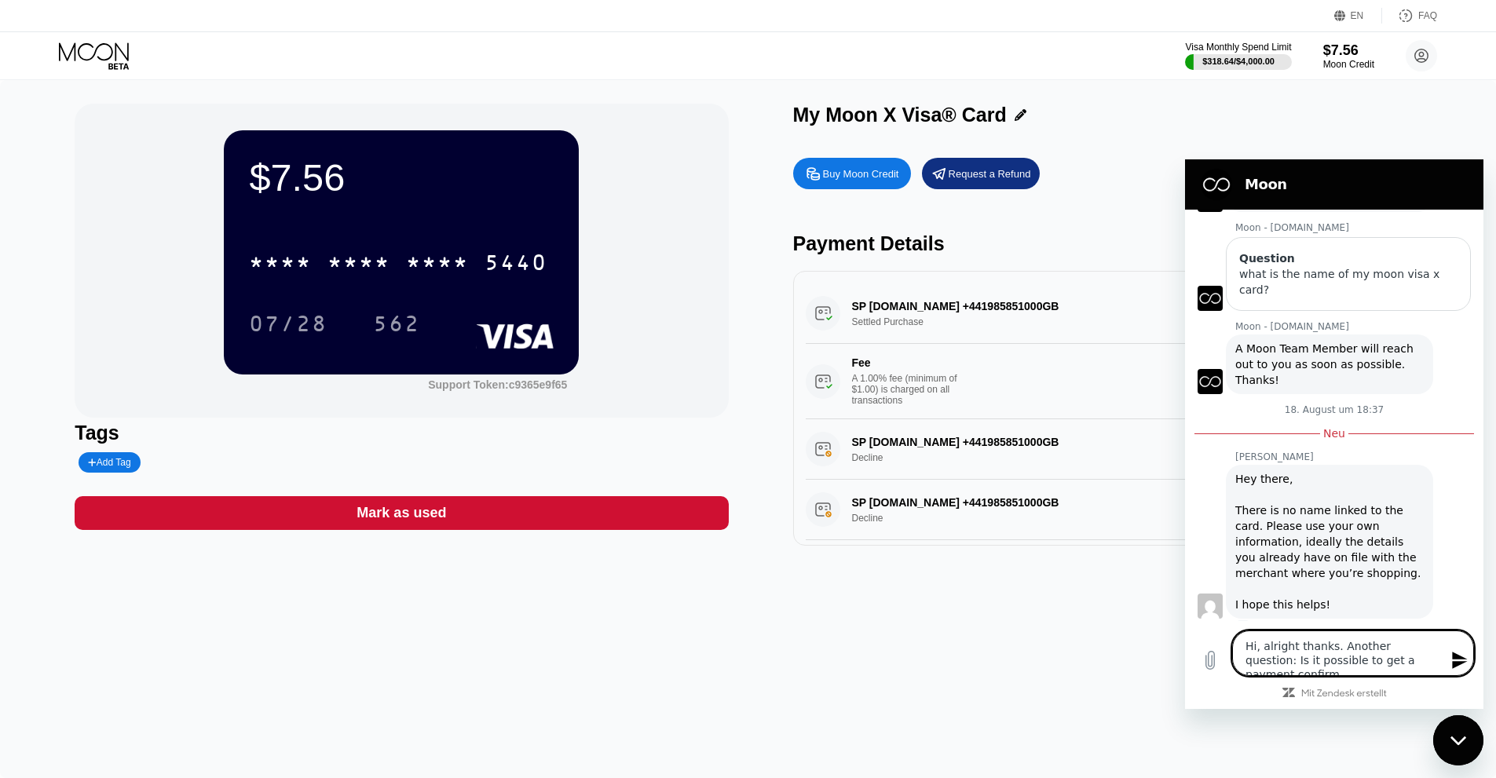
type textarea "Hi, alright thanks. Another question: Is it possible to get a payment confirma"
type textarea "x"
type textarea "Hi, alright thanks. Another question: Is it possible to get a payment confirmat"
type textarea "x"
type textarea "Hi, alright thanks. Another question: Is it possible to get a payment confirmati"
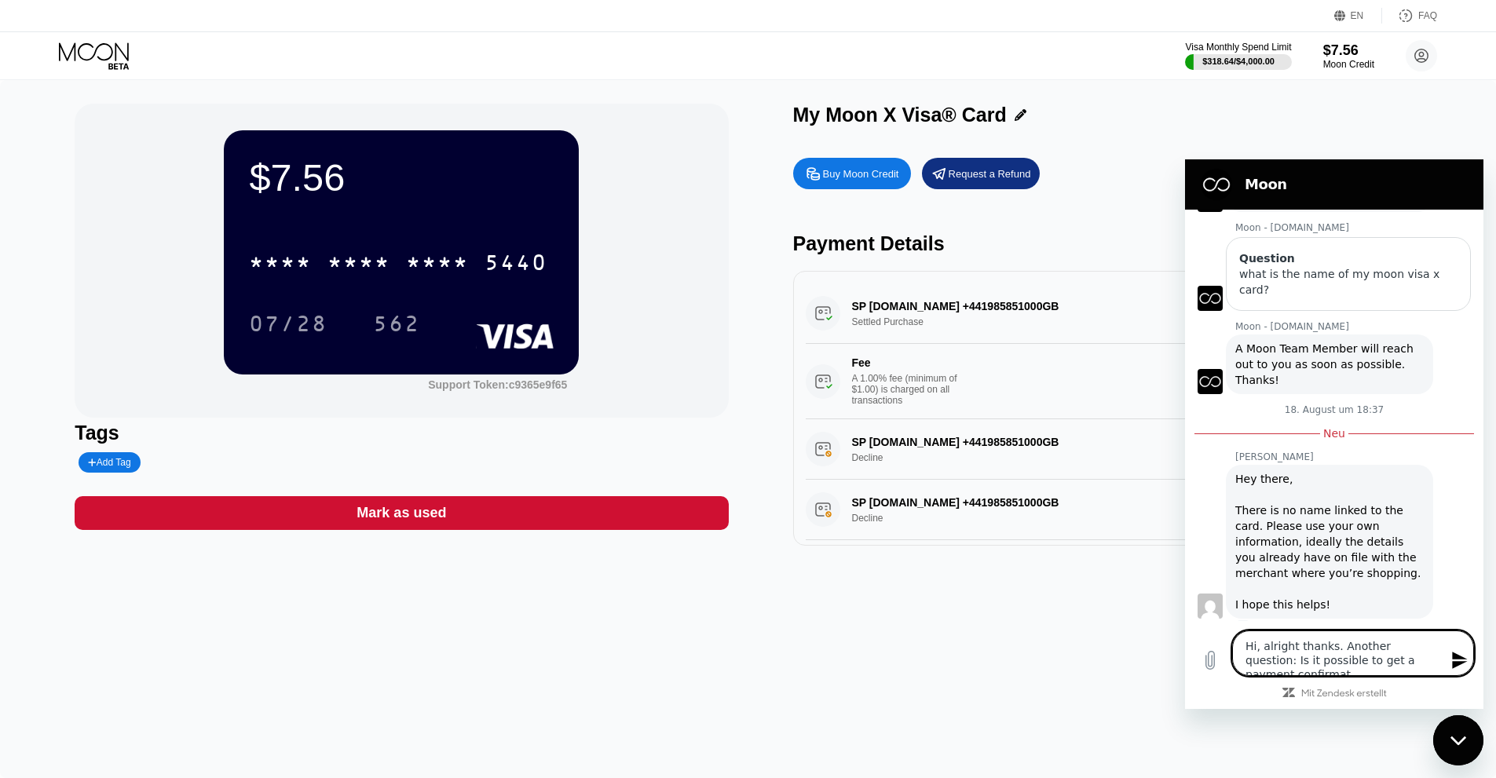
type textarea "x"
type textarea "Hi, alright thanks. Another question: Is it possible to get a payment confirmat…"
type textarea "x"
type textarea "Hi, alright thanks. Another question: Is it possible to get a payment confirmat…"
type textarea "x"
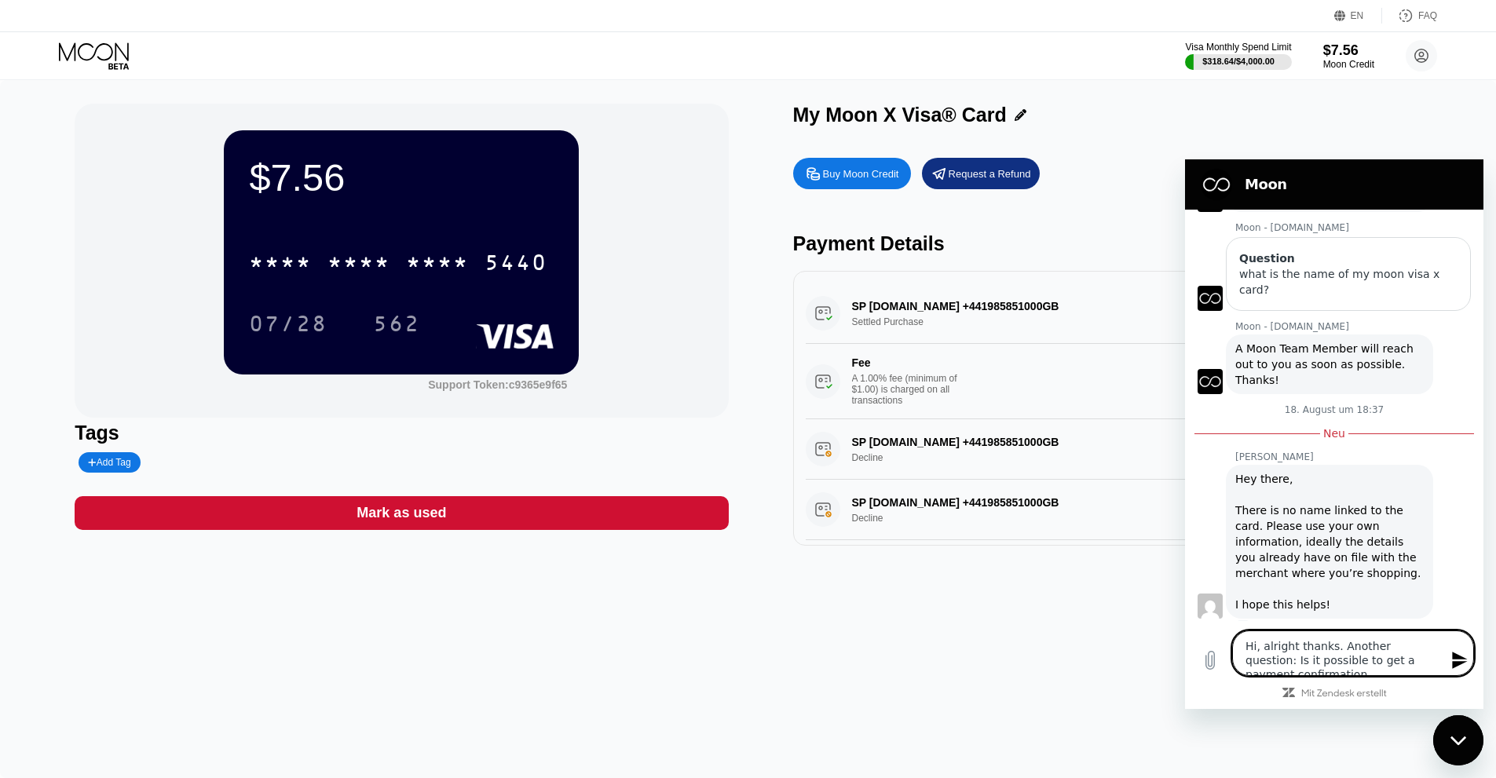
type textarea "Hi, alright thanks. Another question: Is it possible to get a payment confirmat…"
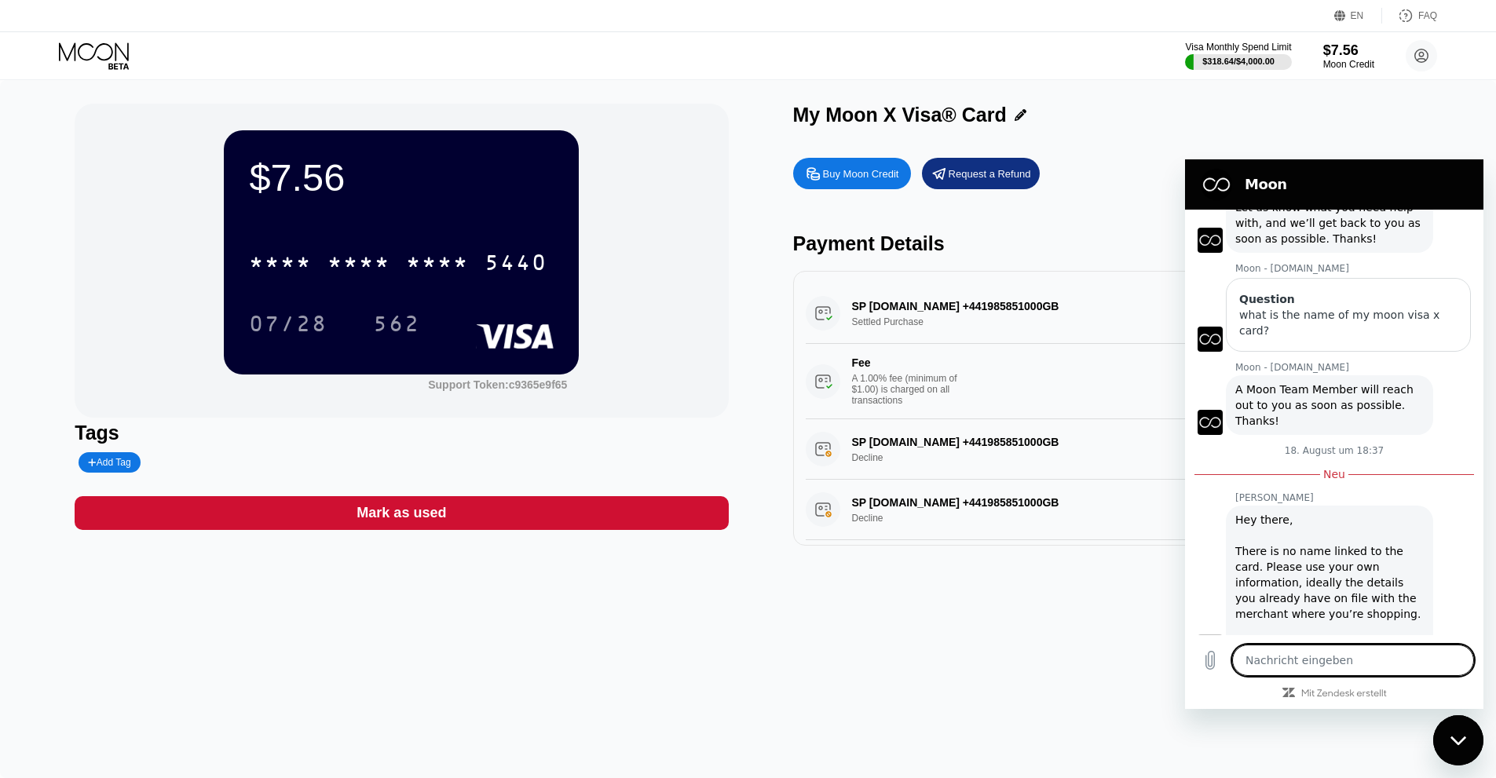
scroll to position [288, 0]
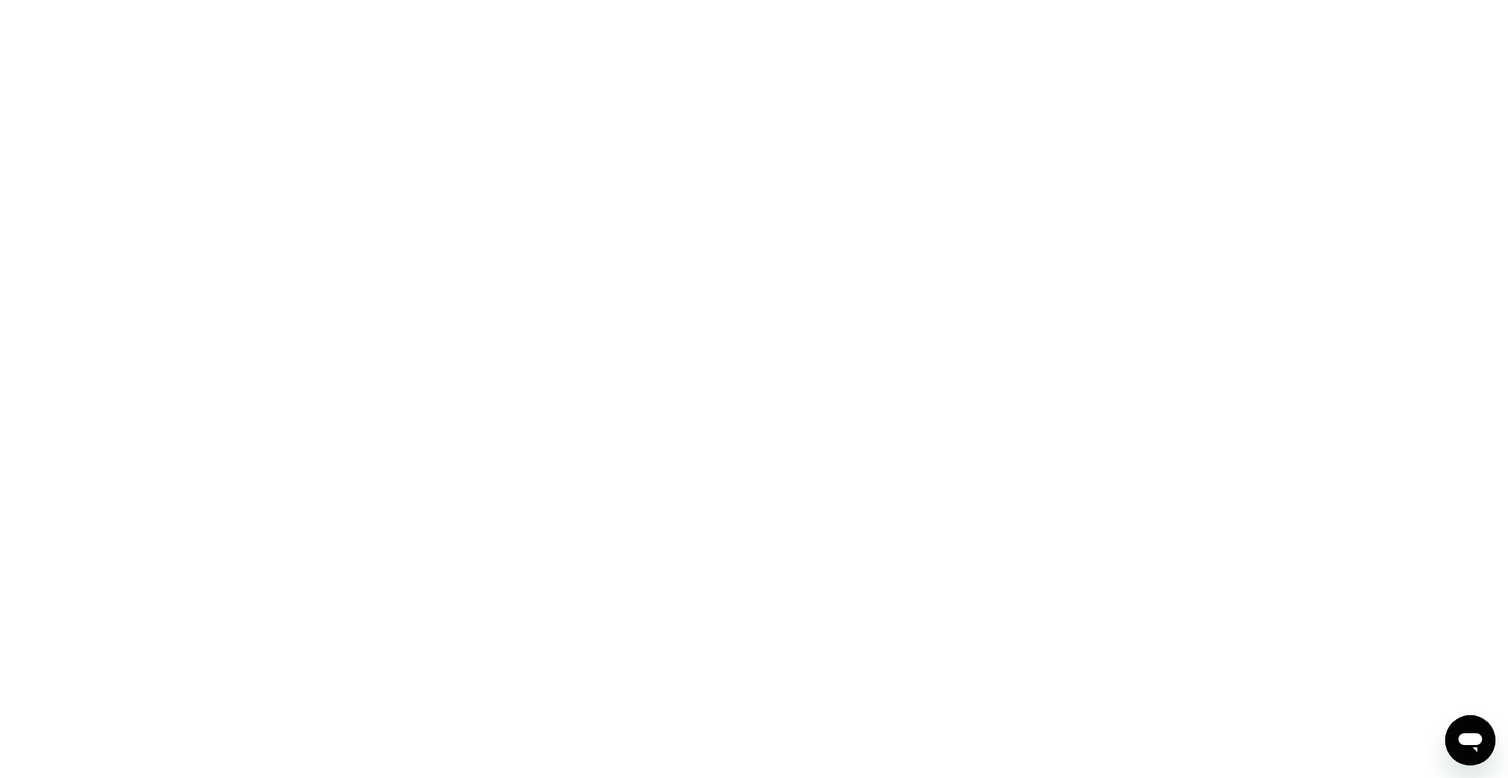
click at [1476, 739] on icon "Messaging-Fenster öffnen" at bounding box center [1470, 742] width 24 height 19
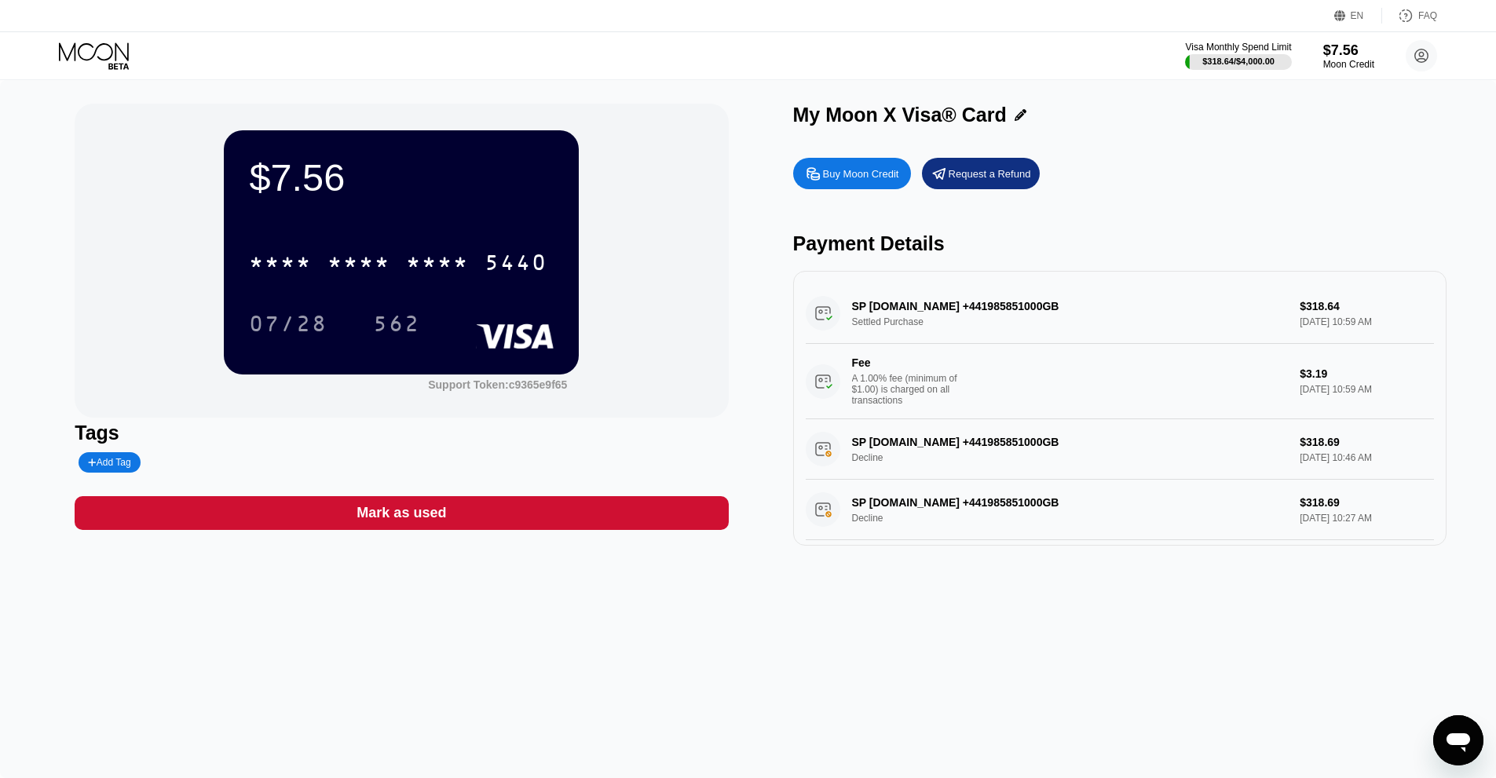
click at [1469, 737] on icon "Messaging-Fenster öffnen" at bounding box center [1458, 742] width 24 height 19
type textarea "x"
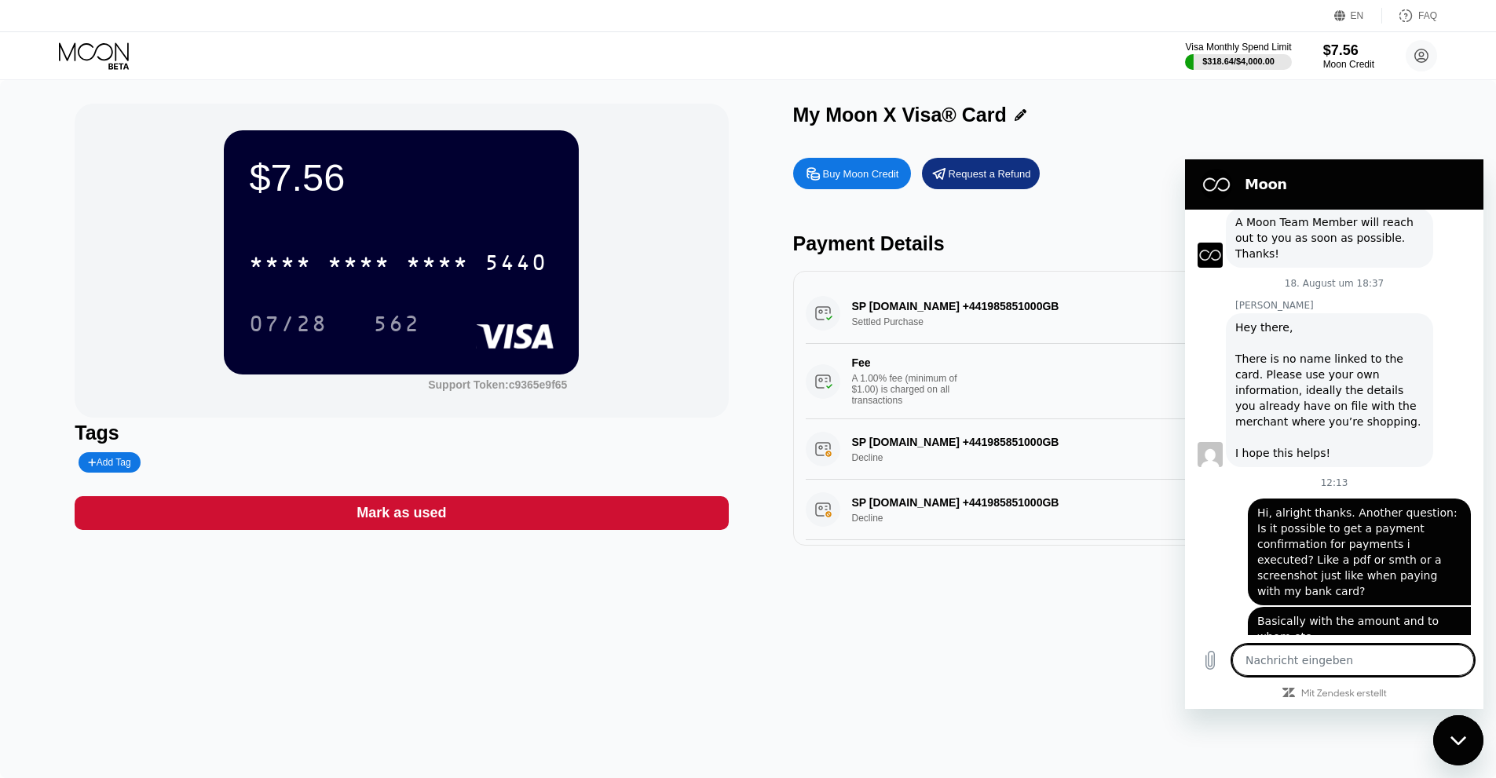
scroll to position [263, 0]
click at [1077, 612] on div "$7.56 * * * * * * * * * * * * 5440 07/28 562 Support Token: c9365e9f65 Tags Add…" at bounding box center [748, 429] width 1496 height 698
